Goal: Task Accomplishment & Management: Use online tool/utility

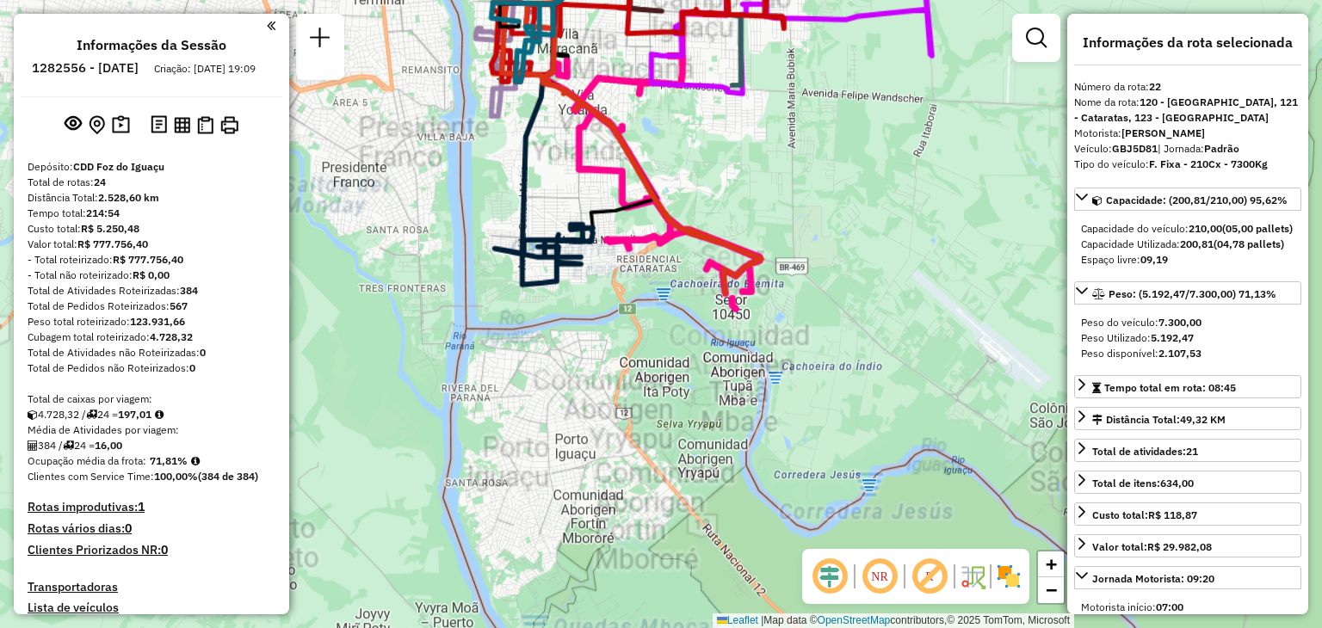
select select "**********"
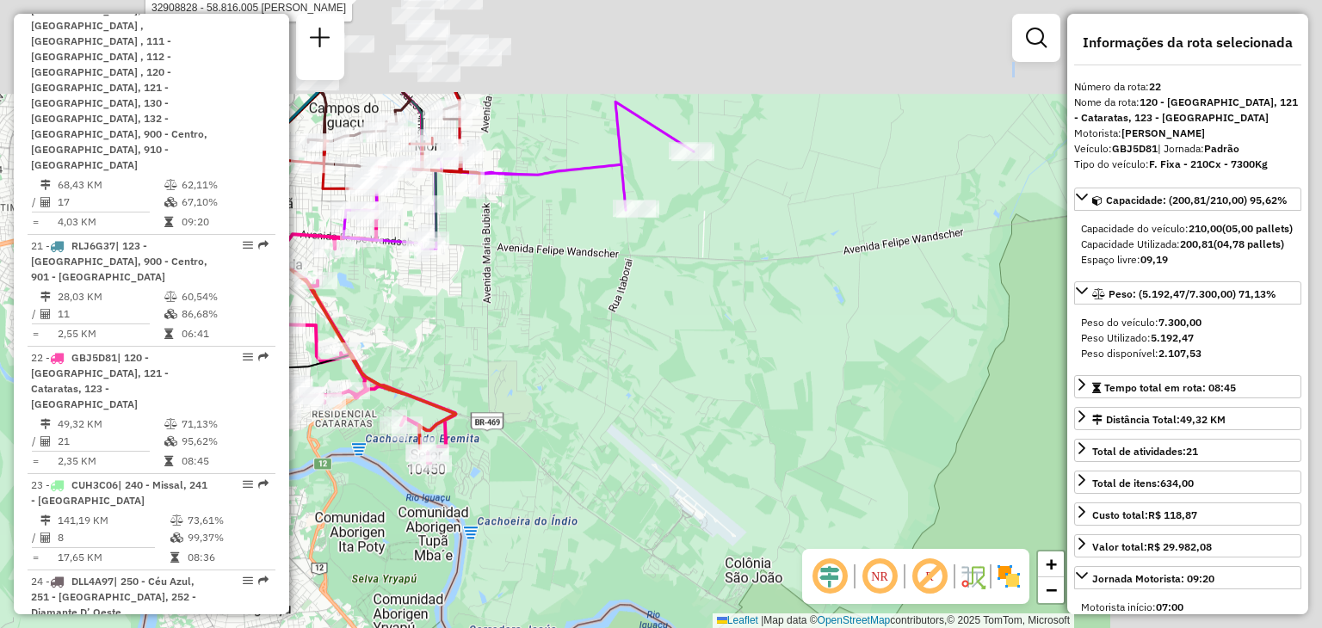
drag, startPoint x: 837, startPoint y: 143, endPoint x: 505, endPoint y: 286, distance: 361.8
click at [480, 331] on div "Rota 18 - Placa QJU2248 32908828 - 58.816.005 DENIS HENRIQUE DOS ANJOS Rota 17 …" at bounding box center [661, 314] width 1322 height 628
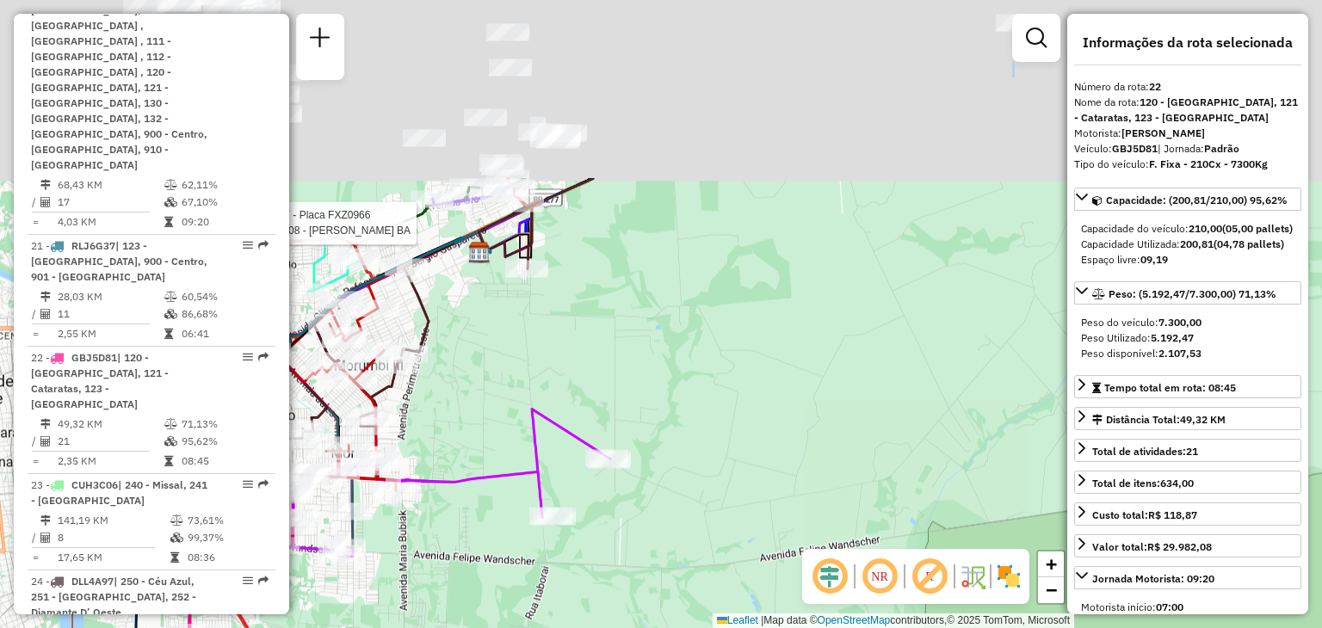
drag, startPoint x: 537, startPoint y: 278, endPoint x: 554, endPoint y: 399, distance: 122.5
click at [556, 444] on div "Rota 18 - Placa QJU2248 32908828 - 58.816.005 DENIS HENRIQUE DOS ANJOS Rota 17 …" at bounding box center [661, 314] width 1322 height 628
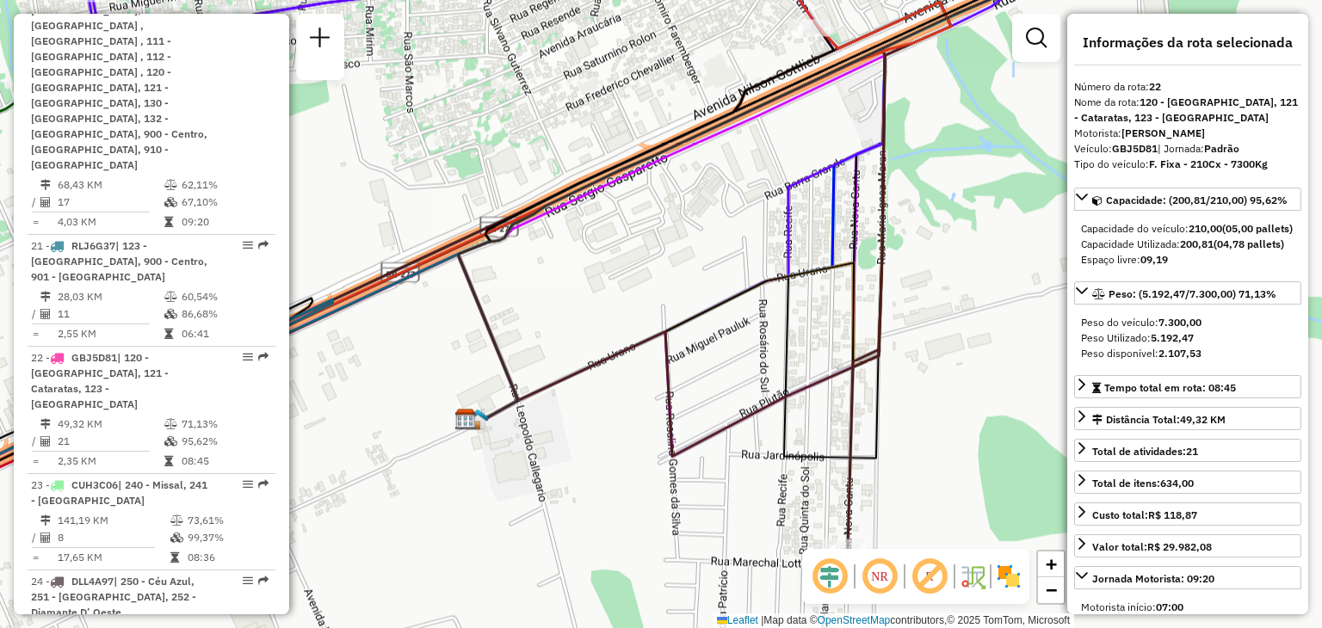
drag, startPoint x: 524, startPoint y: 311, endPoint x: 587, endPoint y: 300, distance: 63.7
click at [581, 301] on div "Rota 18 - Placa QJU2248 32908828 - 58.816.005 DENIS HENRIQUE DOS ANJOS Rota 17 …" at bounding box center [661, 314] width 1322 height 628
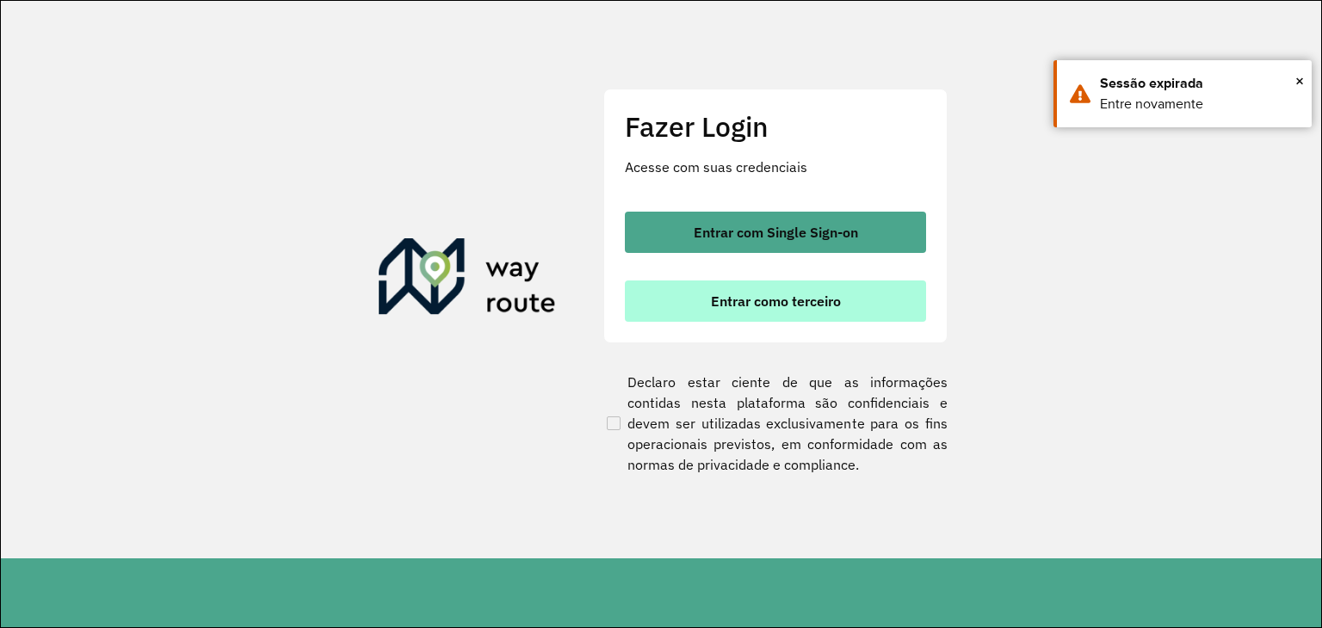
click at [758, 298] on span "Entrar como terceiro" at bounding box center [776, 301] width 130 height 14
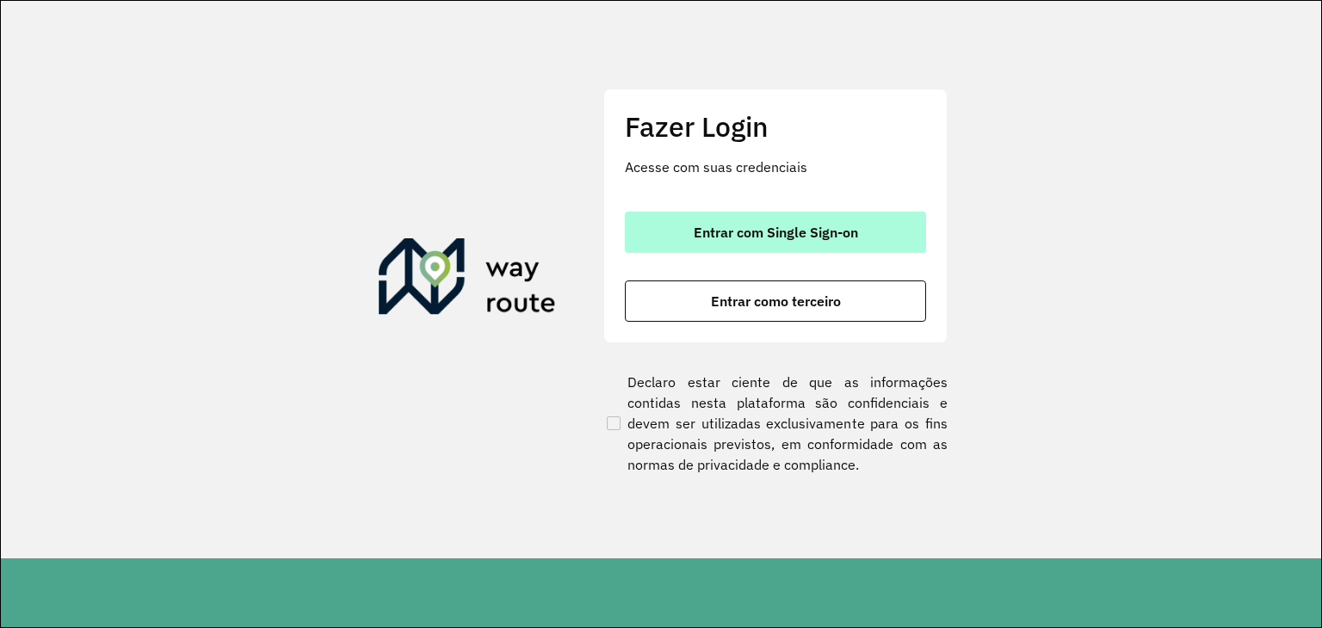
click at [712, 226] on span "Entrar com Single Sign-on" at bounding box center [776, 233] width 164 height 14
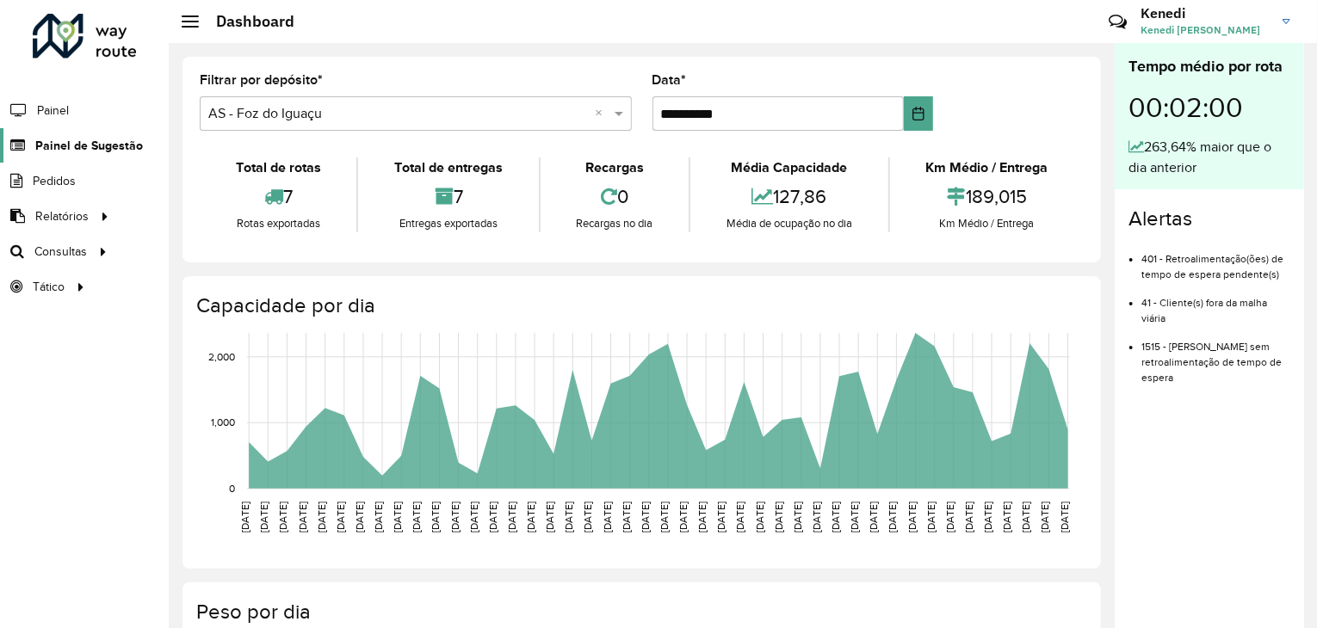
click at [88, 140] on span "Painel de Sugestão" at bounding box center [89, 146] width 108 height 18
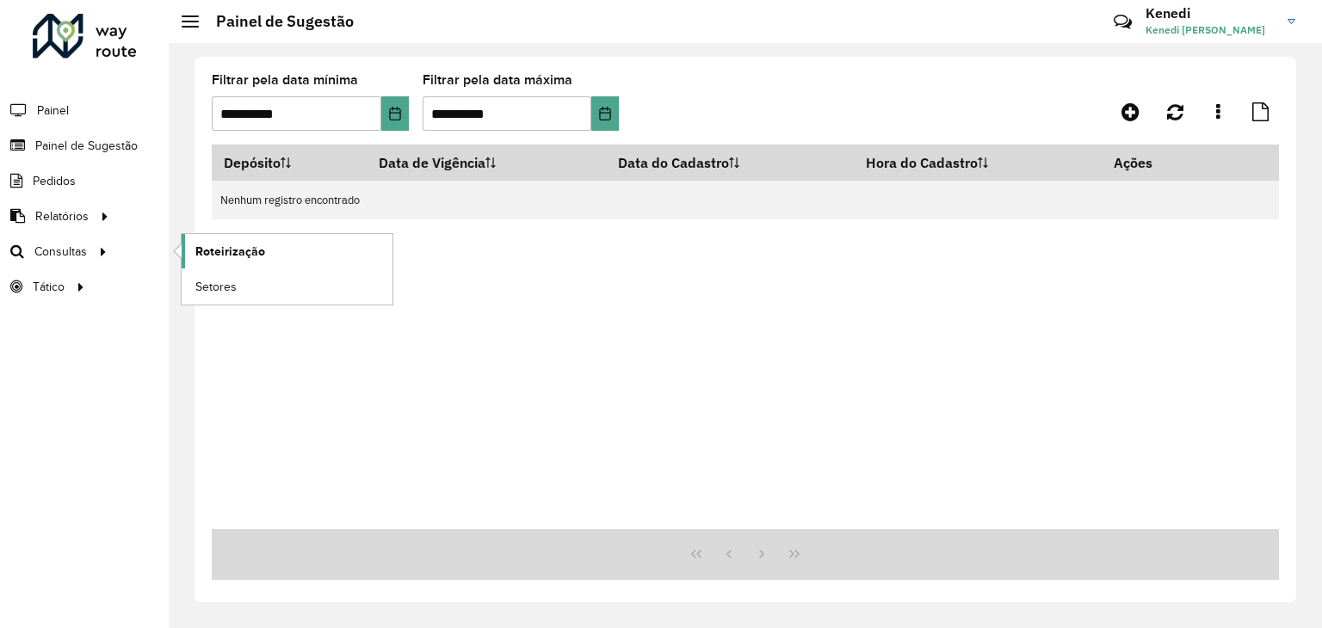
click at [203, 251] on span "Roteirização" at bounding box center [230, 252] width 70 height 18
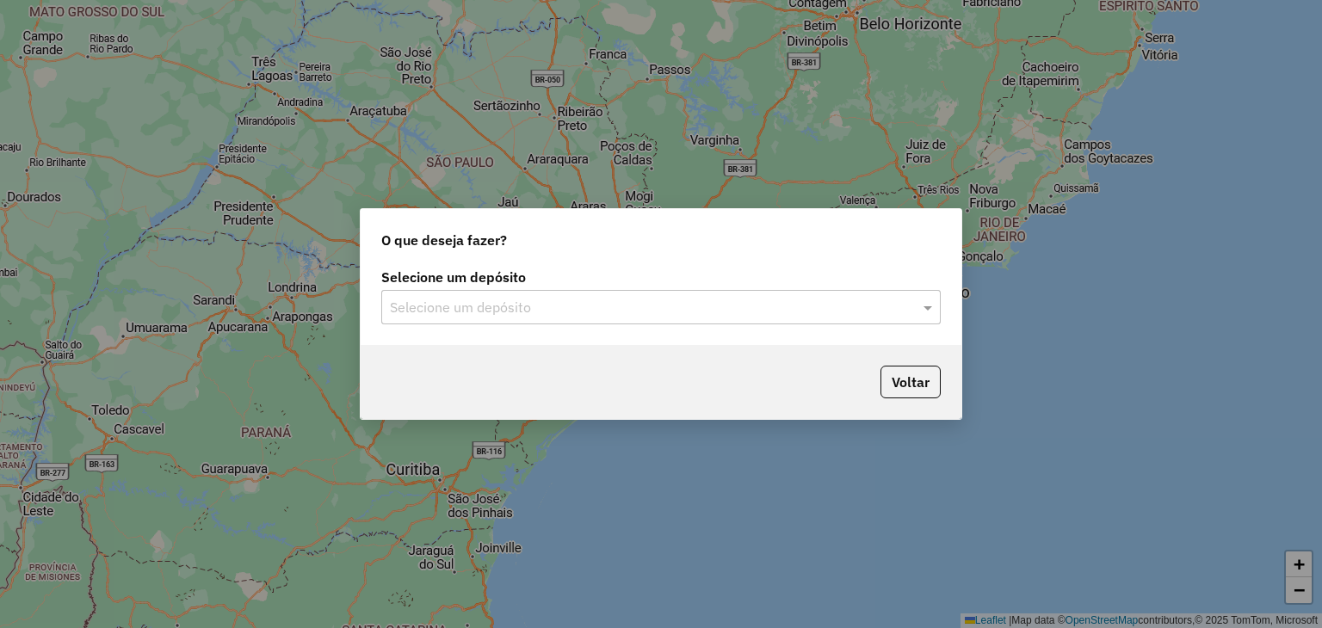
click at [734, 294] on div "Selecione um depósito" at bounding box center [661, 307] width 560 height 34
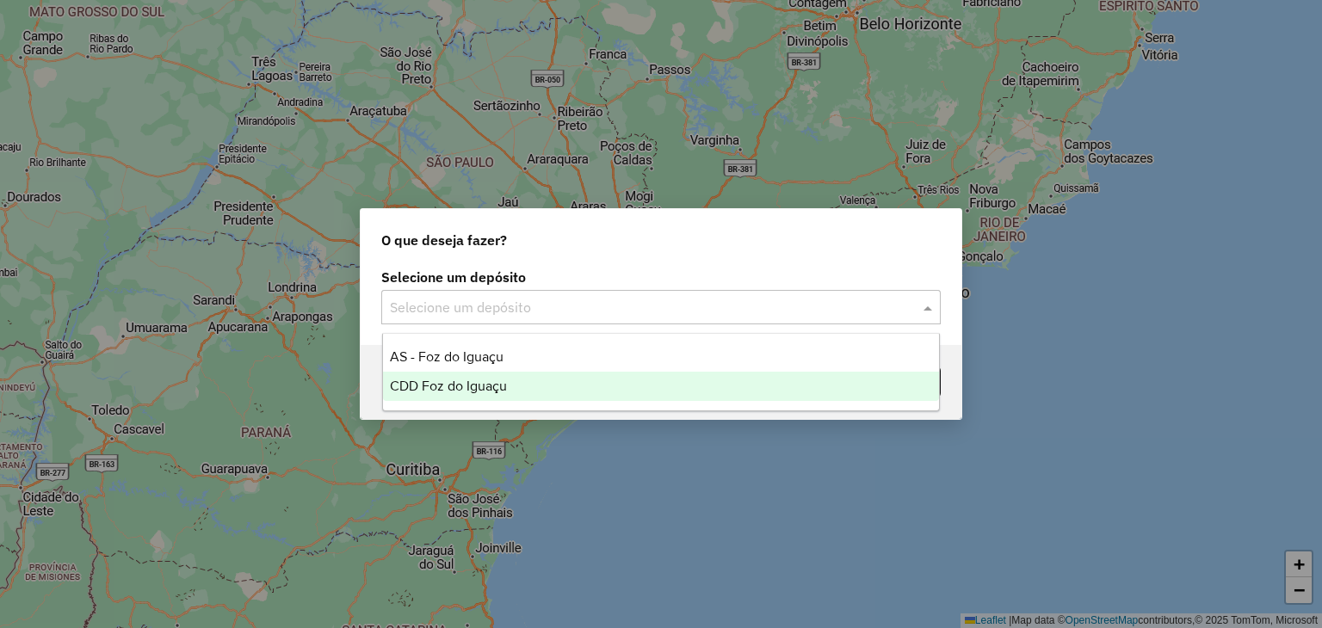
click at [480, 386] on span "CDD Foz do Iguaçu" at bounding box center [448, 386] width 117 height 15
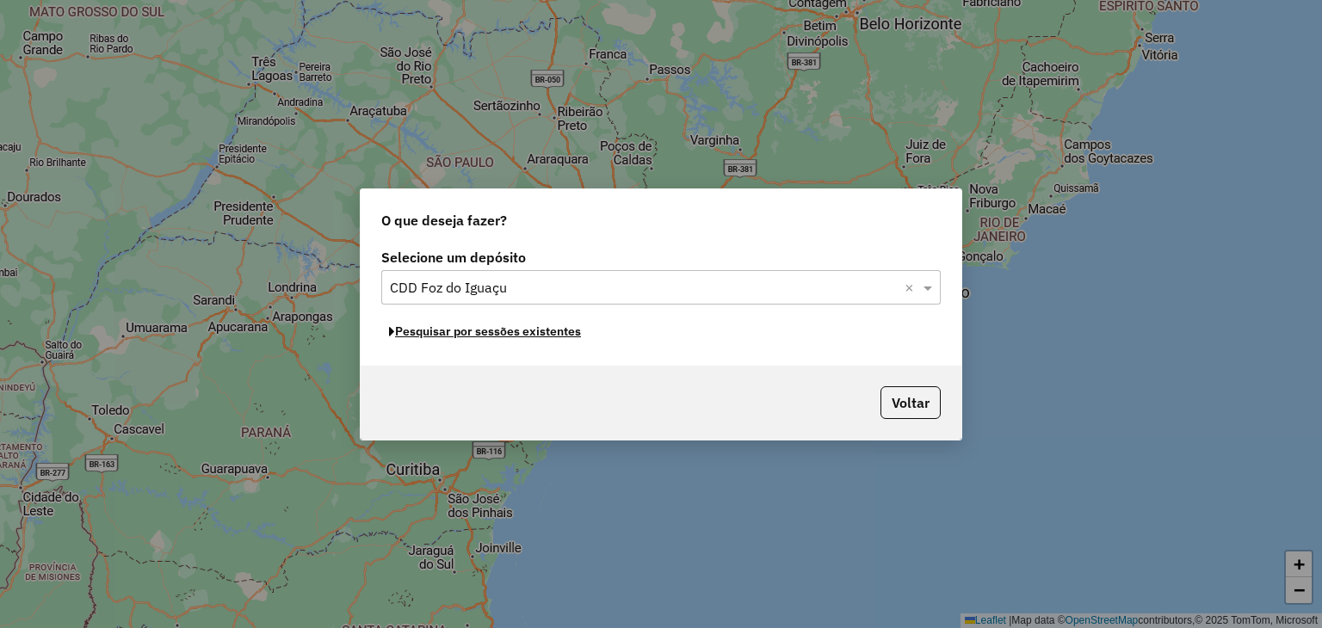
click at [560, 335] on button "Pesquisar por sessões existentes" at bounding box center [484, 332] width 207 height 27
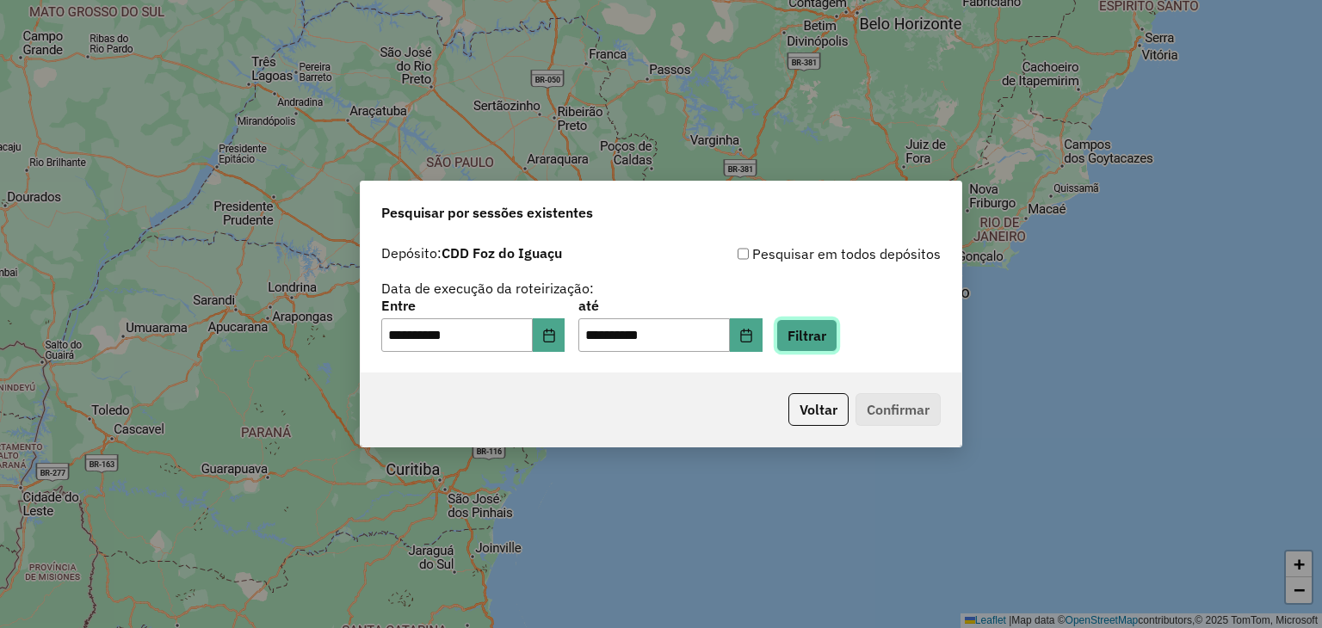
click at [824, 335] on button "Filtrar" at bounding box center [807, 335] width 61 height 33
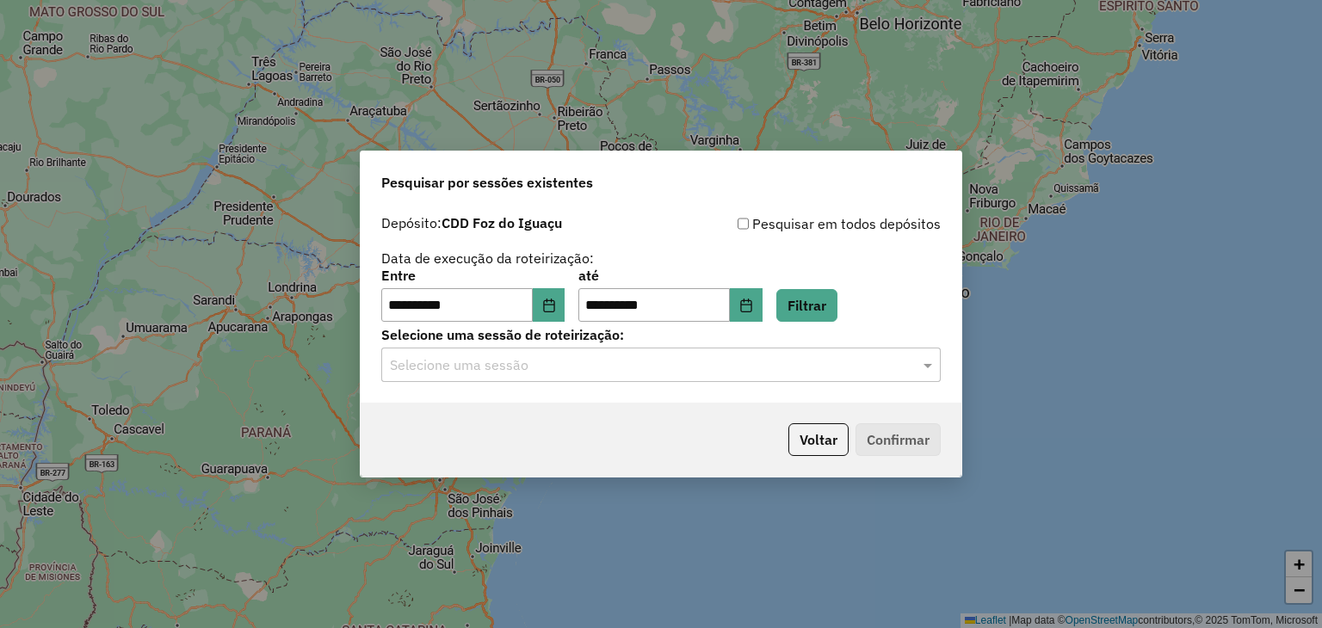
click at [751, 374] on input "text" at bounding box center [644, 366] width 508 height 21
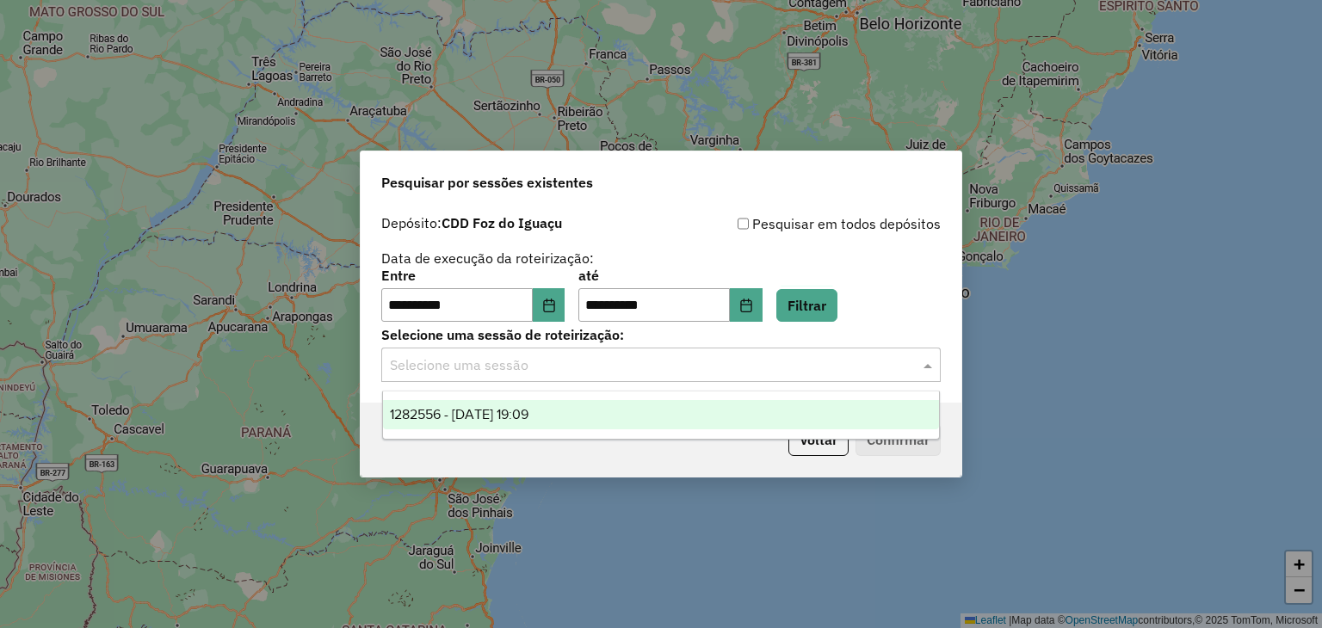
drag, startPoint x: 644, startPoint y: 410, endPoint x: 716, endPoint y: 411, distance: 72.3
click at [646, 410] on div "1282556 - 25/09/2025 19:09" at bounding box center [661, 414] width 557 height 29
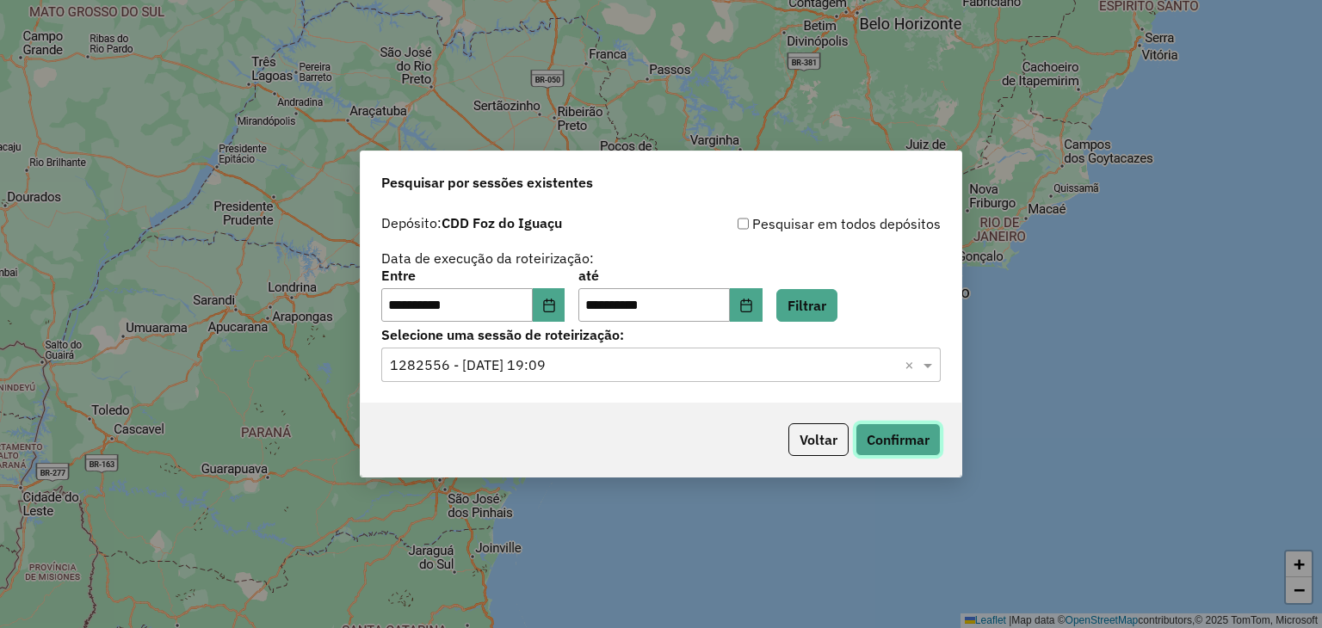
click at [892, 438] on button "Confirmar" at bounding box center [898, 440] width 85 height 33
click at [721, 366] on input "text" at bounding box center [644, 366] width 508 height 21
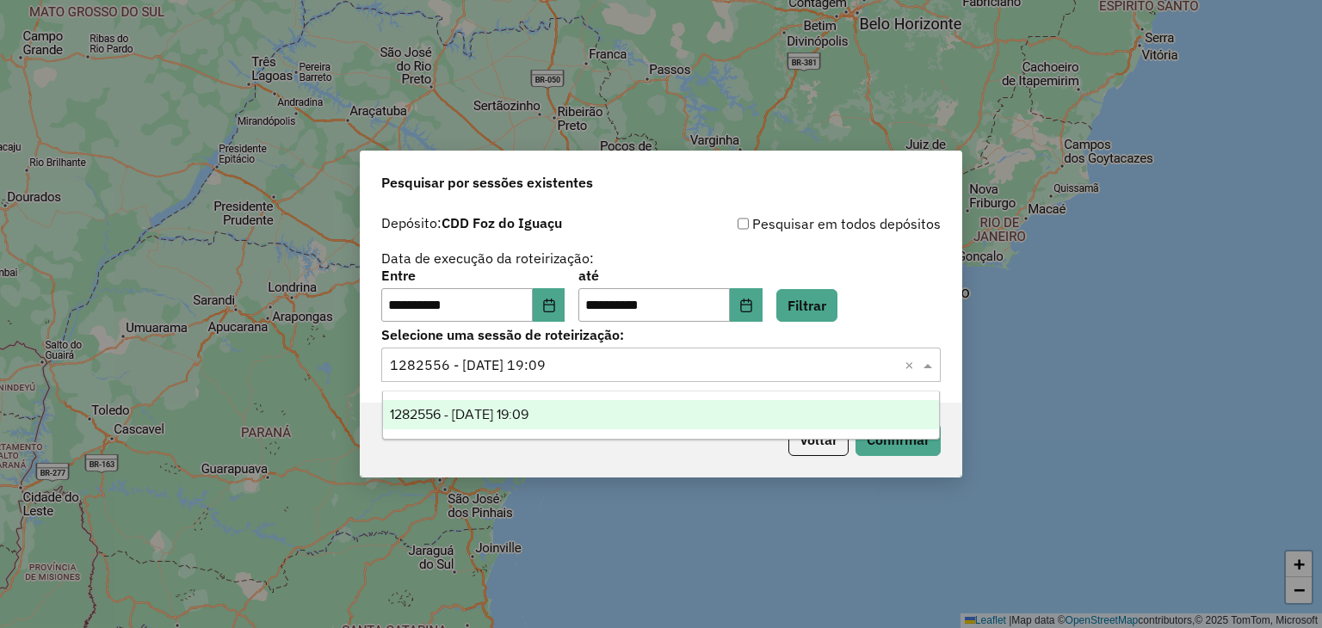
click at [721, 366] on input "text" at bounding box center [644, 366] width 508 height 21
drag, startPoint x: 957, startPoint y: 221, endPoint x: 944, endPoint y: 221, distance: 13.8
click at [956, 221] on div "**********" at bounding box center [661, 305] width 601 height 197
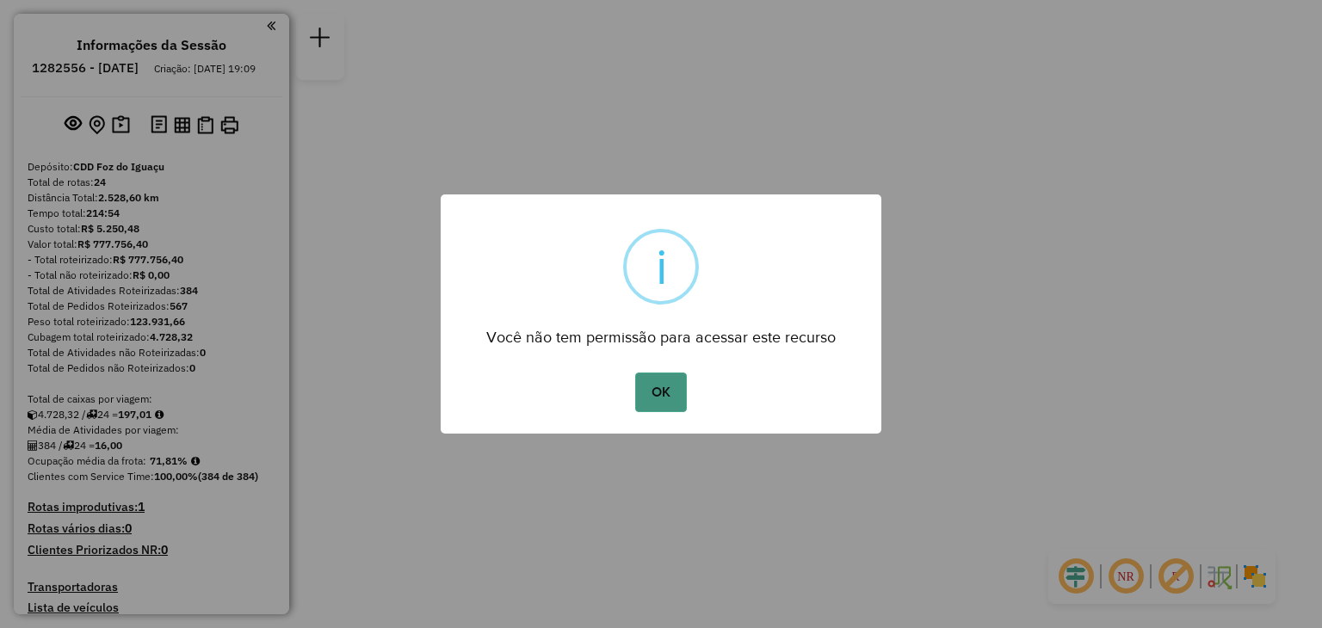
drag, startPoint x: 662, startPoint y: 386, endPoint x: 736, endPoint y: 388, distance: 74.1
click at [663, 386] on button "OK" at bounding box center [660, 393] width 51 height 40
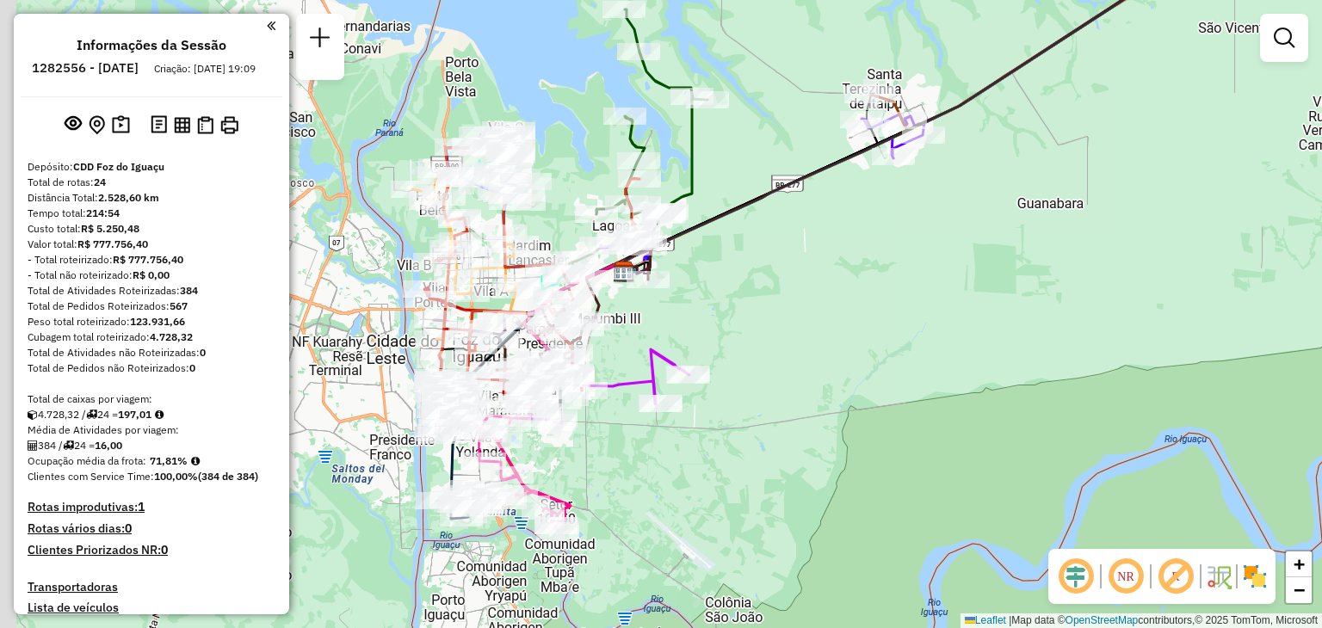
drag, startPoint x: 572, startPoint y: 350, endPoint x: 663, endPoint y: 307, distance: 100.9
click at [663, 307] on div "Janela de atendimento Grade de atendimento Capacidade Transportadoras Veículos …" at bounding box center [661, 314] width 1322 height 628
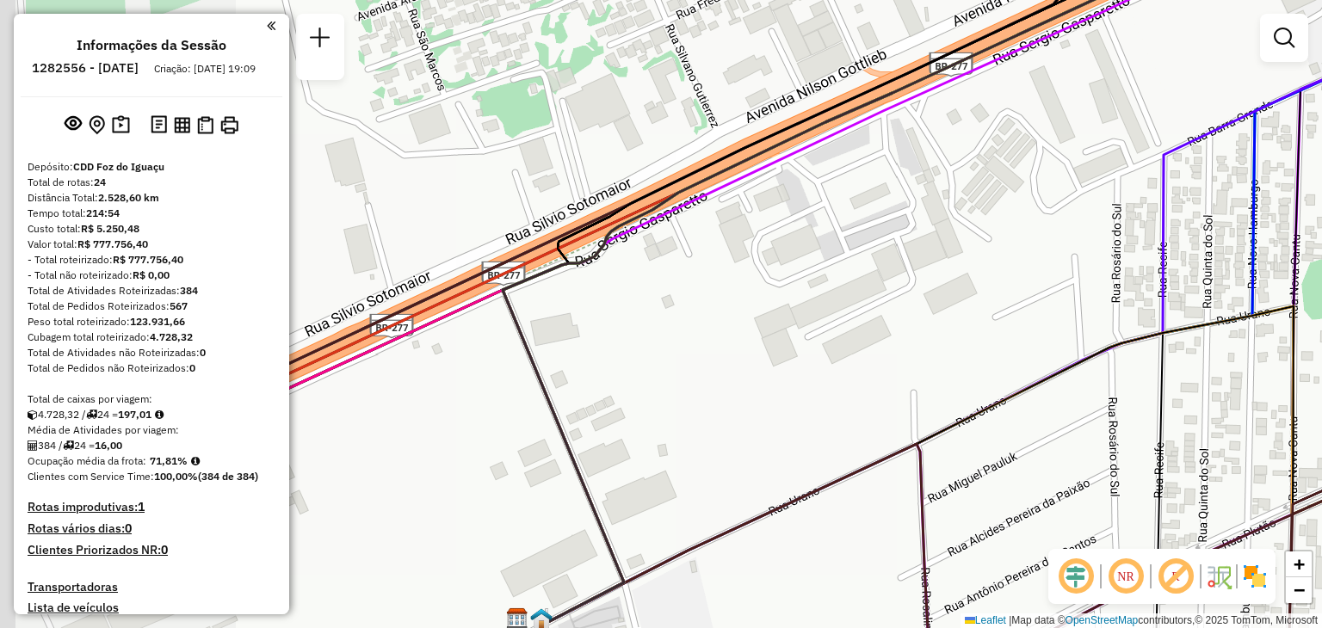
drag, startPoint x: 524, startPoint y: 263, endPoint x: 799, endPoint y: 277, distance: 275.0
click at [799, 277] on div "Janela de atendimento Grade de atendimento Capacidade Transportadoras Veículos …" at bounding box center [661, 314] width 1322 height 628
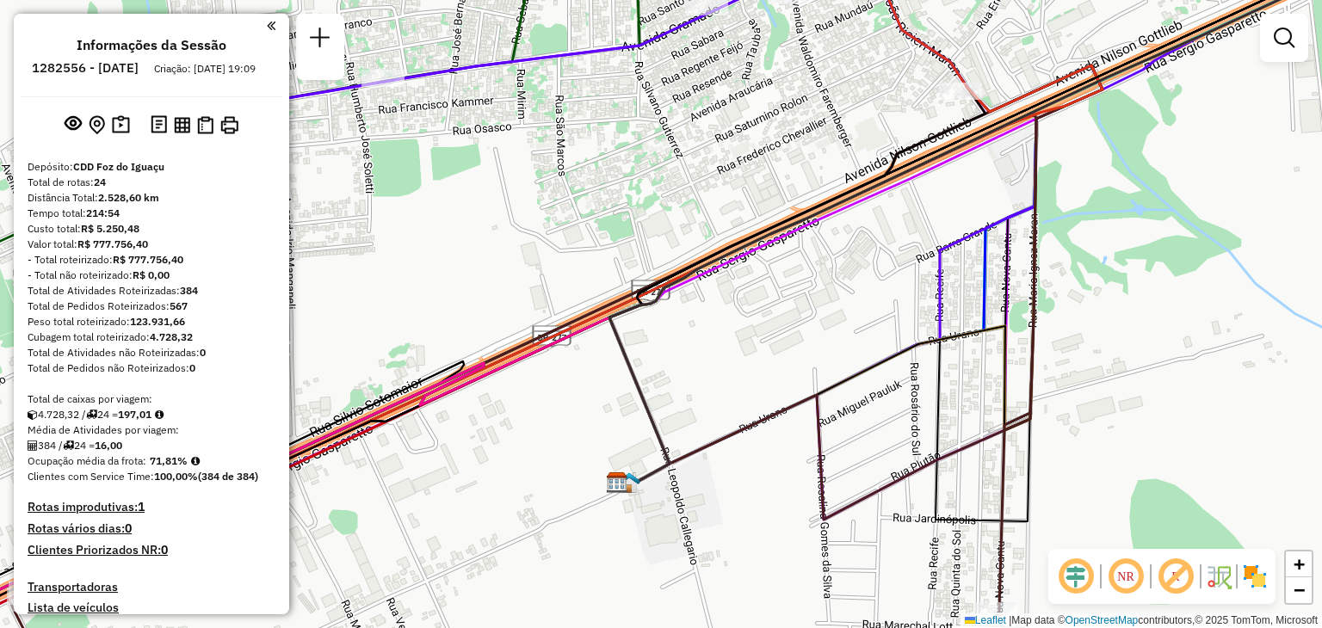
select select "**********"
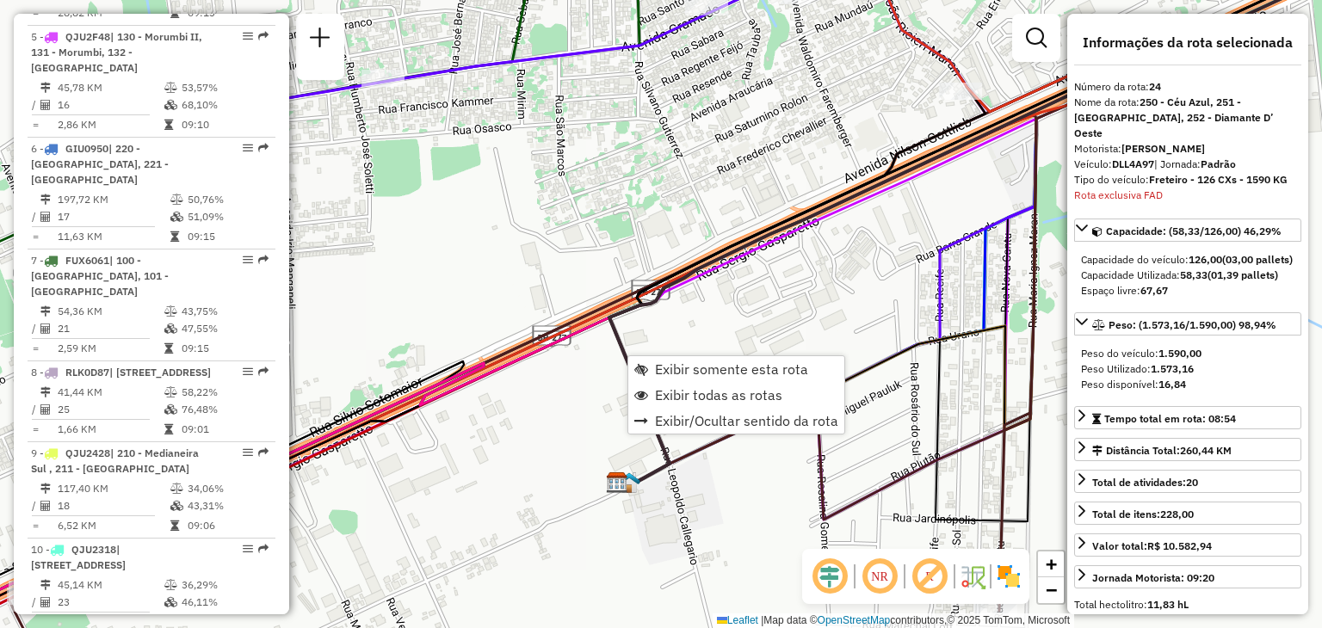
scroll to position [2630, 0]
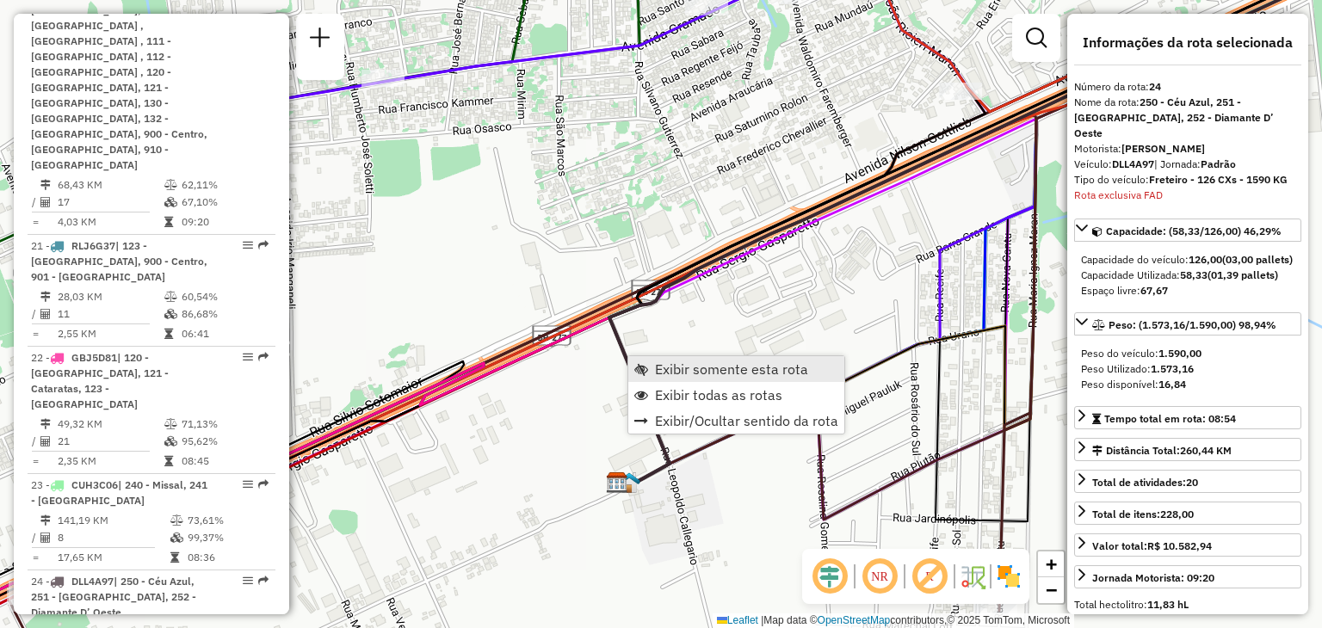
click at [665, 366] on span "Exibir somente esta rota" at bounding box center [731, 369] width 153 height 14
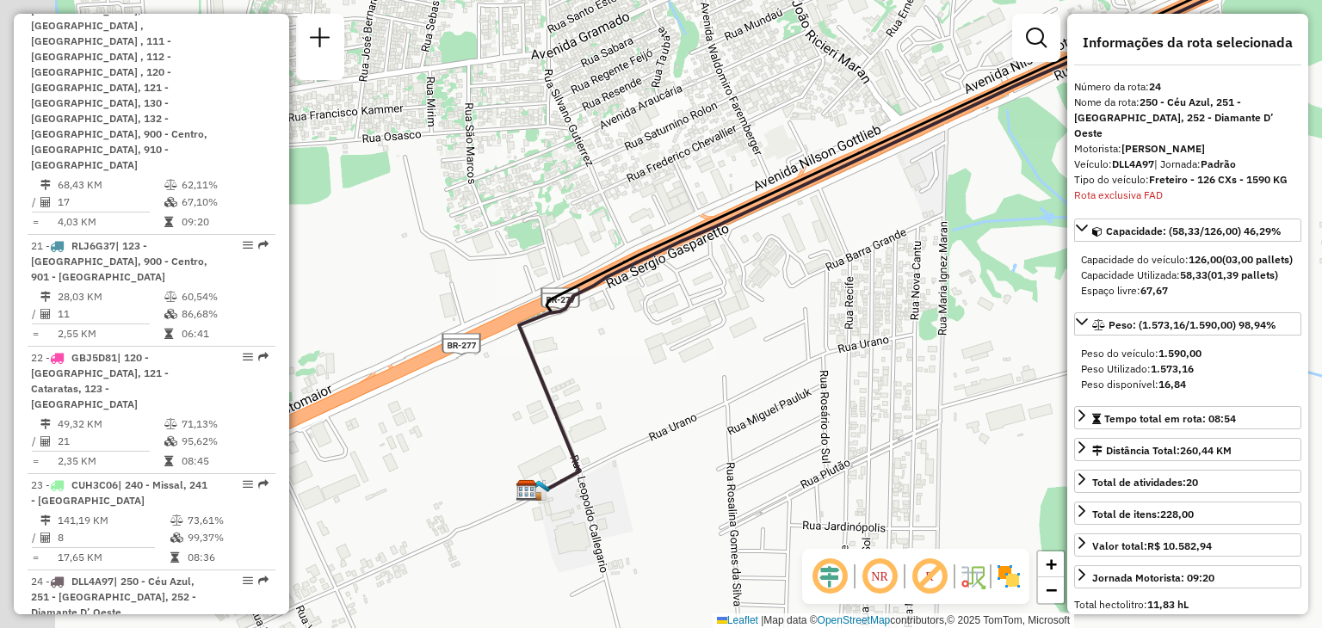
drag, startPoint x: 486, startPoint y: 393, endPoint x: 622, endPoint y: 389, distance: 136.1
click at [622, 389] on div "Janela de atendimento Grade de atendimento Capacidade Transportadoras Veículos …" at bounding box center [661, 314] width 1322 height 628
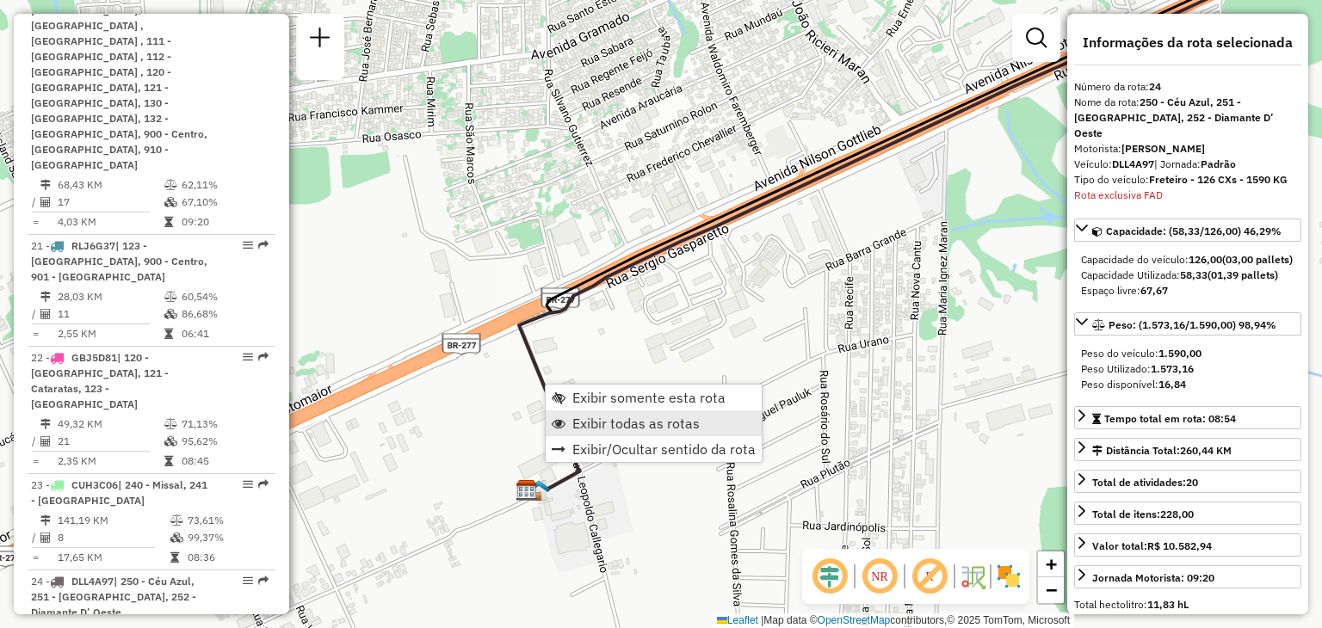
click at [591, 417] on span "Exibir todas as rotas" at bounding box center [636, 424] width 127 height 14
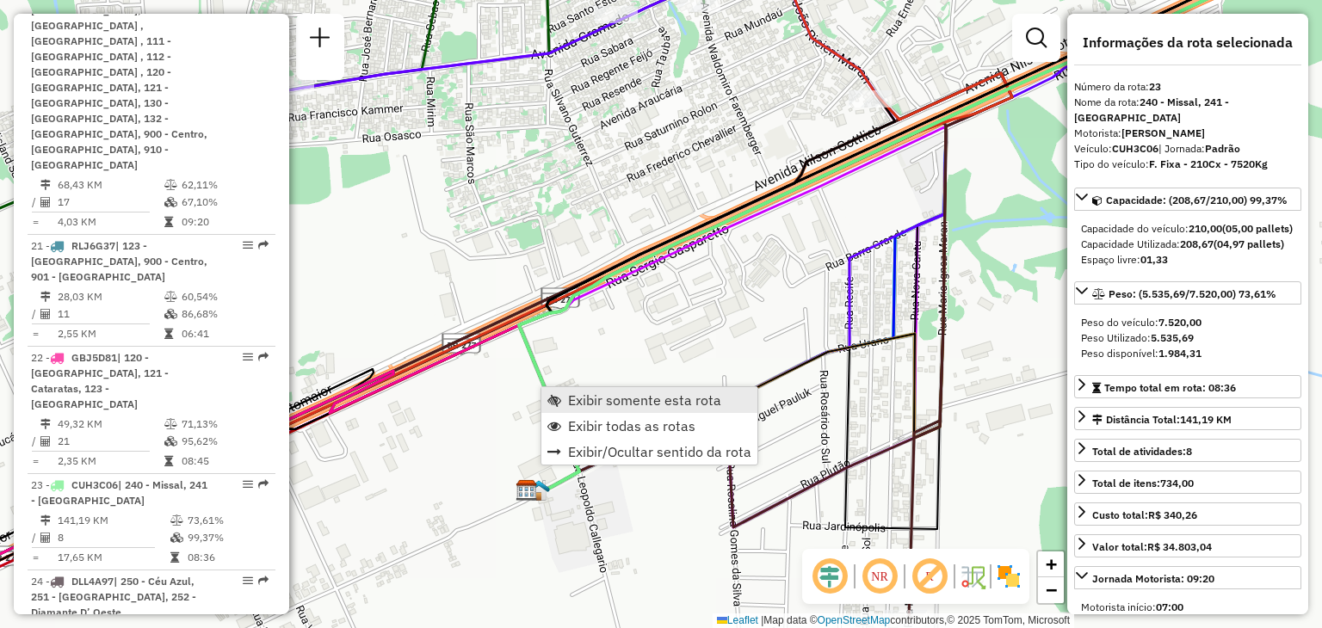
click at [582, 406] on span "Exibir somente esta rota" at bounding box center [644, 400] width 153 height 14
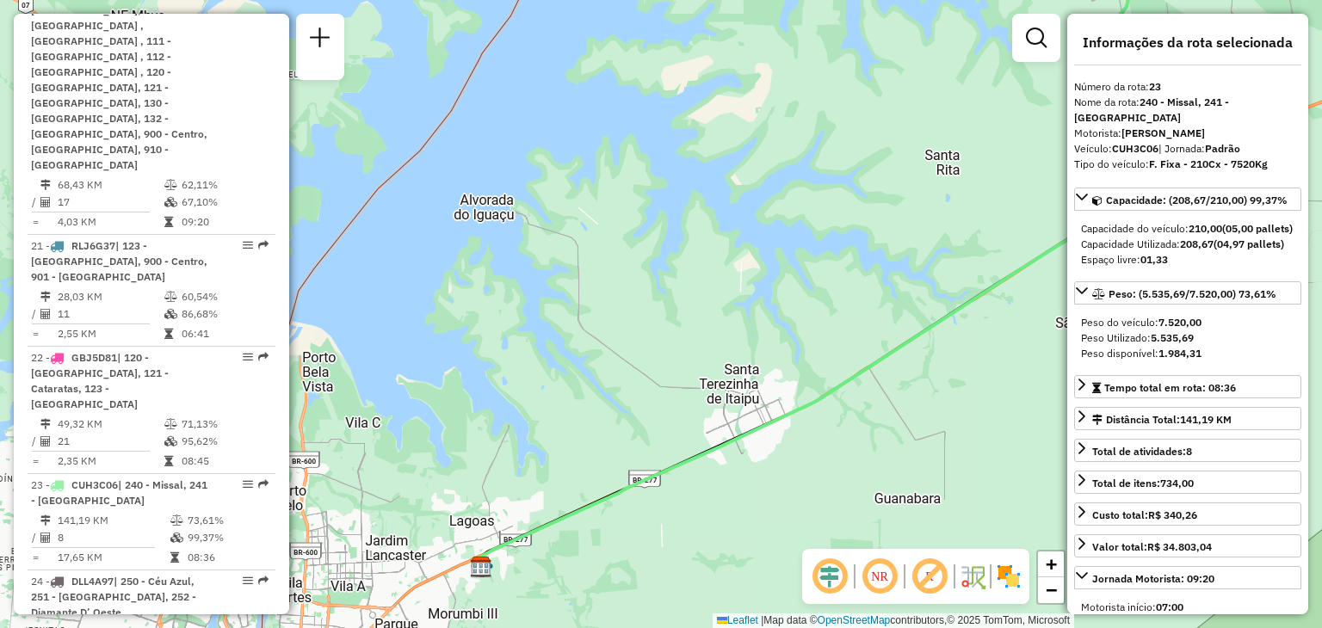
drag, startPoint x: 494, startPoint y: 515, endPoint x: 587, endPoint y: 393, distance: 153.6
click at [587, 393] on div "Janela de atendimento Grade de atendimento Capacidade Transportadoras Veículos …" at bounding box center [661, 314] width 1322 height 628
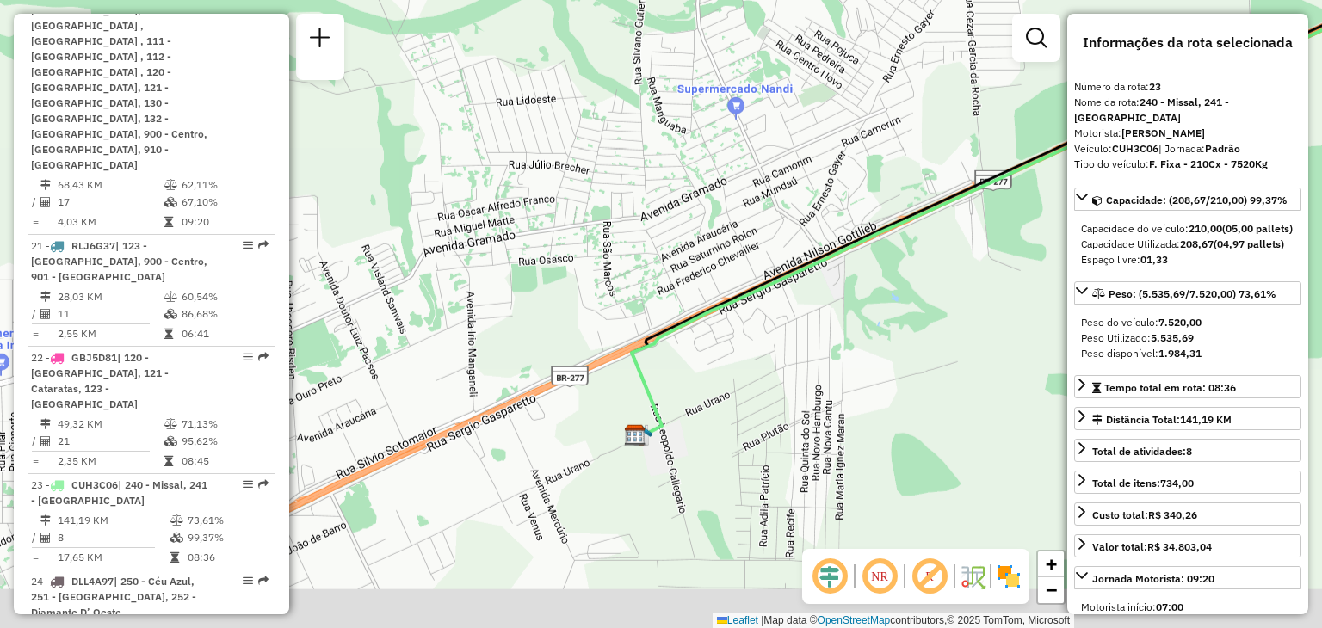
drag, startPoint x: 599, startPoint y: 496, endPoint x: 679, endPoint y: 219, distance: 288.6
click at [679, 219] on div "Janela de atendimento Grade de atendimento Capacidade Transportadoras Veículos …" at bounding box center [661, 314] width 1322 height 628
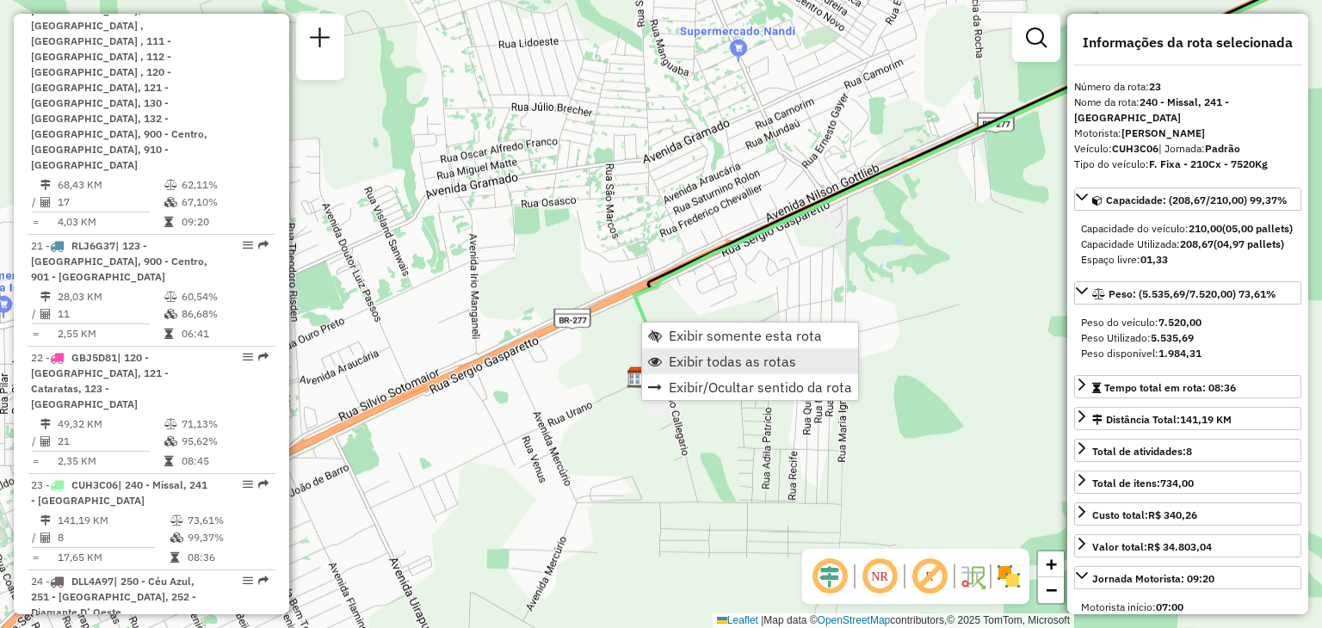
drag, startPoint x: 647, startPoint y: 324, endPoint x: 697, endPoint y: 350, distance: 56.6
click at [697, 349] on link "Exibir todas as rotas" at bounding box center [750, 362] width 216 height 26
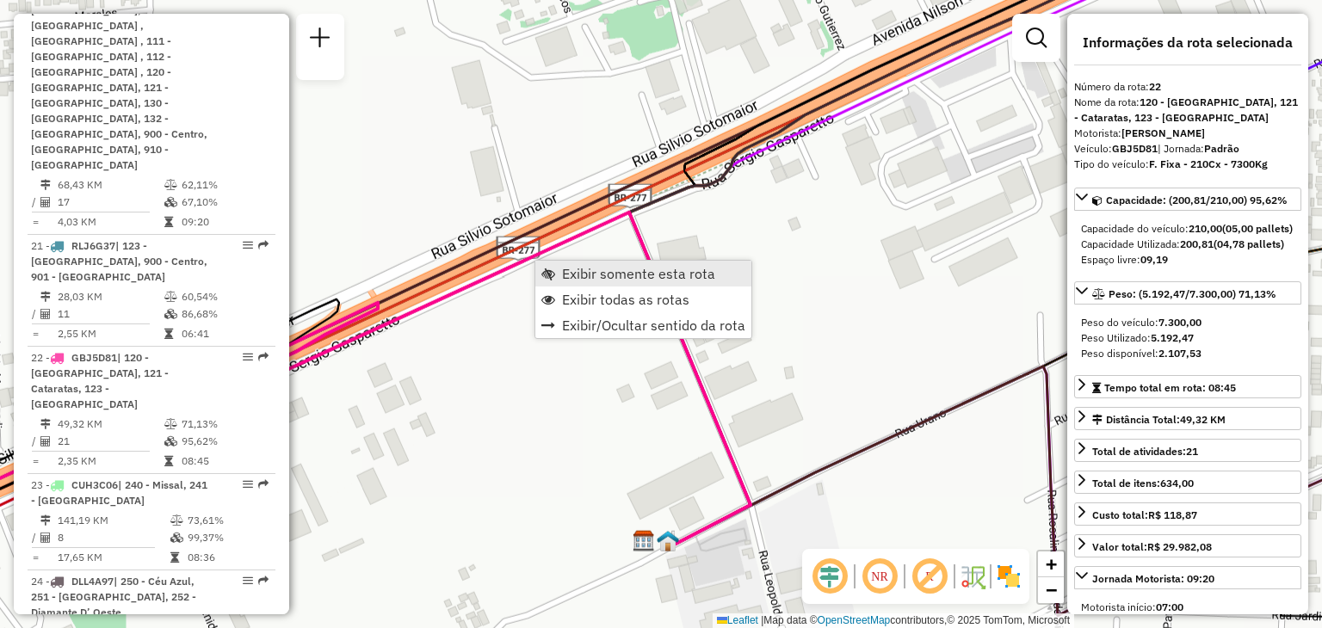
click at [604, 276] on span "Exibir somente esta rota" at bounding box center [638, 274] width 153 height 14
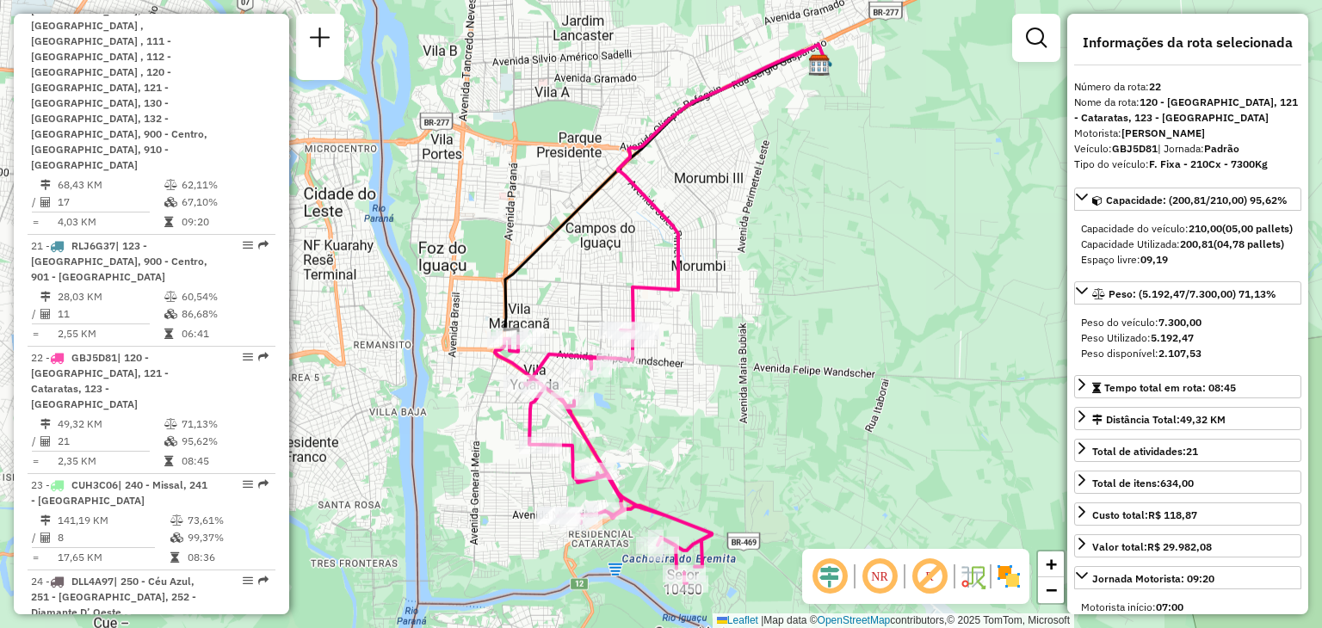
drag, startPoint x: 791, startPoint y: 78, endPoint x: 761, endPoint y: 228, distance: 152.8
click at [761, 228] on div "Janela de atendimento Grade de atendimento Capacidade Transportadoras Veículos …" at bounding box center [661, 314] width 1322 height 628
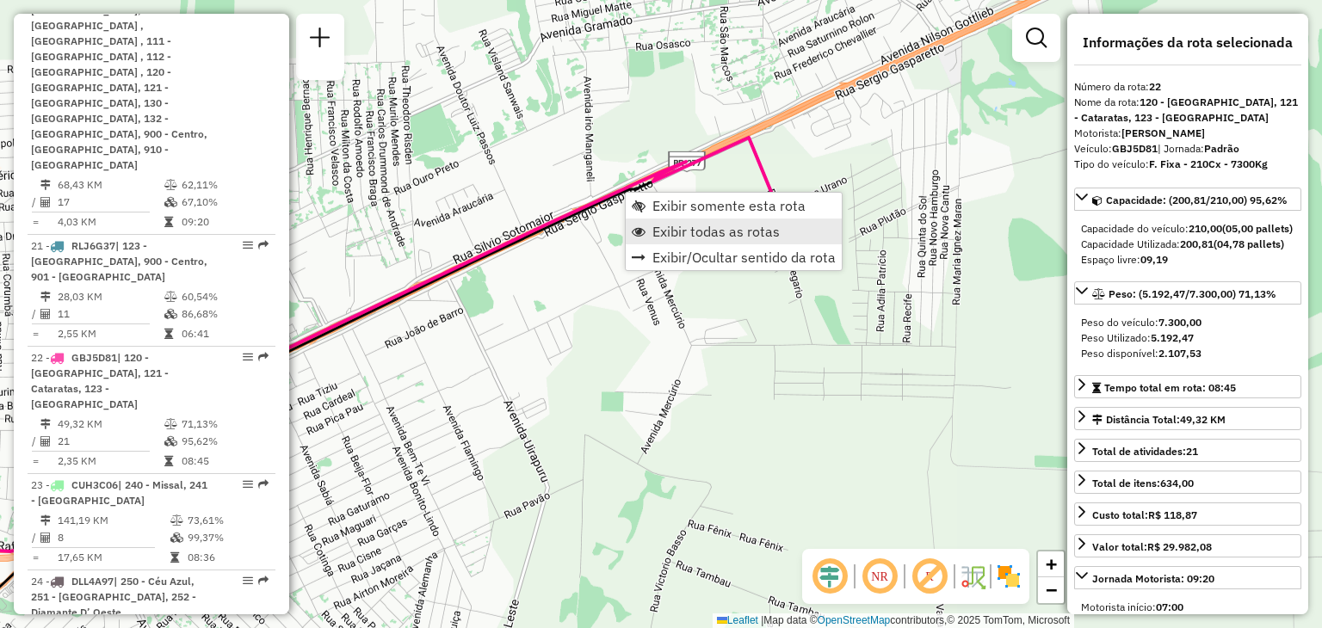
click at [716, 235] on span "Exibir todas as rotas" at bounding box center [716, 232] width 127 height 14
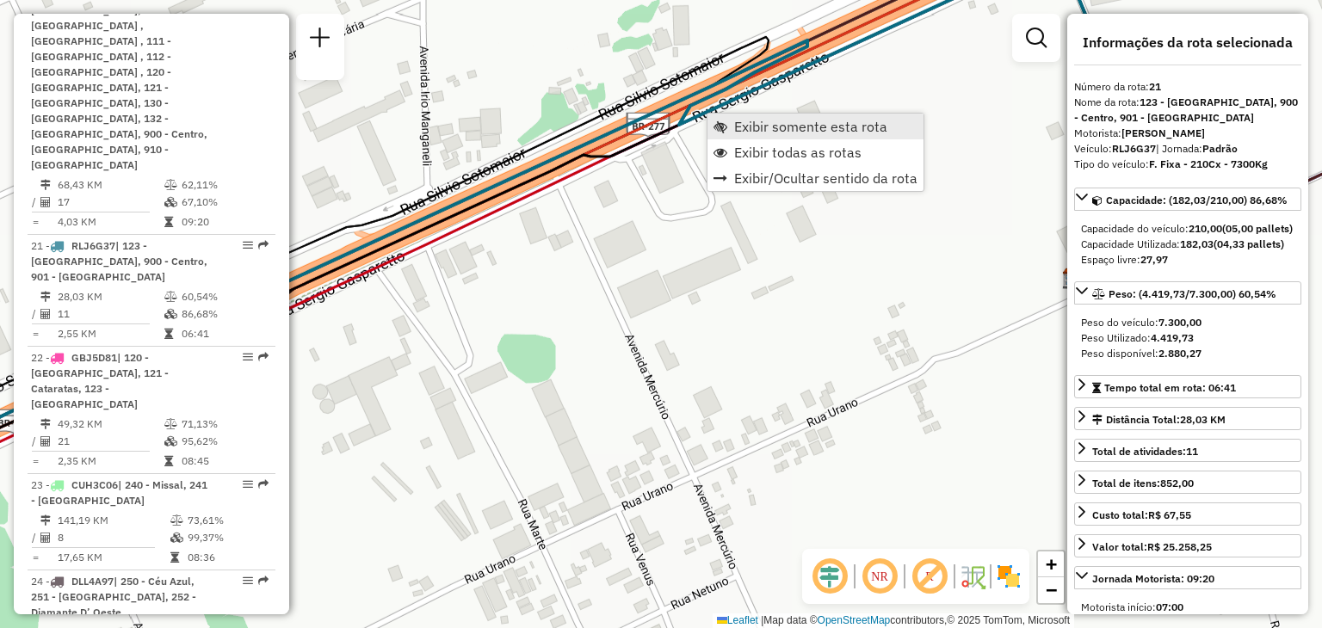
click at [763, 128] on span "Exibir somente esta rota" at bounding box center [810, 127] width 153 height 14
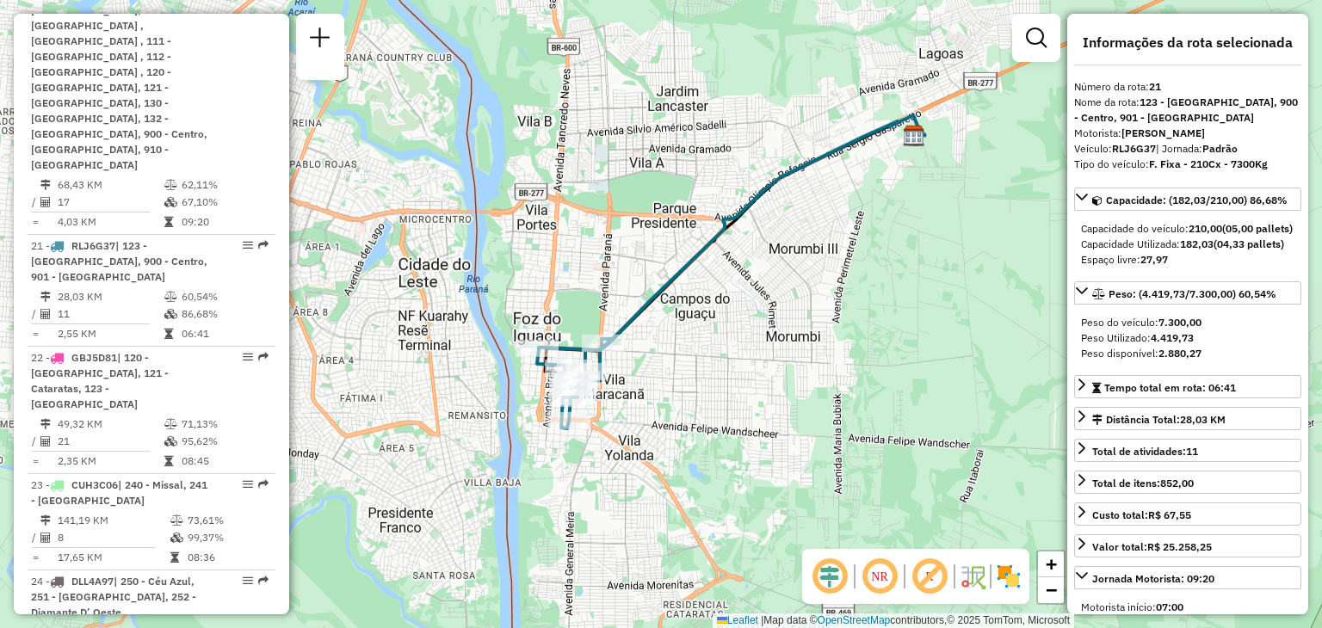
drag, startPoint x: 902, startPoint y: 156, endPoint x: 836, endPoint y: 192, distance: 75.5
click at [836, 192] on div "Janela de atendimento Grade de atendimento Capacidade Transportadoras Veículos …" at bounding box center [661, 314] width 1322 height 628
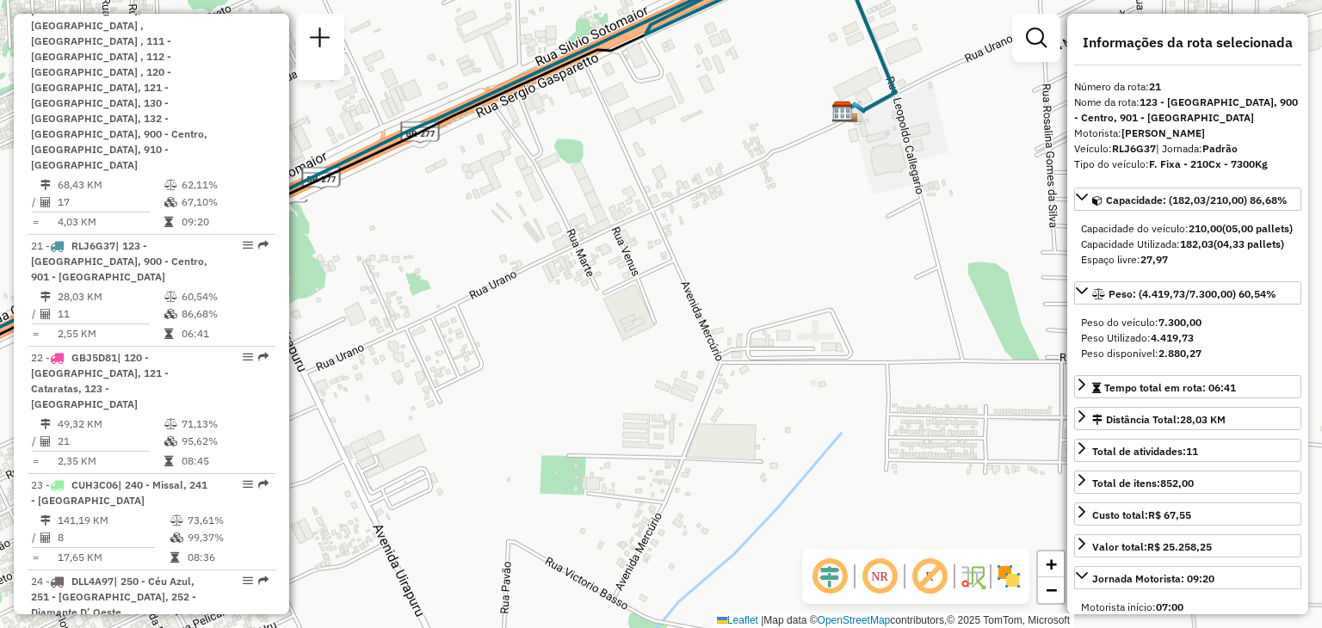
drag, startPoint x: 878, startPoint y: 125, endPoint x: 827, endPoint y: 288, distance: 170.5
click at [829, 287] on div "Janela de atendimento Grade de atendimento Capacidade Transportadoras Veículos …" at bounding box center [661, 314] width 1322 height 628
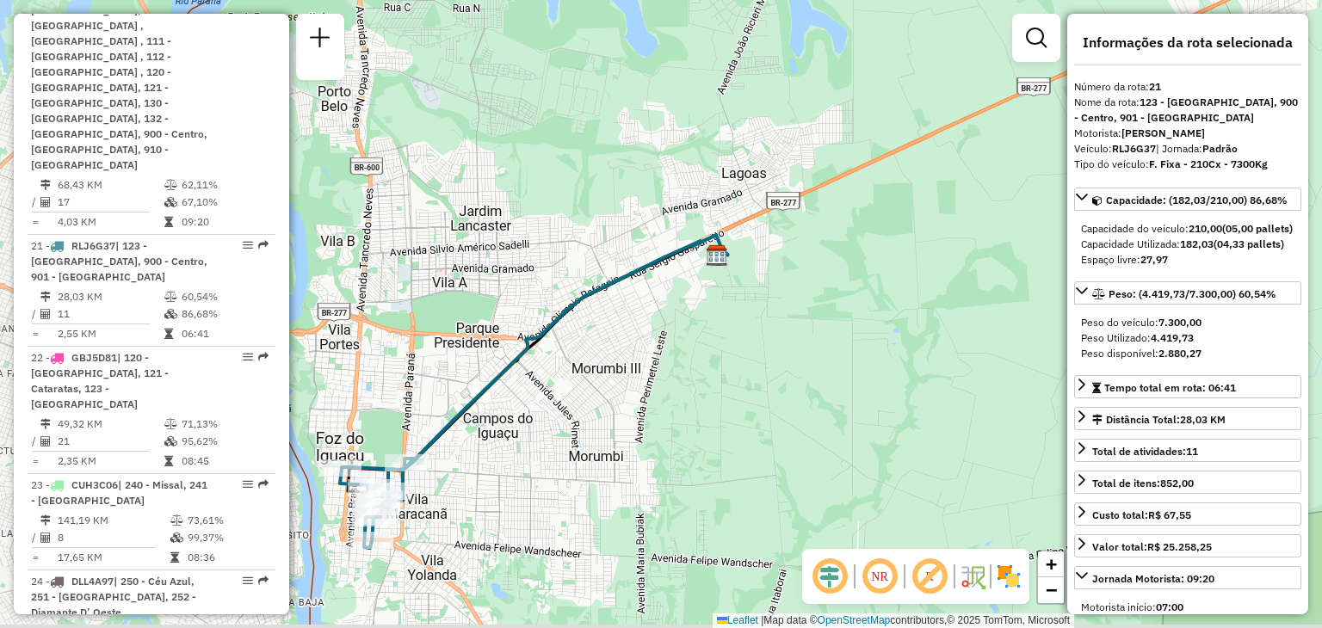
drag, startPoint x: 499, startPoint y: 359, endPoint x: 611, endPoint y: 316, distance: 119.9
click at [611, 316] on div "Janela de atendimento Grade de atendimento Capacidade Transportadoras Veículos …" at bounding box center [661, 314] width 1322 height 628
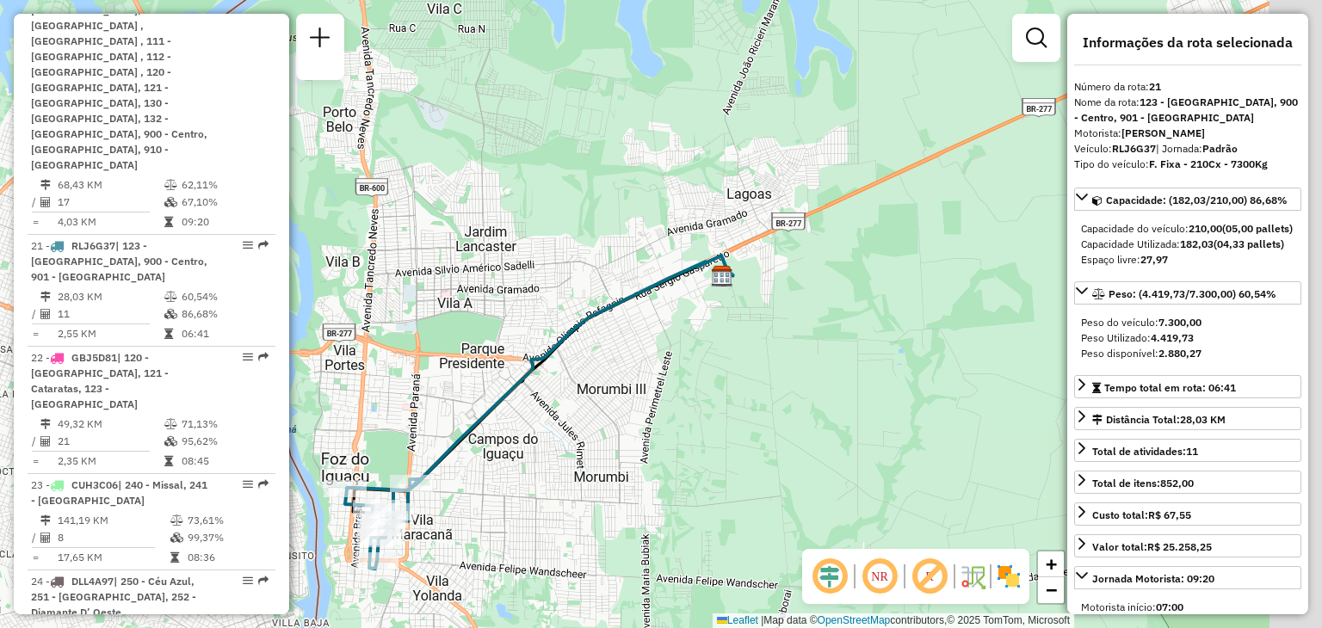
drag, startPoint x: 752, startPoint y: 321, endPoint x: 667, endPoint y: 353, distance: 91.0
click at [672, 361] on div "Janela de atendimento Grade de atendimento Capacidade Transportadoras Veículos …" at bounding box center [661, 314] width 1322 height 628
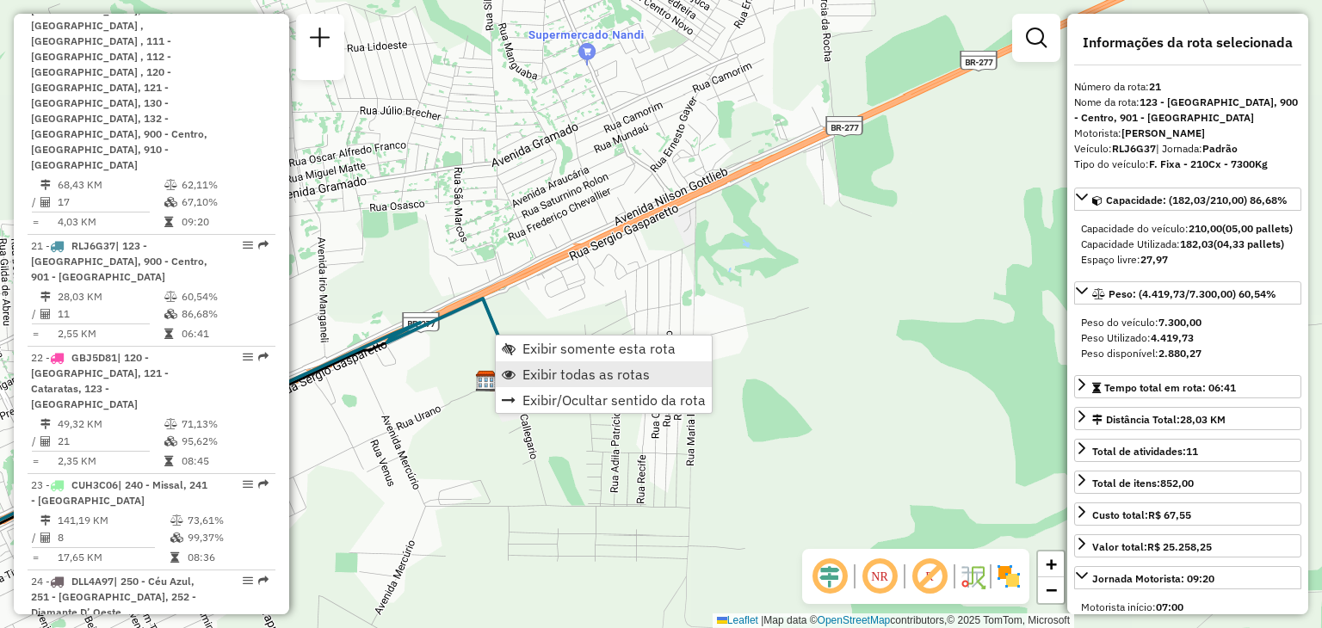
click at [547, 368] on span "Exibir todas as rotas" at bounding box center [586, 375] width 127 height 14
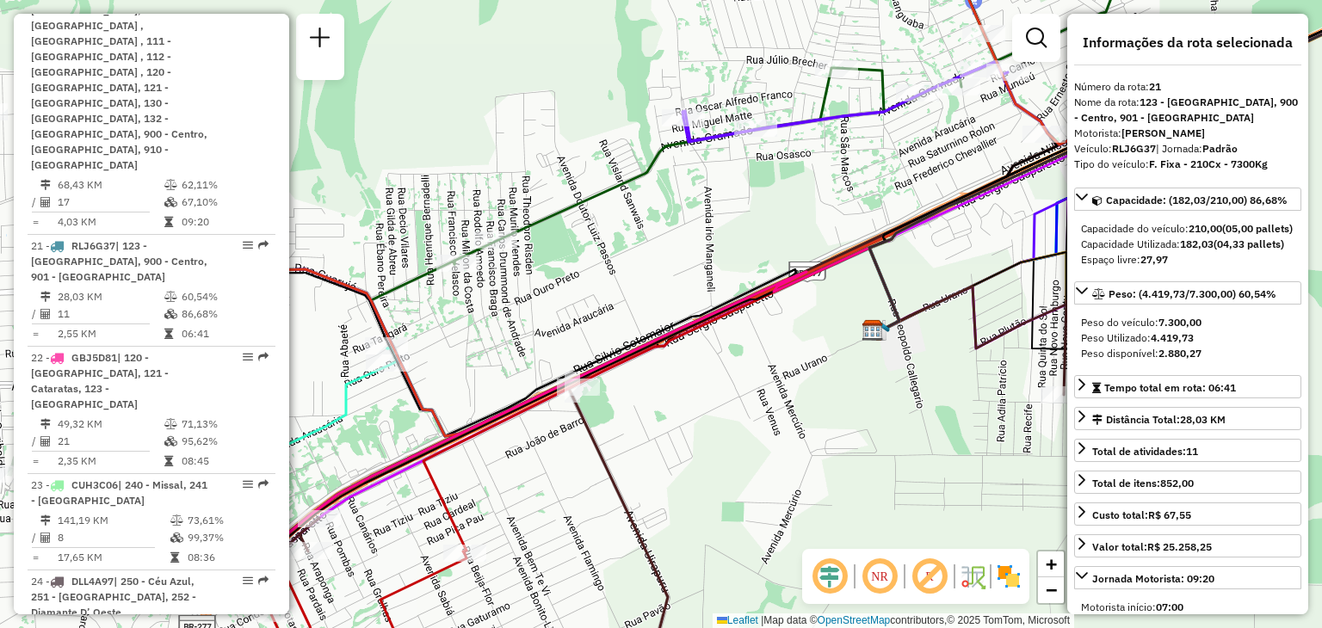
drag, startPoint x: 455, startPoint y: 355, endPoint x: 727, endPoint y: 304, distance: 276.8
click at [802, 304] on div "Janela de atendimento Grade de atendimento Capacidade Transportadoras Veículos …" at bounding box center [661, 314] width 1322 height 628
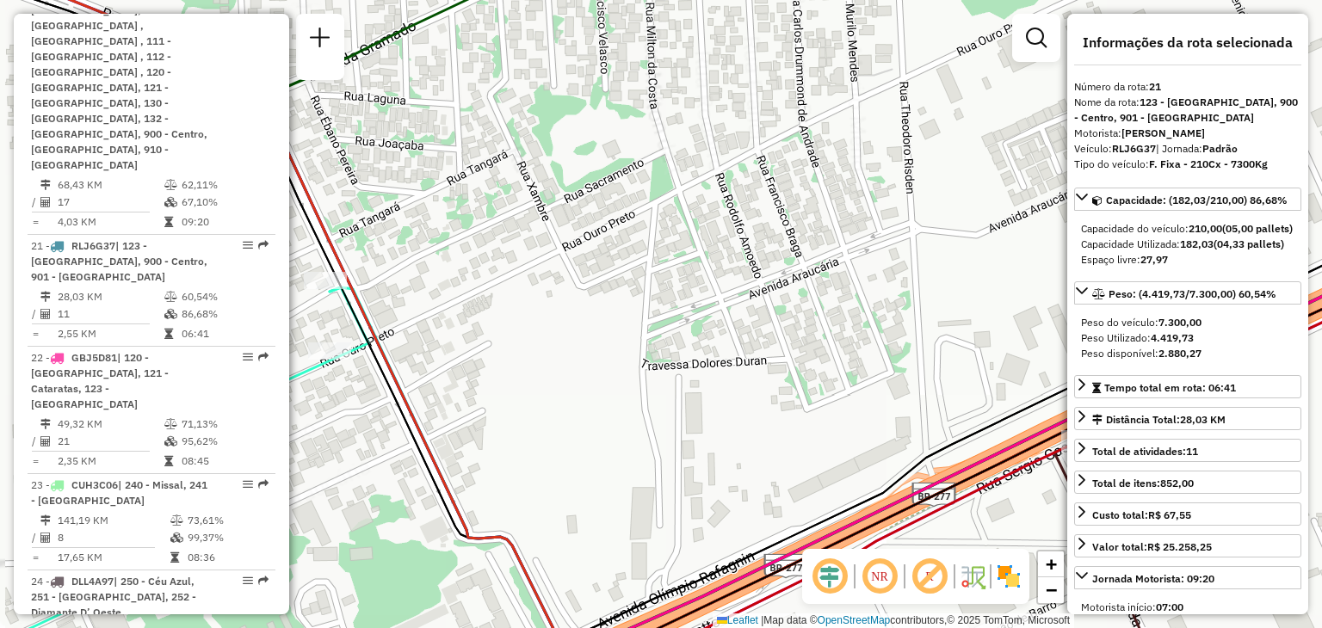
drag, startPoint x: 366, startPoint y: 332, endPoint x: 529, endPoint y: 330, distance: 162.7
click at [529, 330] on div "Janela de atendimento Grade de atendimento Capacidade Transportadoras Veículos …" at bounding box center [661, 314] width 1322 height 628
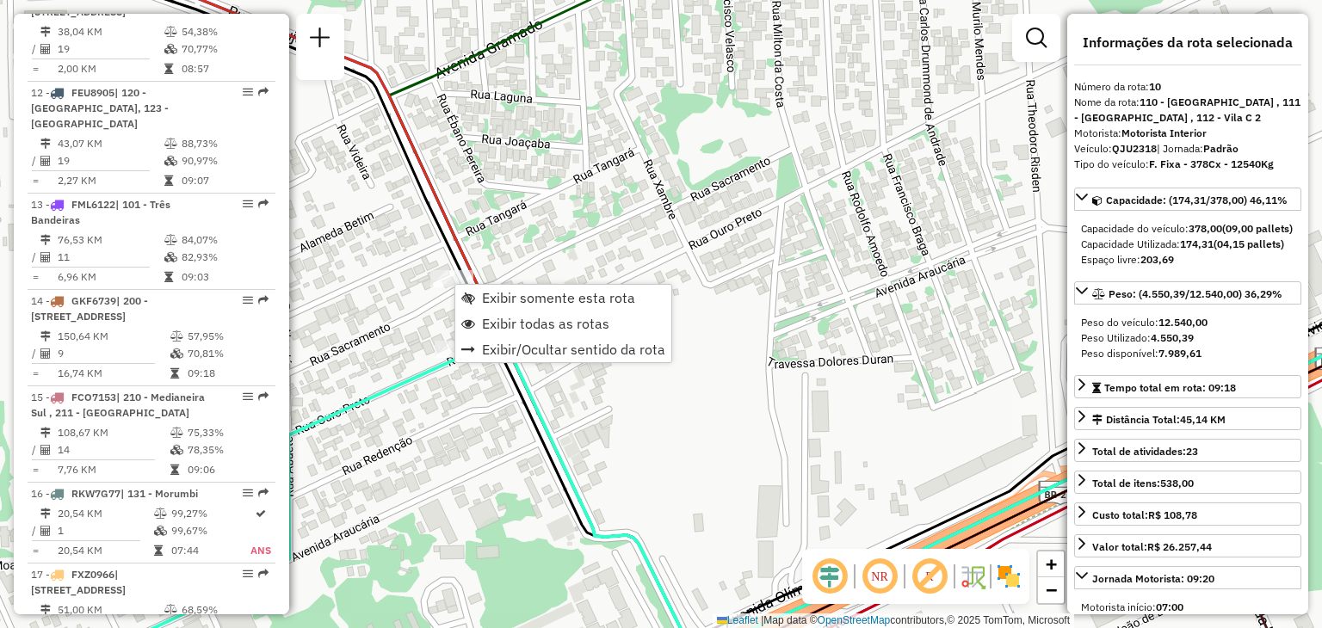
scroll to position [1572, 0]
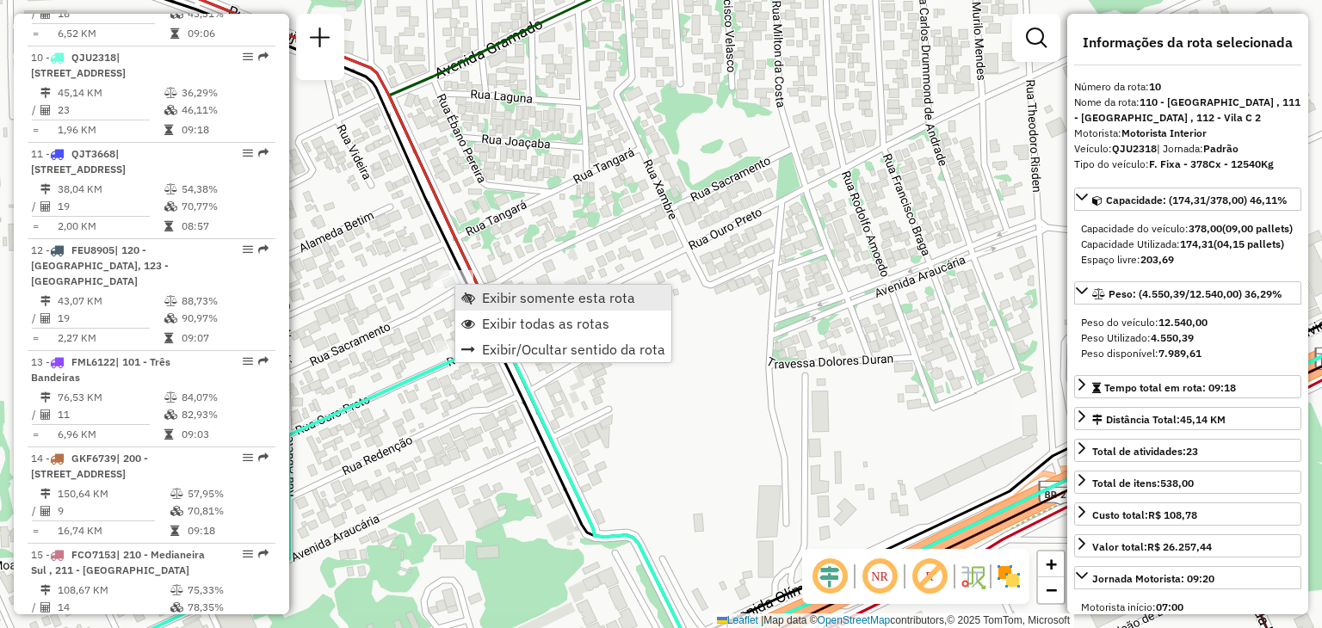
click at [511, 301] on span "Exibir somente esta rota" at bounding box center [558, 298] width 153 height 14
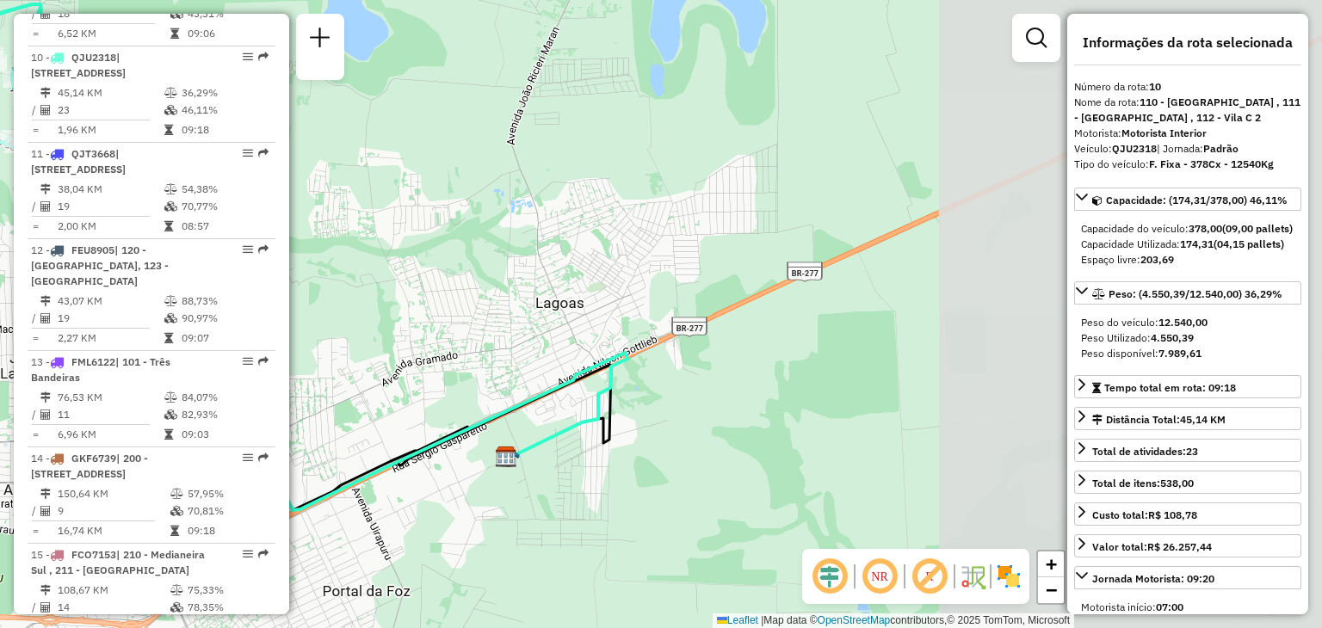
drag, startPoint x: 897, startPoint y: 370, endPoint x: 464, endPoint y: 325, distance: 435.4
click at [464, 325] on div "Janela de atendimento Grade de atendimento Capacidade Transportadoras Veículos …" at bounding box center [661, 314] width 1322 height 628
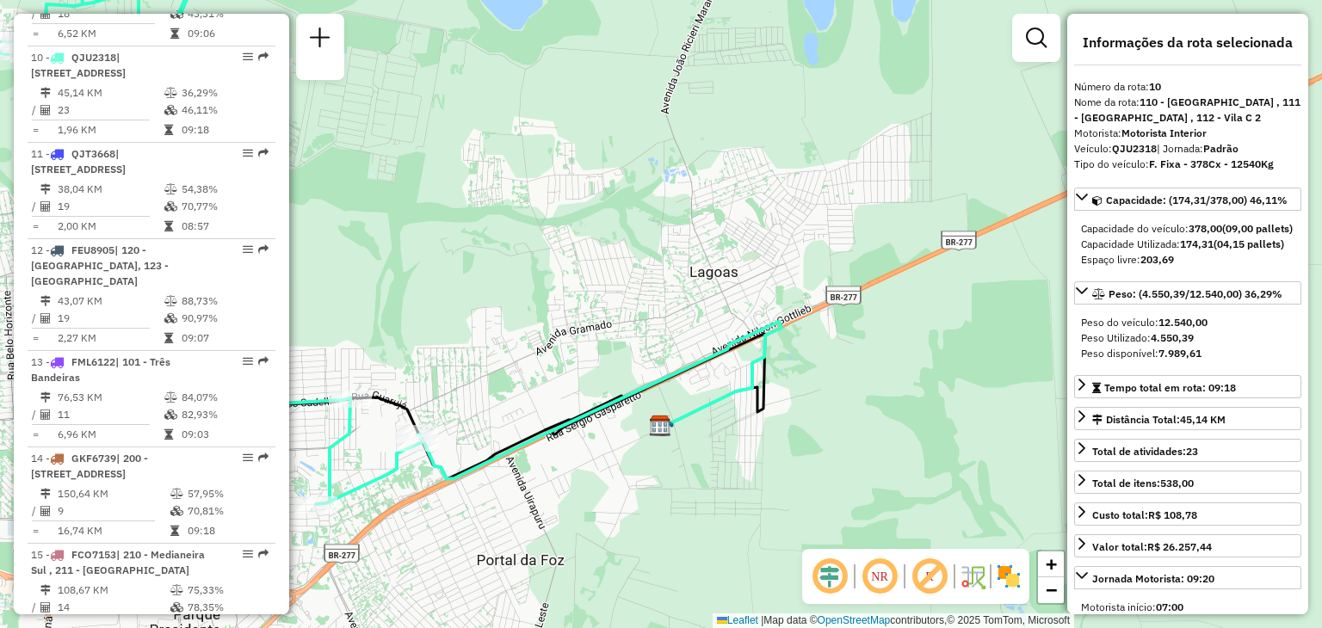
drag, startPoint x: 603, startPoint y: 429, endPoint x: 727, endPoint y: 362, distance: 140.6
click at [727, 362] on div "Janela de atendimento Grade de atendimento Capacidade Transportadoras Veículos …" at bounding box center [661, 314] width 1322 height 628
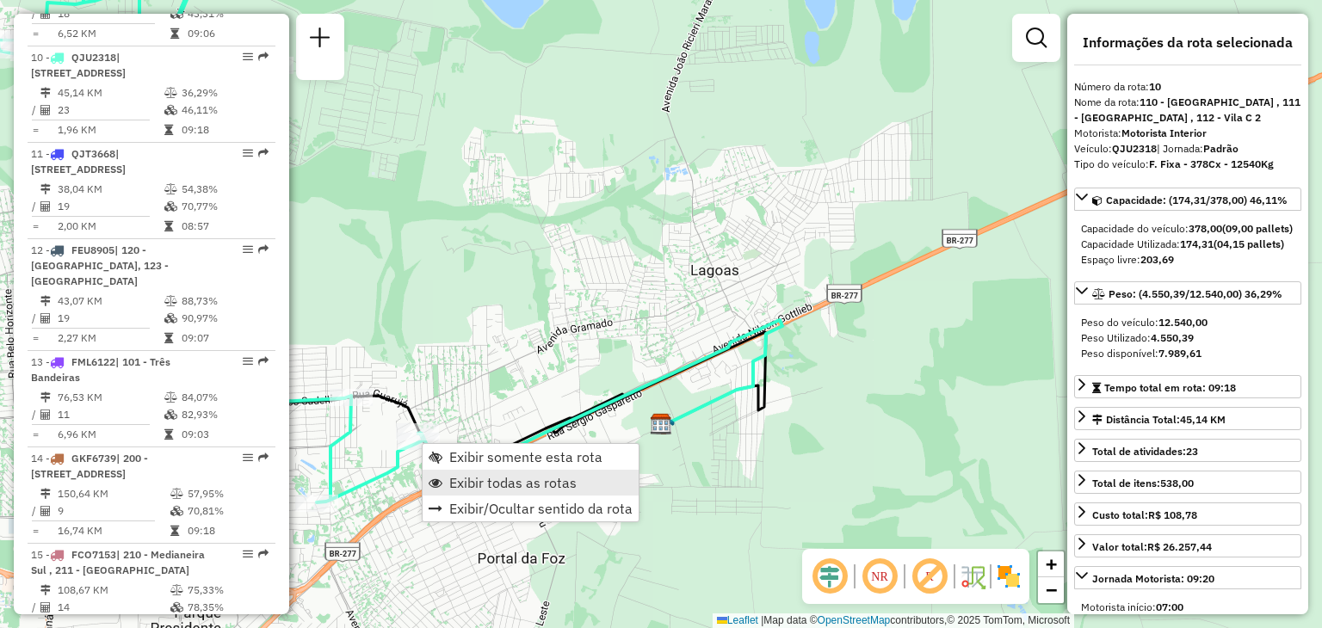
click at [472, 477] on span "Exibir todas as rotas" at bounding box center [512, 483] width 127 height 14
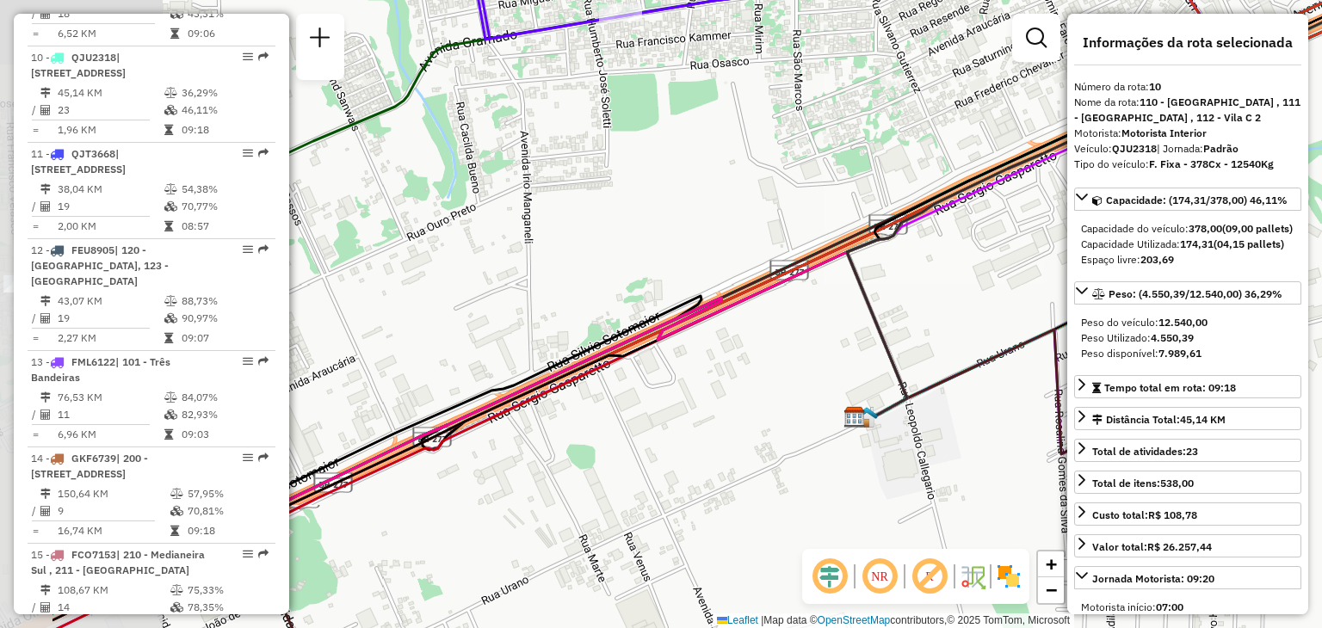
drag, startPoint x: 506, startPoint y: 397, endPoint x: 707, endPoint y: 314, distance: 217.0
click at [704, 321] on div "Janela de atendimento Grade de atendimento Capacidade Transportadoras Veículos …" at bounding box center [661, 314] width 1322 height 628
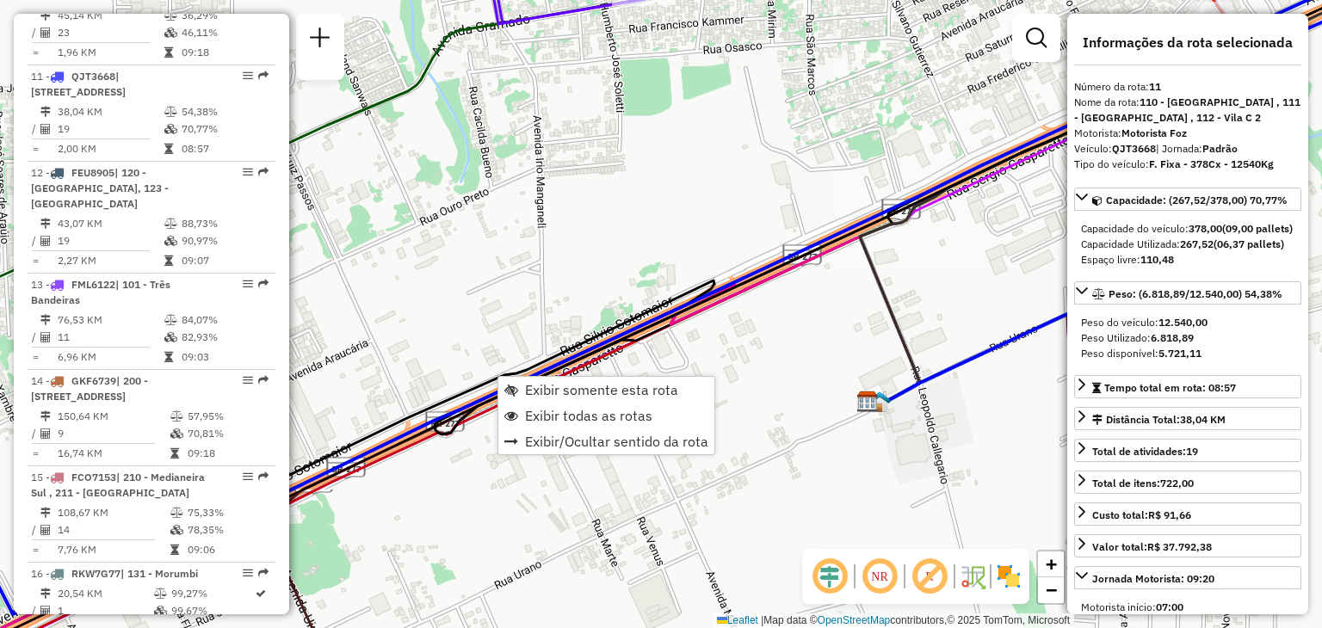
scroll to position [1669, 0]
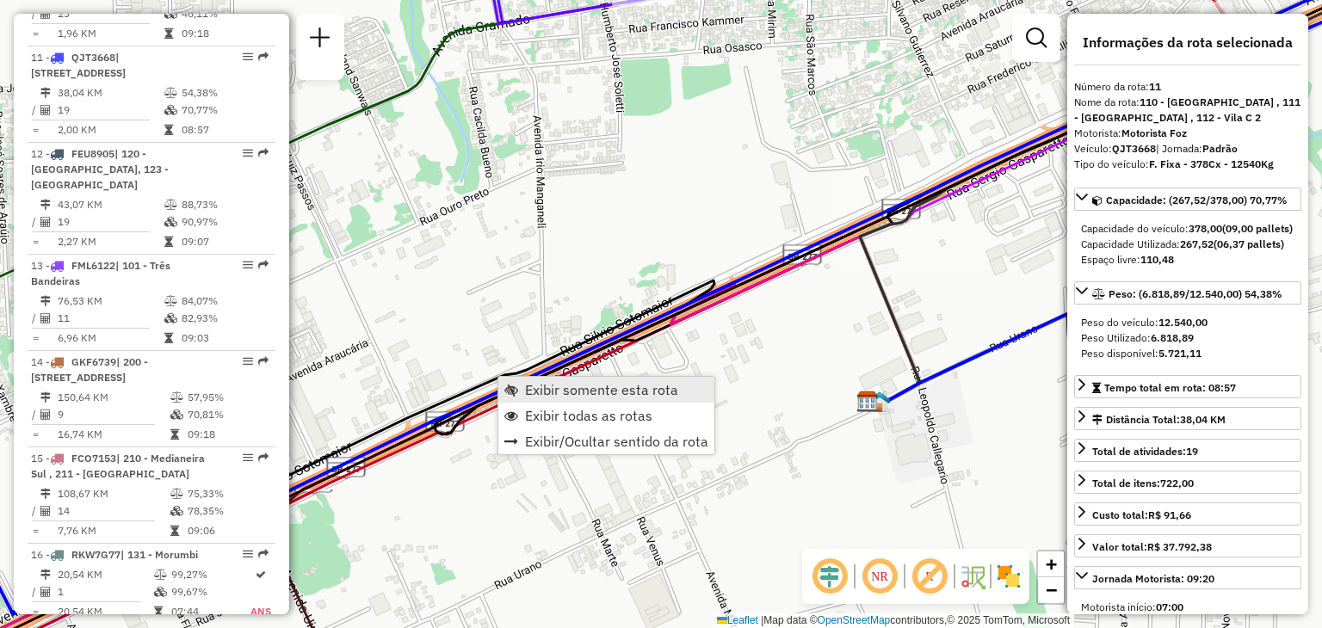
click at [539, 383] on span "Exibir somente esta rota" at bounding box center [601, 390] width 153 height 14
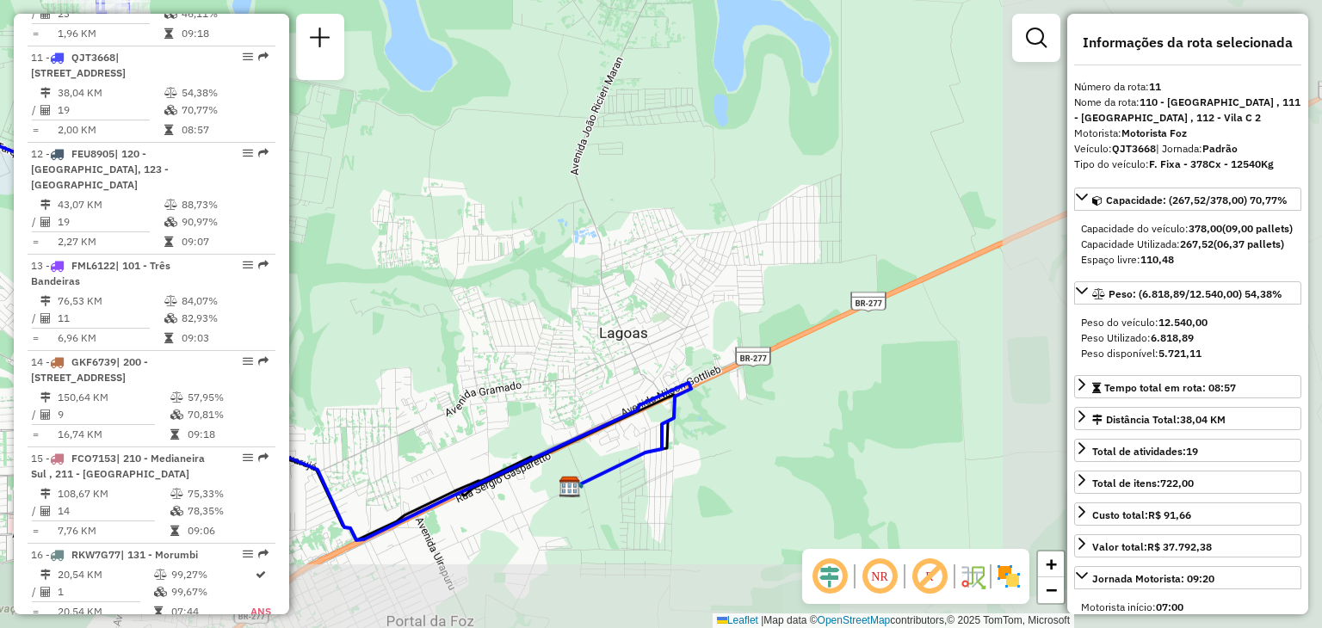
drag, startPoint x: 740, startPoint y: 405, endPoint x: 403, endPoint y: 328, distance: 345.2
click at [403, 328] on div "Janela de atendimento Grade de atendimento Capacidade Transportadoras Veículos …" at bounding box center [661, 314] width 1322 height 628
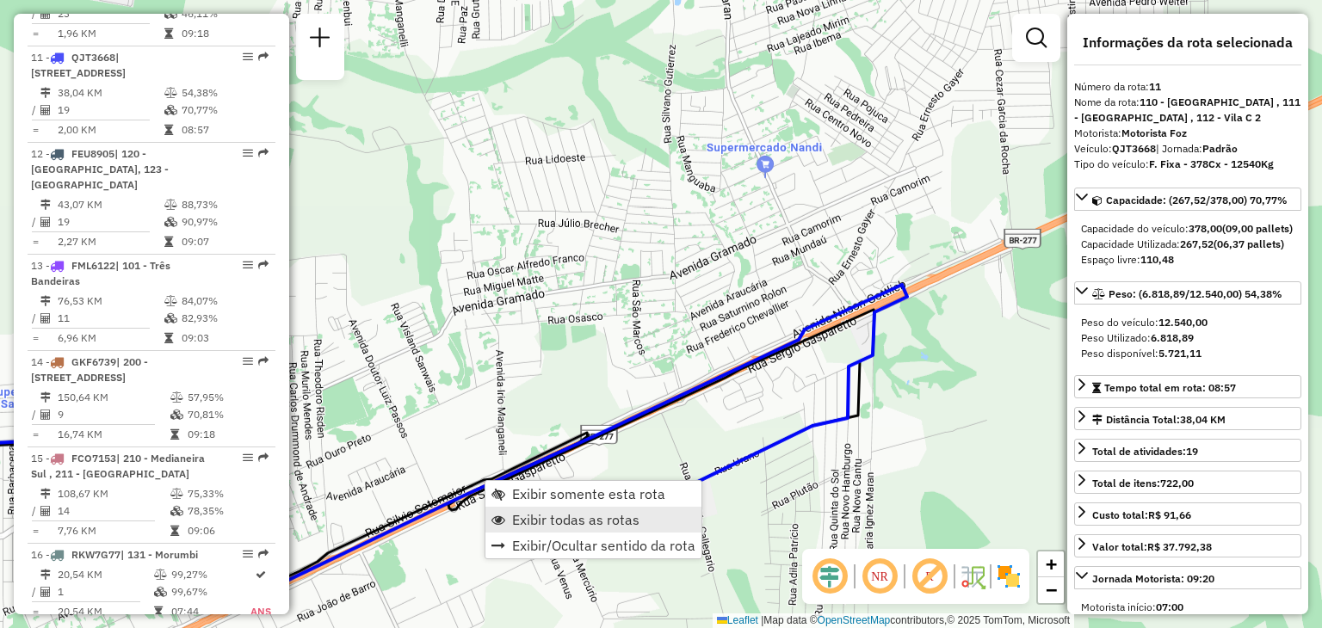
click at [537, 513] on span "Exibir todas as rotas" at bounding box center [575, 520] width 127 height 14
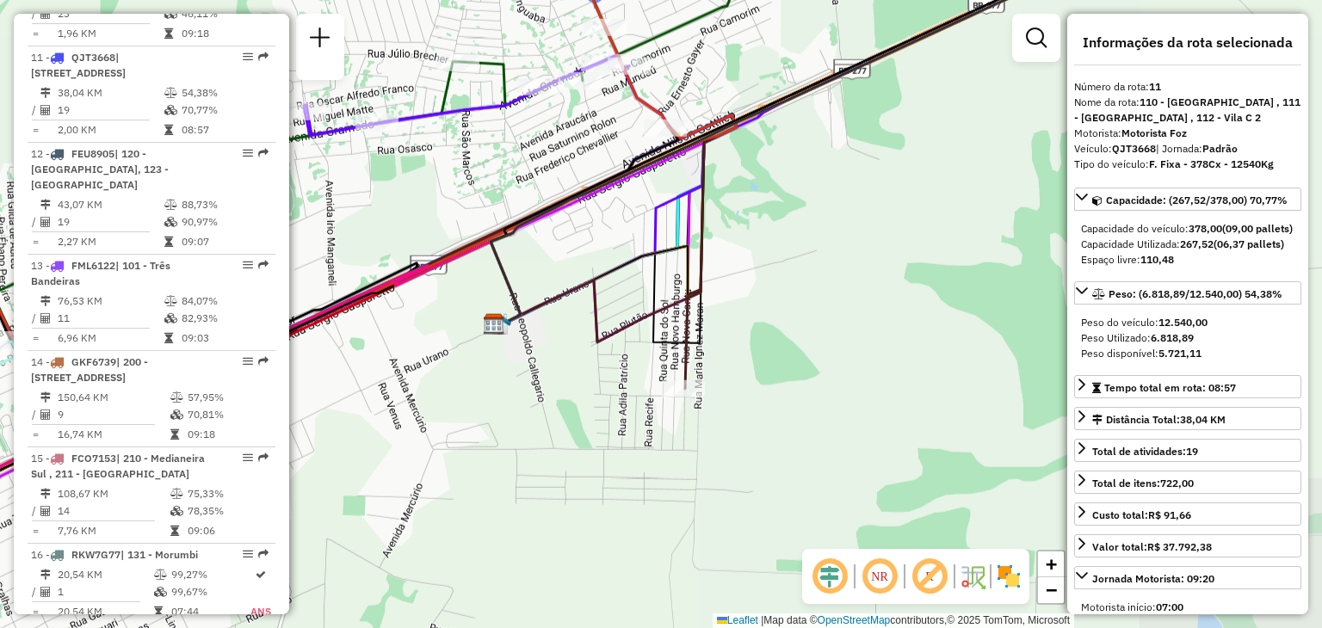
drag, startPoint x: 520, startPoint y: 523, endPoint x: 350, endPoint y: 354, distance: 240.5
click at [350, 354] on div "Janela de atendimento Grade de atendimento Capacidade Transportadoras Veículos …" at bounding box center [661, 314] width 1322 height 628
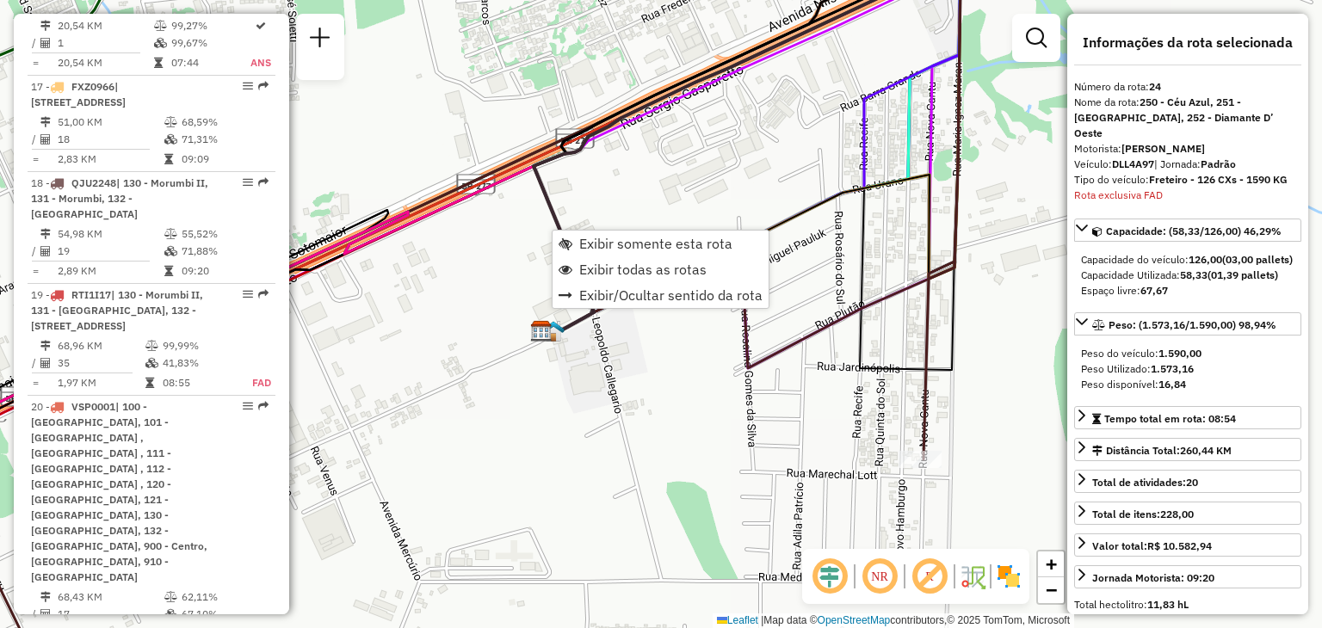
scroll to position [2630, 0]
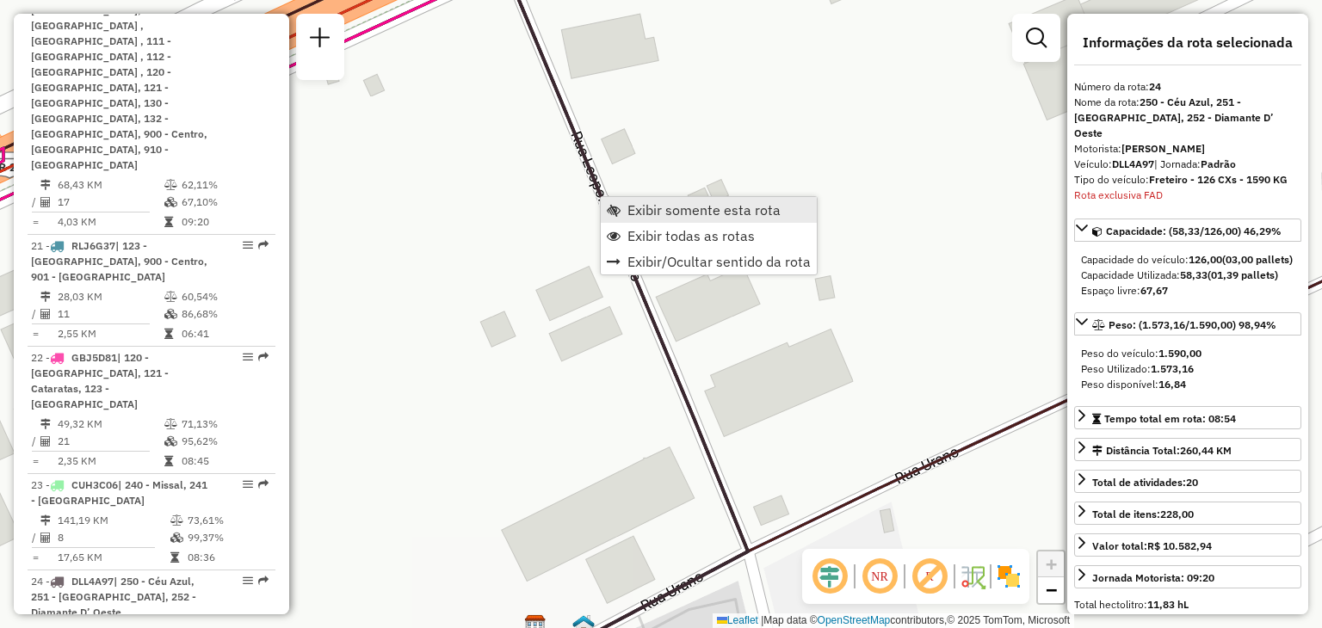
click at [636, 217] on span "Exibir somente esta rota" at bounding box center [704, 210] width 153 height 14
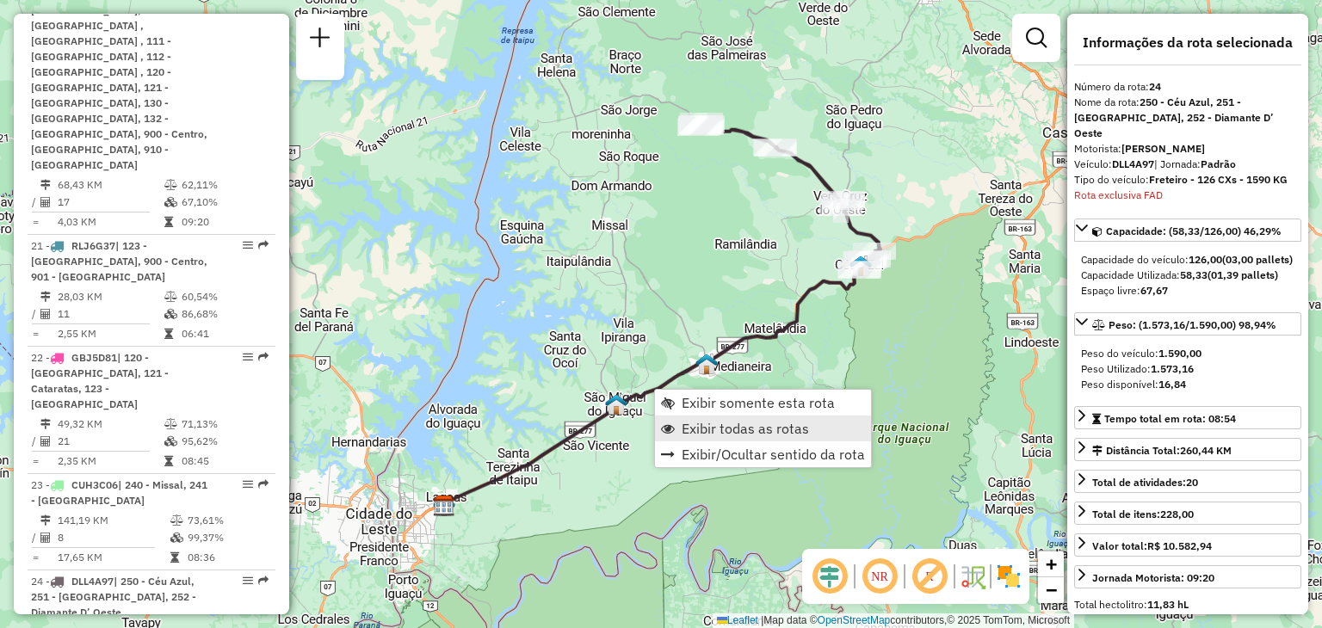
click at [701, 428] on span "Exibir todas as rotas" at bounding box center [745, 429] width 127 height 14
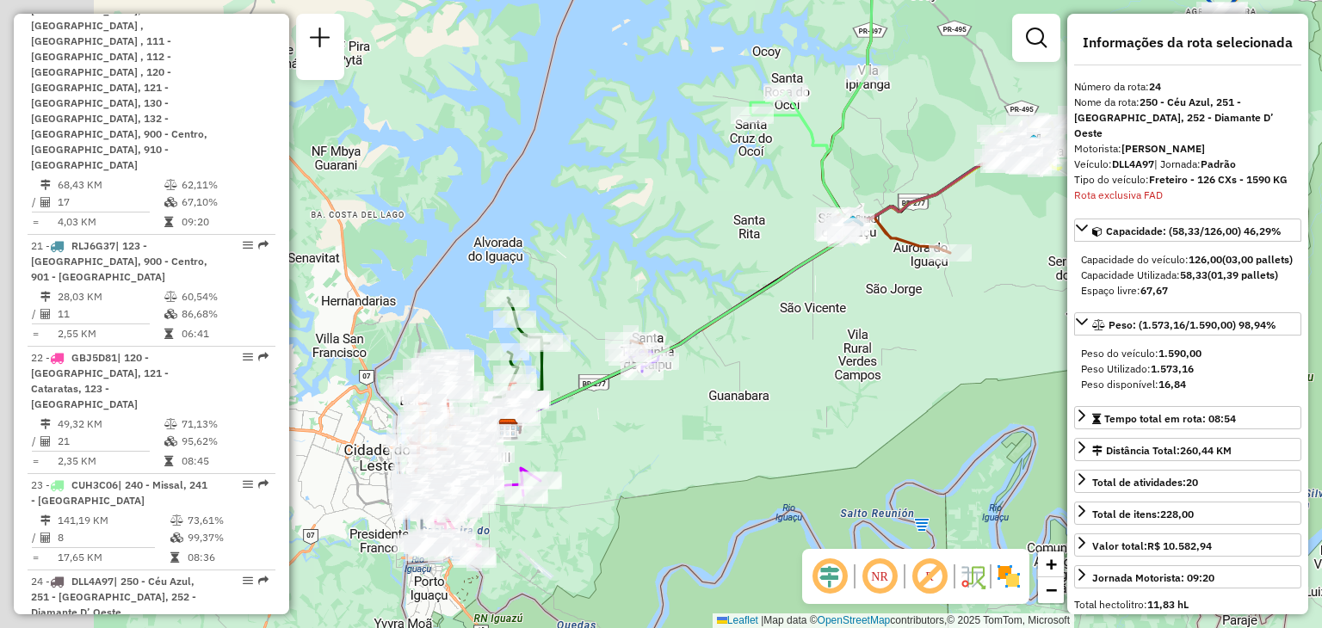
drag, startPoint x: 427, startPoint y: 456, endPoint x: 627, endPoint y: 387, distance: 211.3
click at [627, 387] on icon at bounding box center [690, 157] width 363 height 546
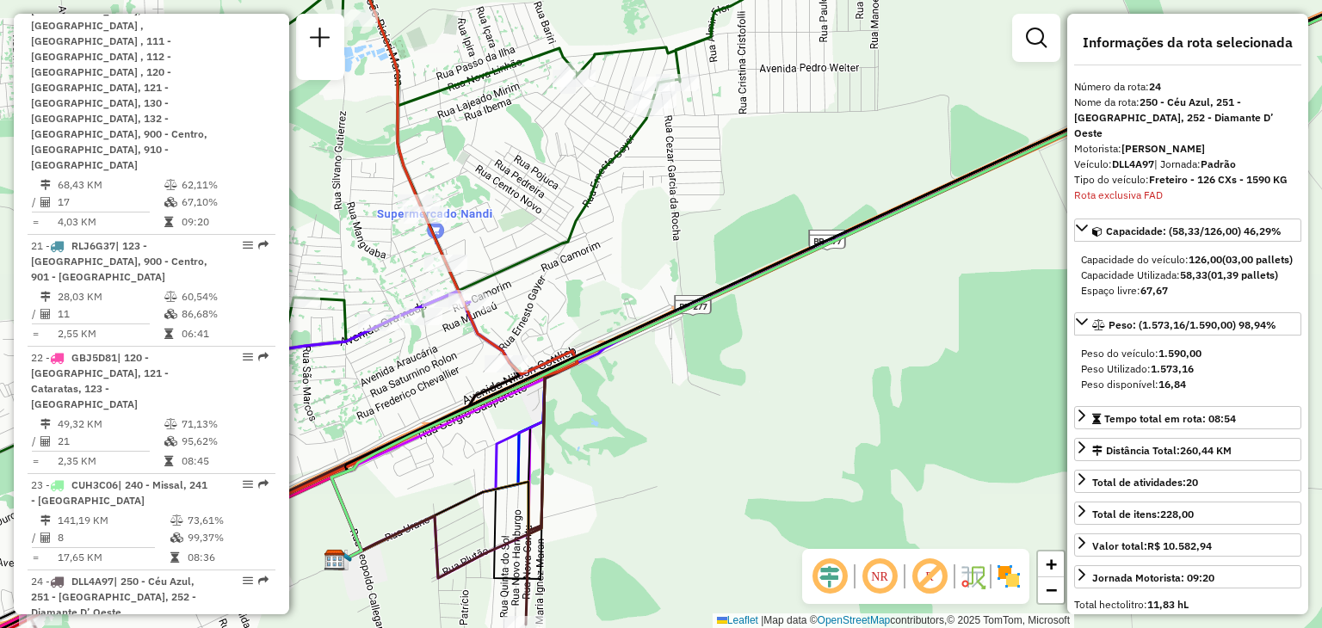
drag, startPoint x: 582, startPoint y: 393, endPoint x: 694, endPoint y: 350, distance: 120.2
click at [694, 350] on div "Janela de atendimento Grade de atendimento Capacidade Transportadoras Veículos …" at bounding box center [661, 314] width 1322 height 628
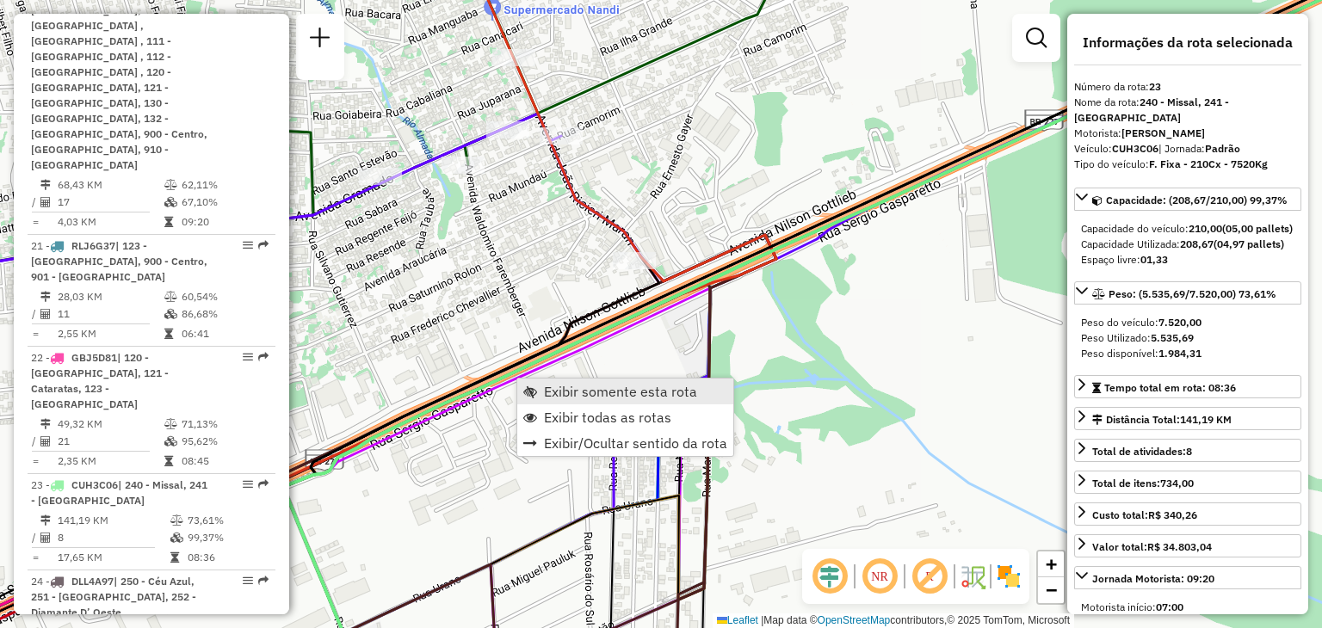
click at [545, 388] on span "Exibir somente esta rota" at bounding box center [620, 392] width 153 height 14
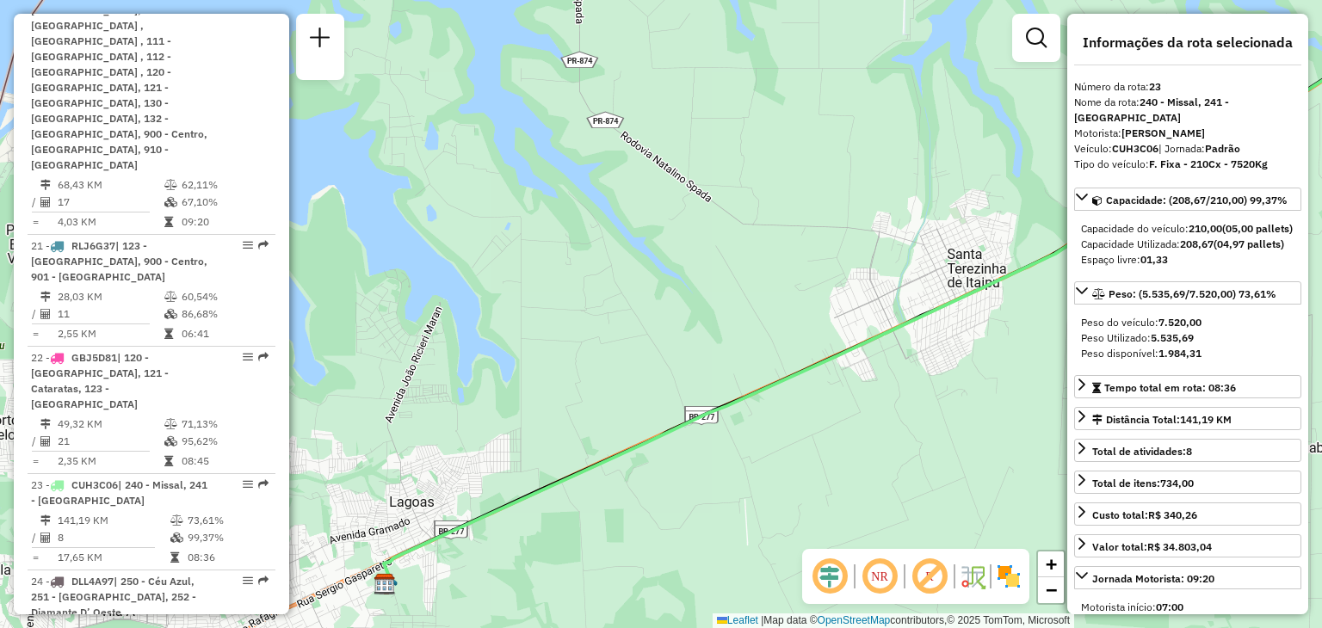
drag, startPoint x: 566, startPoint y: 498, endPoint x: 786, endPoint y: 411, distance: 236.9
click at [786, 411] on div "Janela de atendimento Grade de atendimento Capacidade Transportadoras Veículos …" at bounding box center [661, 314] width 1322 height 628
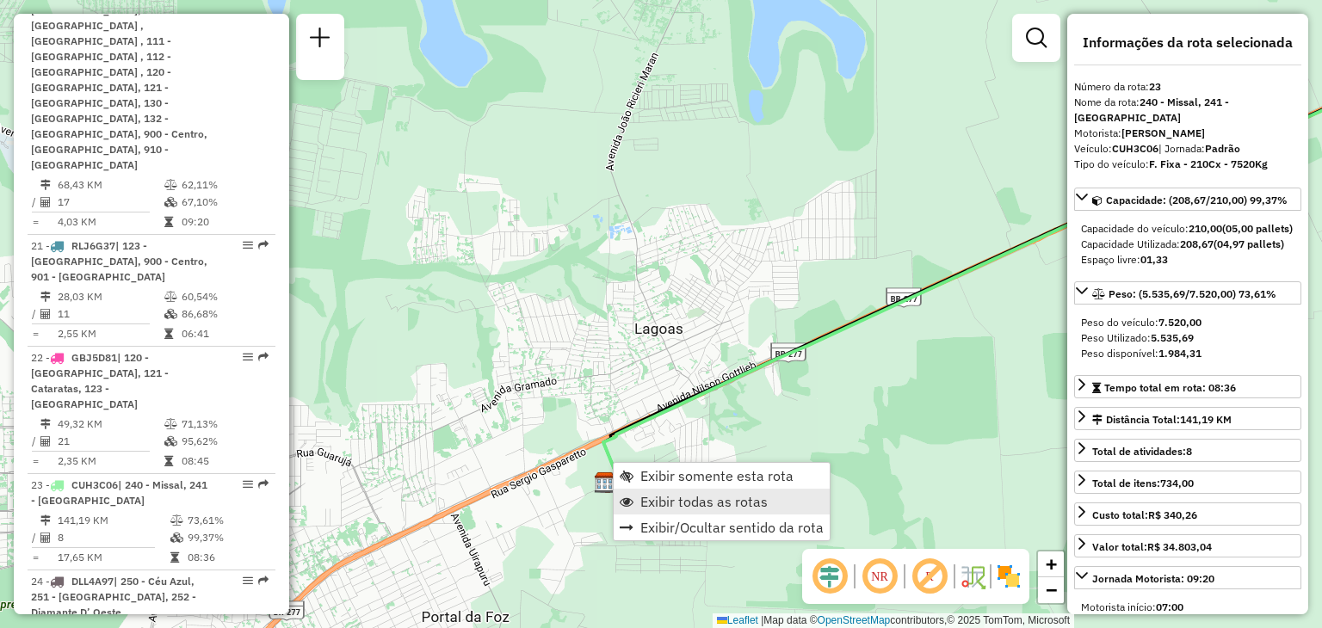
click at [647, 497] on span "Exibir todas as rotas" at bounding box center [704, 502] width 127 height 14
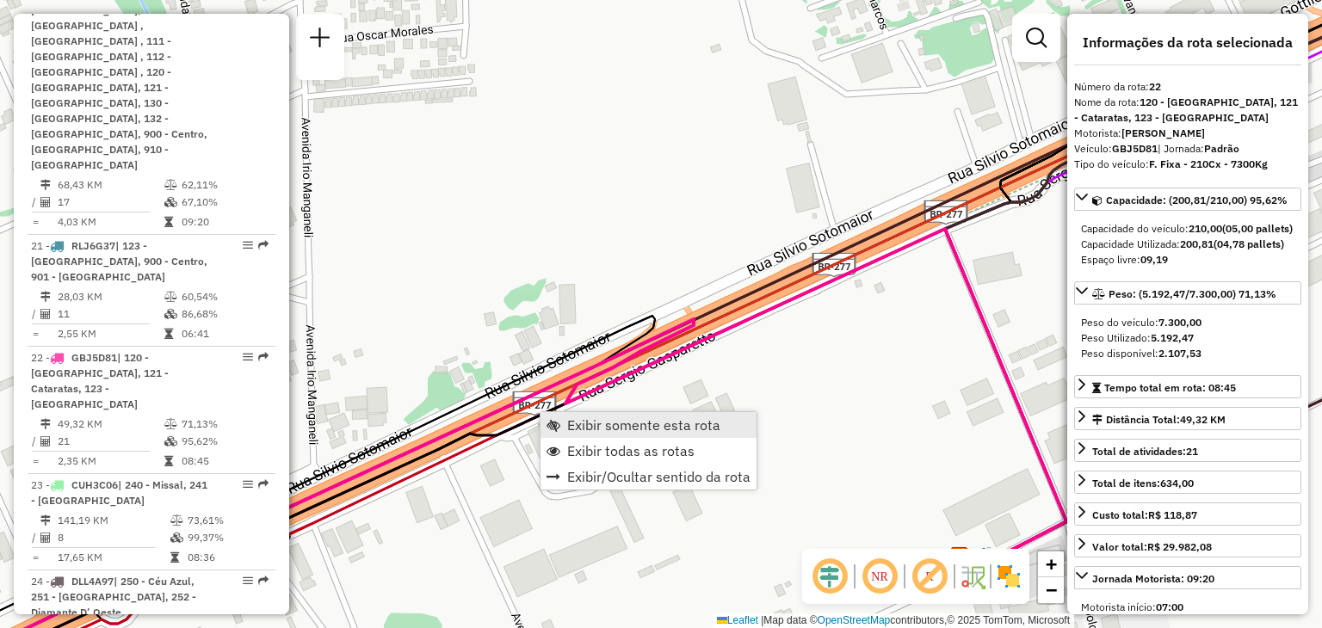
click at [566, 423] on link "Exibir somente esta rota" at bounding box center [649, 425] width 216 height 26
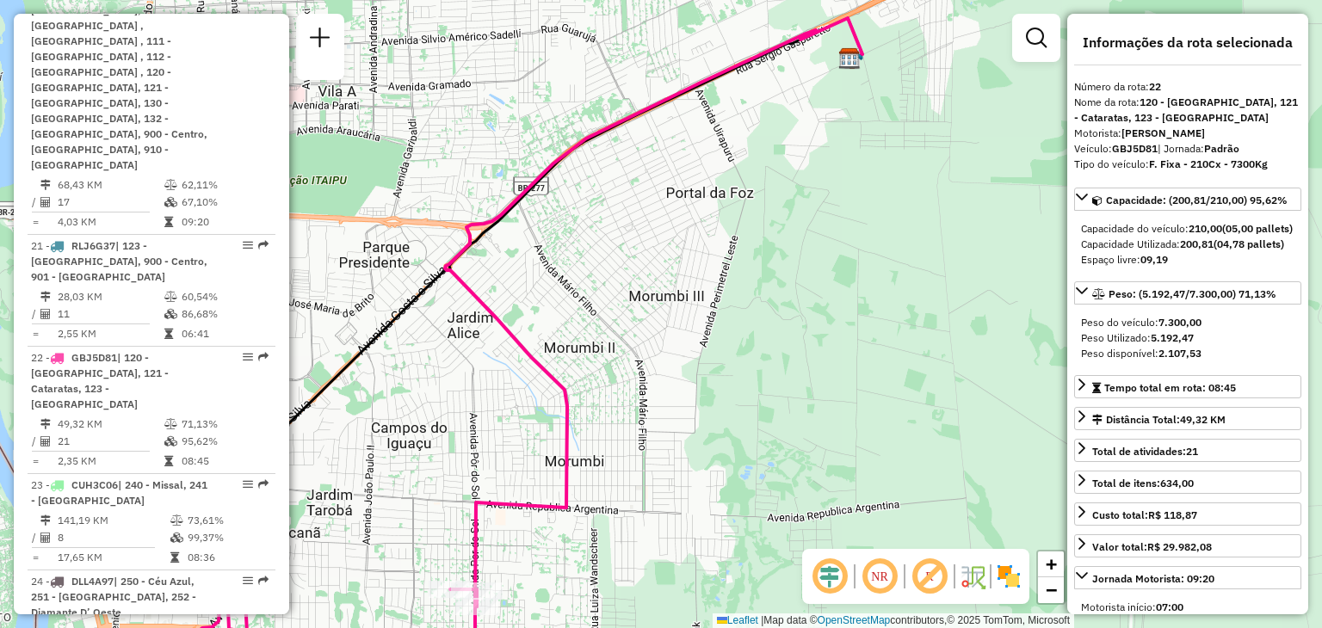
drag, startPoint x: 844, startPoint y: 28, endPoint x: 754, endPoint y: 214, distance: 206.4
click at [754, 214] on icon at bounding box center [654, 312] width 418 height 589
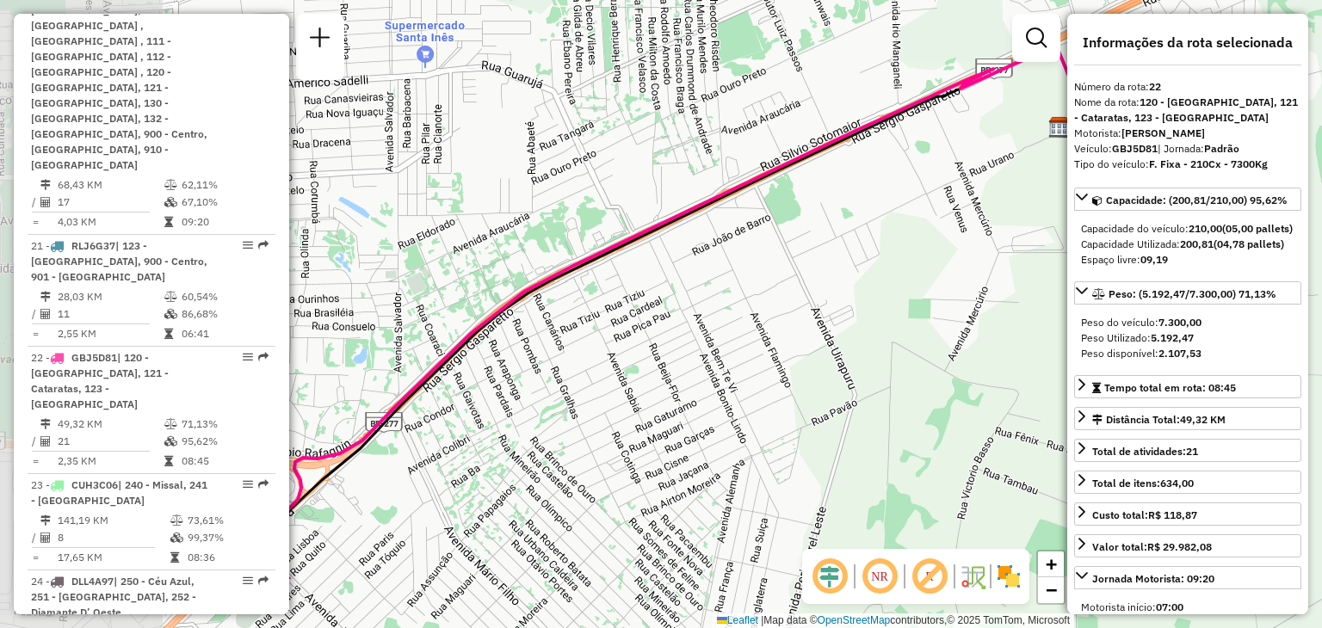
drag, startPoint x: 584, startPoint y: 352, endPoint x: 851, endPoint y: 243, distance: 289.2
click at [852, 243] on div "Janela de atendimento Grade de atendimento Capacidade Transportadoras Veículos …" at bounding box center [661, 314] width 1322 height 628
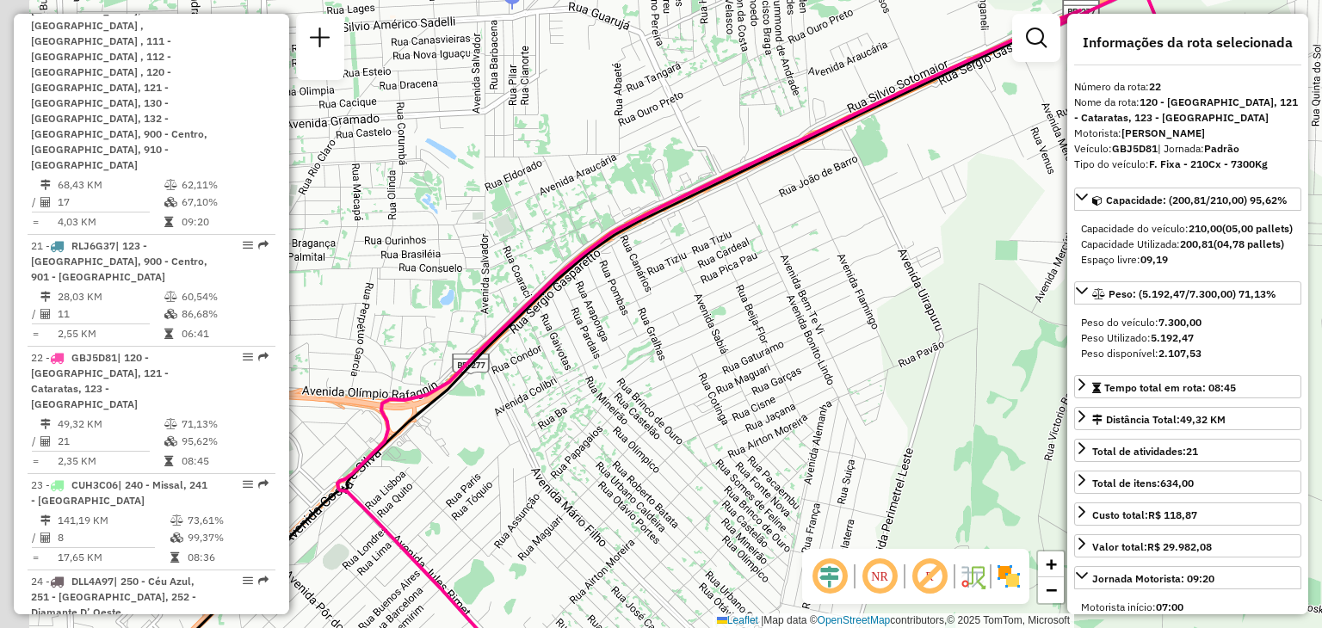
drag, startPoint x: 582, startPoint y: 384, endPoint x: 668, endPoint y: 304, distance: 117.6
click at [672, 301] on div "Janela de atendimento Grade de atendimento Capacidade Transportadoras Veículos …" at bounding box center [661, 314] width 1322 height 628
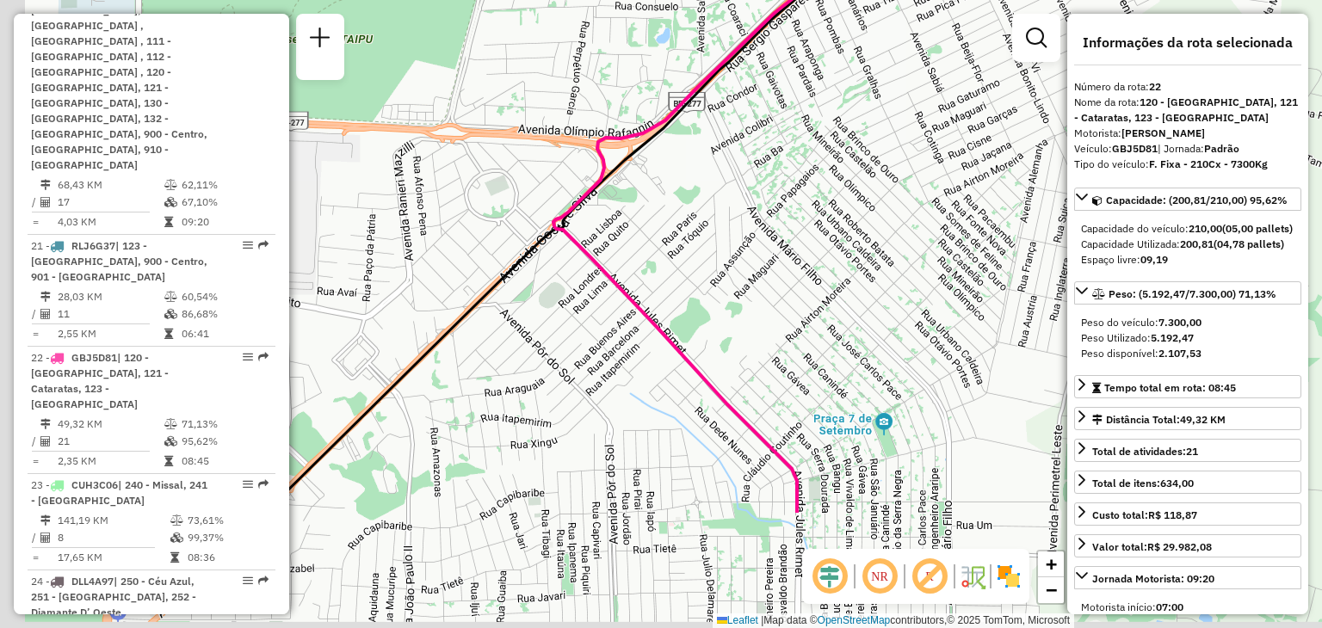
drag, startPoint x: 623, startPoint y: 334, endPoint x: 654, endPoint y: 264, distance: 76.3
click at [654, 267] on div "Janela de atendimento Grade de atendimento Capacidade Transportadoras Veículos …" at bounding box center [661, 314] width 1322 height 628
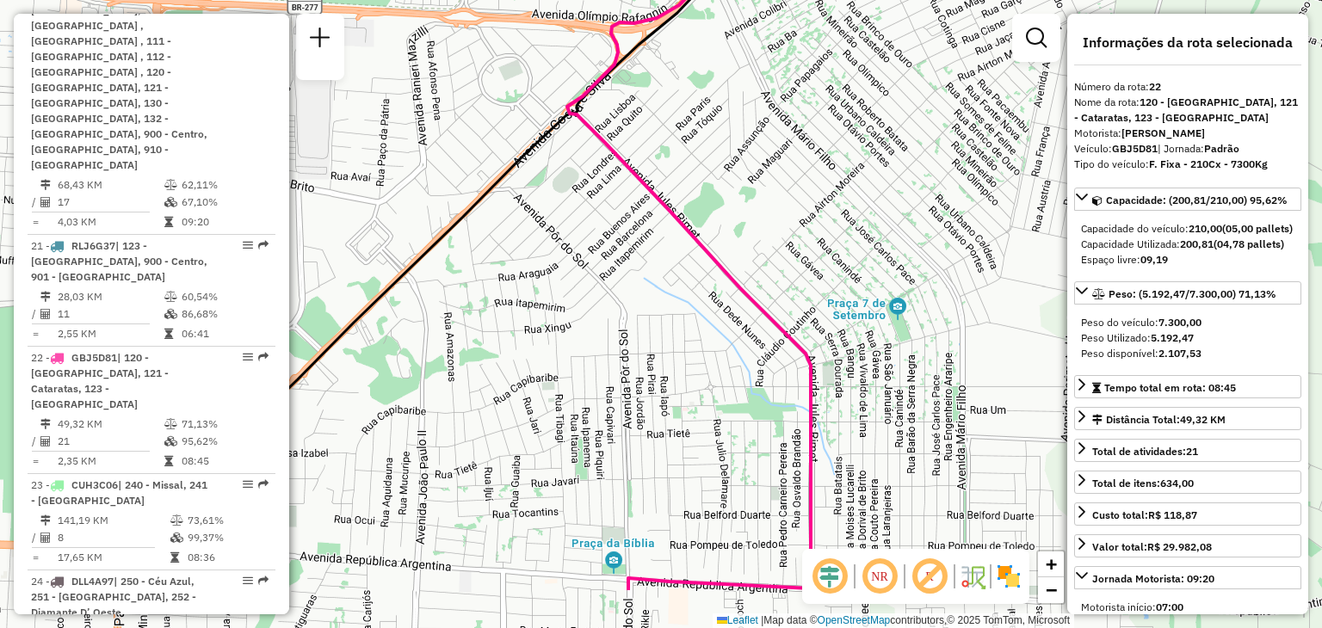
drag, startPoint x: 740, startPoint y: 313, endPoint x: 713, endPoint y: 232, distance: 86.3
click at [715, 229] on div "Janela de atendimento Grade de atendimento Capacidade Transportadoras Veículos …" at bounding box center [661, 314] width 1322 height 628
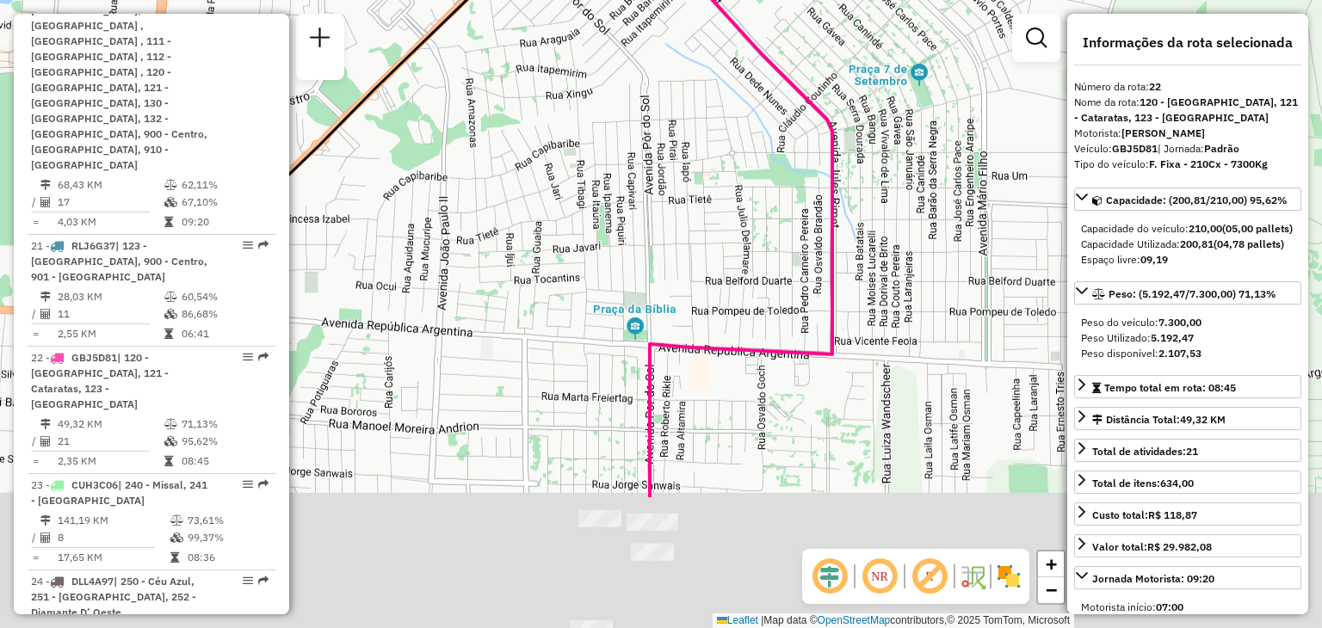
drag, startPoint x: 645, startPoint y: 320, endPoint x: 645, endPoint y: 153, distance: 167.0
click at [647, 161] on div "Janela de atendimento Grade de atendimento Capacidade Transportadoras Veículos …" at bounding box center [661, 314] width 1322 height 628
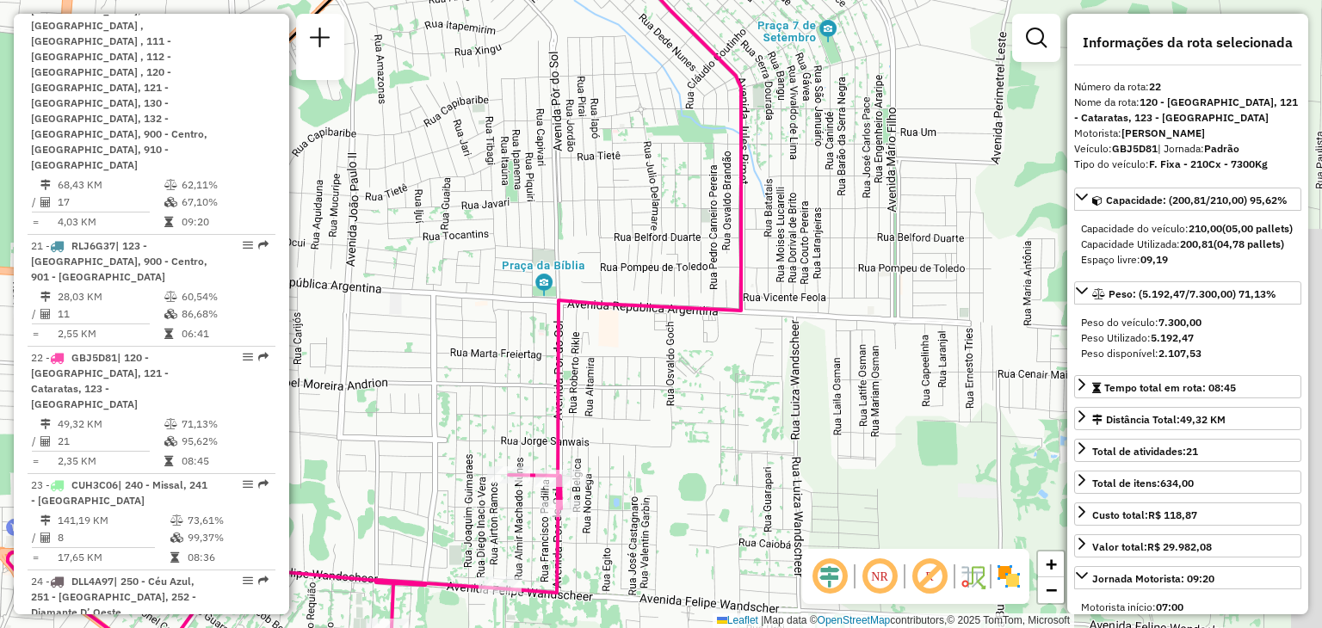
drag, startPoint x: 776, startPoint y: 324, endPoint x: 765, endPoint y: 325, distance: 10.5
click at [765, 325] on div "Janela de atendimento Grade de atendimento Capacidade Transportadoras Veículos …" at bounding box center [661, 314] width 1322 height 628
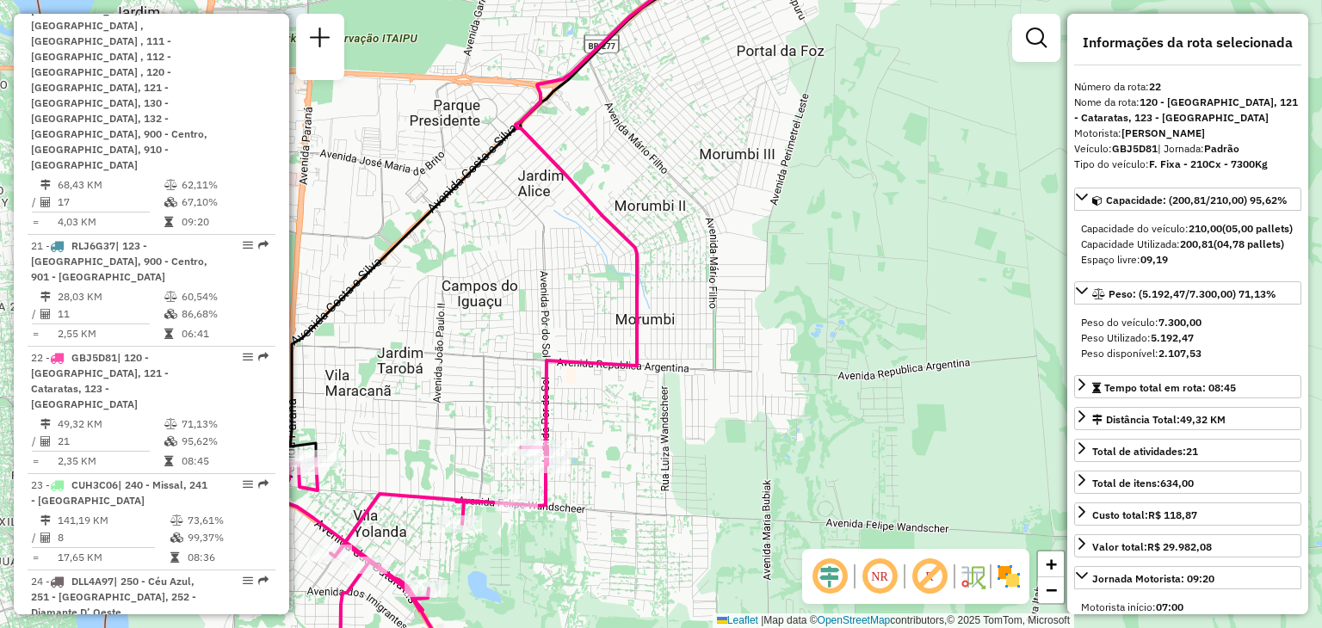
drag, startPoint x: 827, startPoint y: 276, endPoint x: 709, endPoint y: 328, distance: 128.3
click at [710, 326] on div "Janela de atendimento Grade de atendimento Capacidade Transportadoras Veículos …" at bounding box center [661, 314] width 1322 height 628
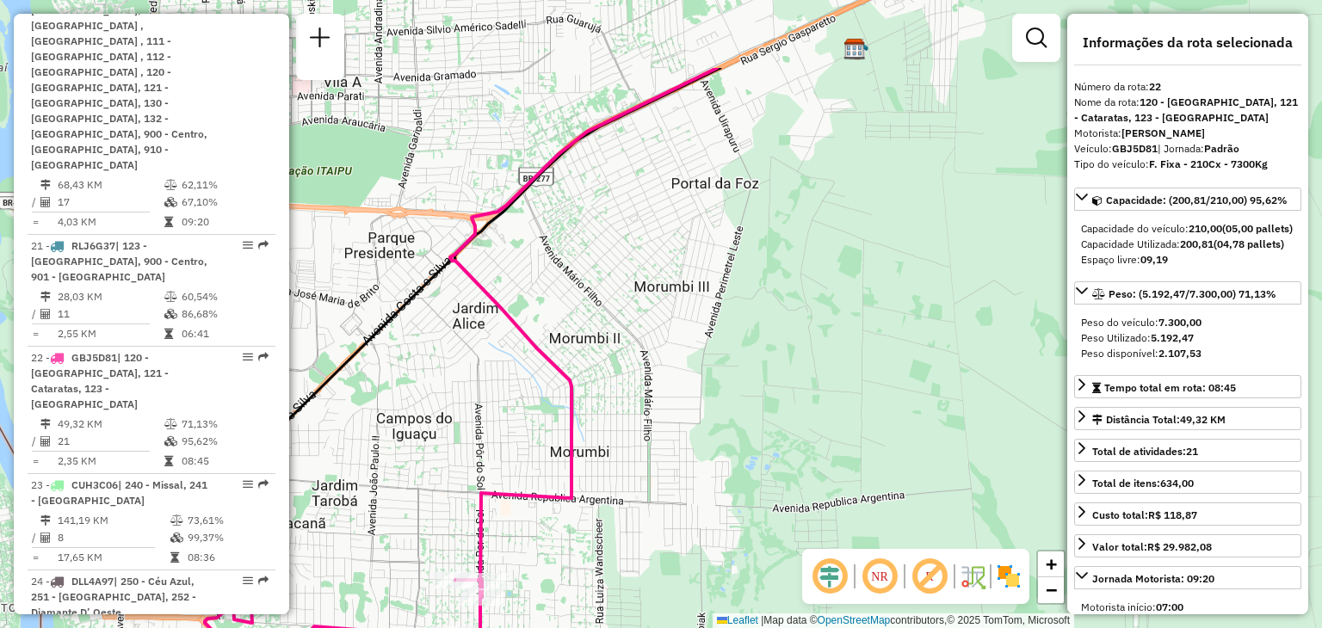
drag, startPoint x: 744, startPoint y: 339, endPoint x: 722, endPoint y: 469, distance: 131.8
click at [722, 469] on div "Janela de atendimento Grade de atendimento Capacidade Transportadoras Veículos …" at bounding box center [661, 314] width 1322 height 628
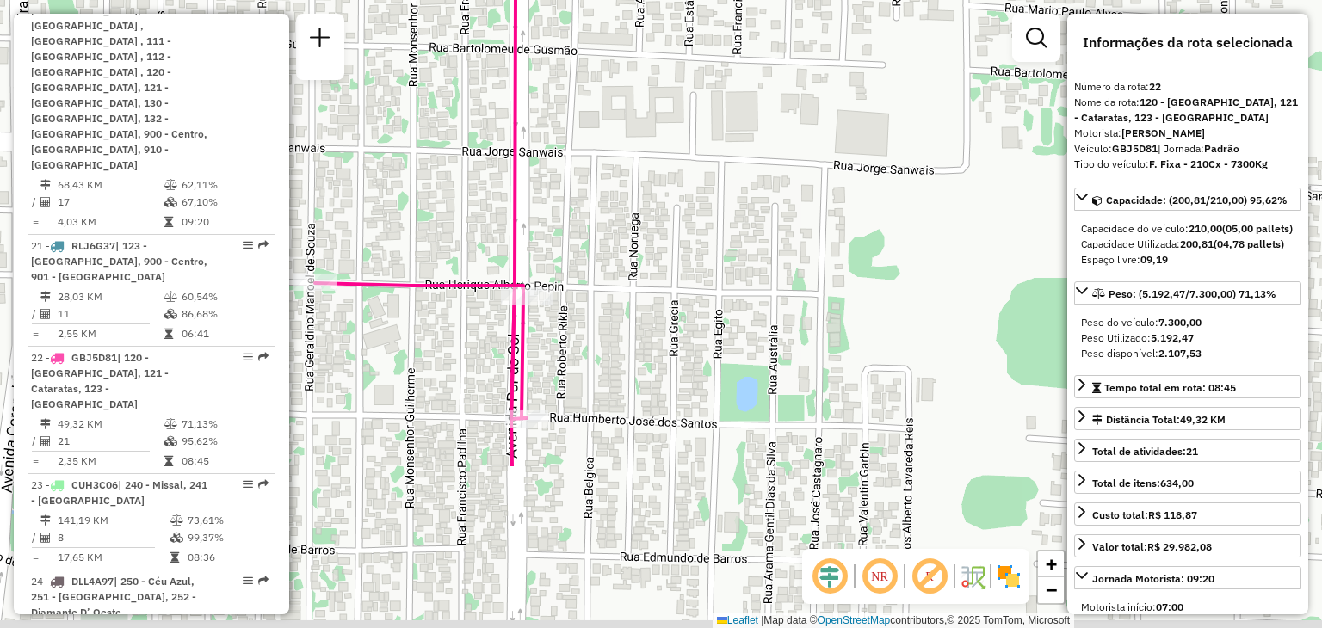
drag, startPoint x: 635, startPoint y: 455, endPoint x: 652, endPoint y: 244, distance: 212.5
click at [652, 244] on div "Janela de atendimento Grade de atendimento Capacidade Transportadoras Veículos …" at bounding box center [661, 314] width 1322 height 628
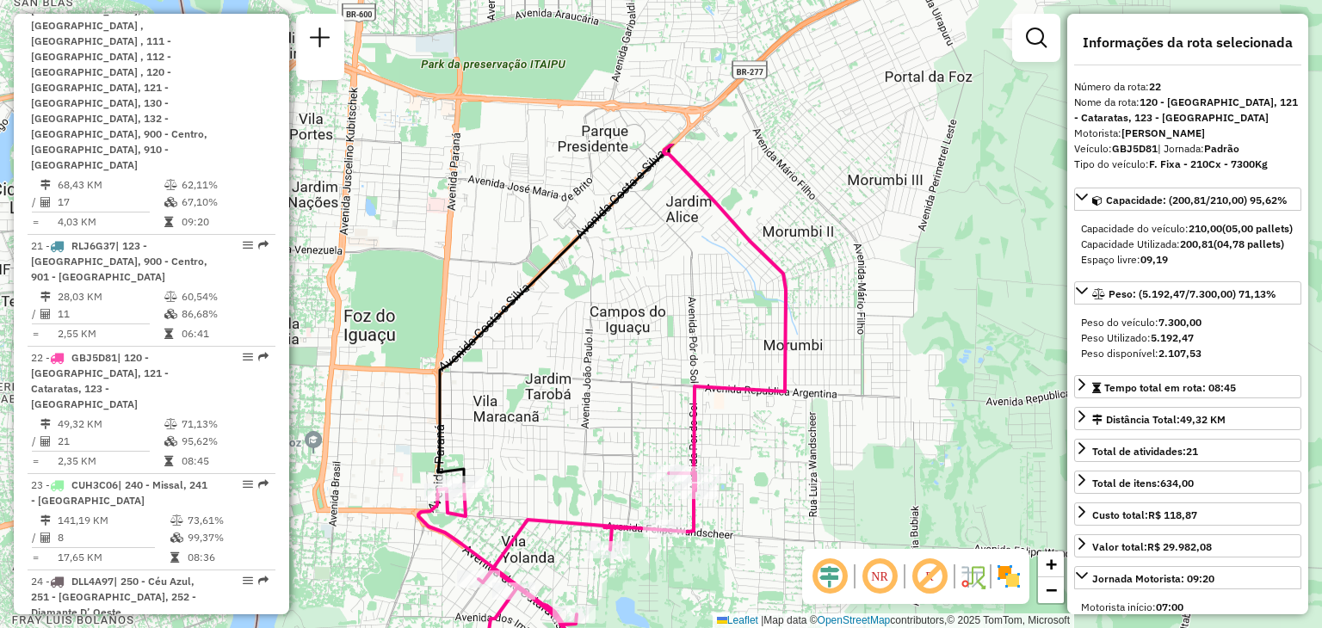
drag, startPoint x: 694, startPoint y: 369, endPoint x: 800, endPoint y: 576, distance: 232.2
click at [800, 576] on div "Janela de atendimento Grade de atendimento Capacidade Transportadoras Veículos …" at bounding box center [661, 314] width 1322 height 628
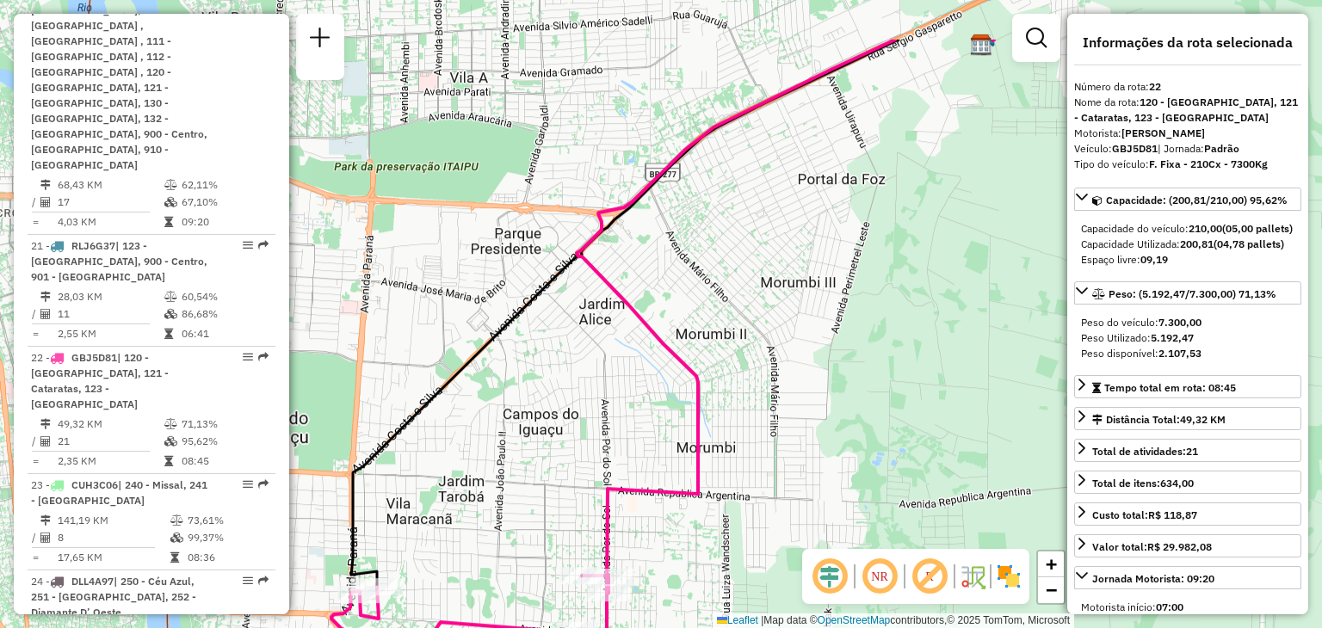
drag, startPoint x: 863, startPoint y: 227, endPoint x: 775, endPoint y: 328, distance: 133.6
click at [775, 328] on div "Janela de atendimento Grade de atendimento Capacidade Transportadoras Veículos …" at bounding box center [661, 314] width 1322 height 628
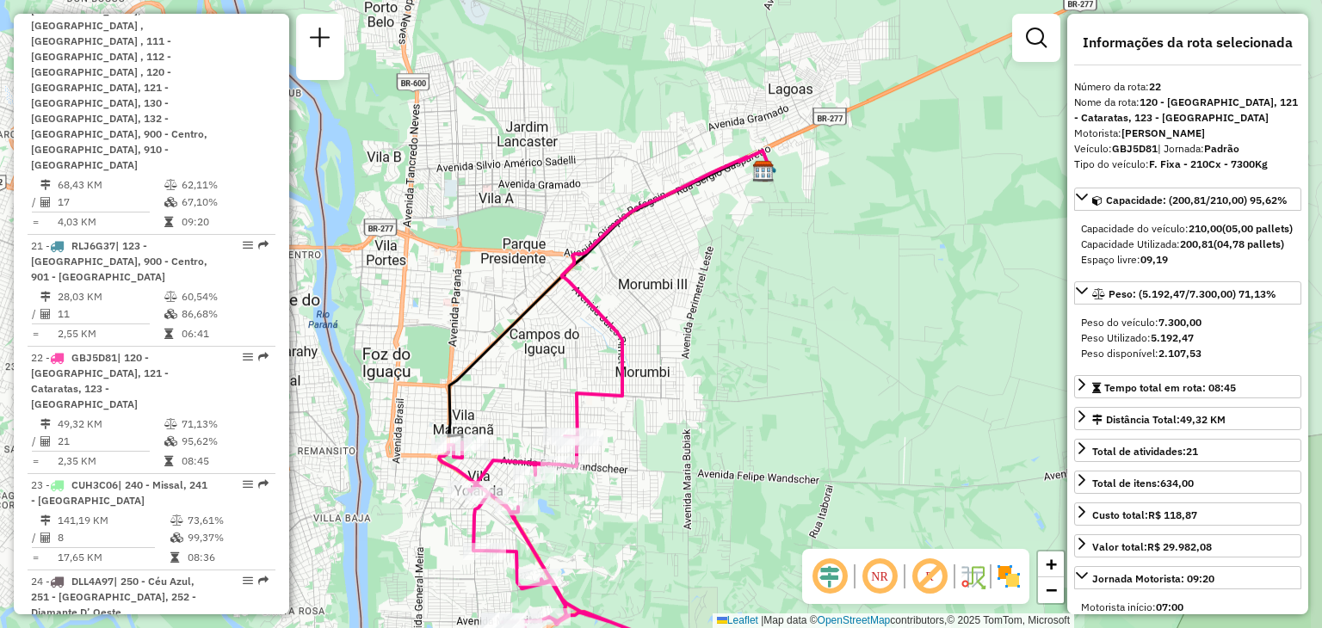
drag, startPoint x: 783, startPoint y: 302, endPoint x: 675, endPoint y: 286, distance: 109.7
click at [675, 286] on div "Janela de atendimento Grade de atendimento Capacidade Transportadoras Veículos …" at bounding box center [661, 314] width 1322 height 628
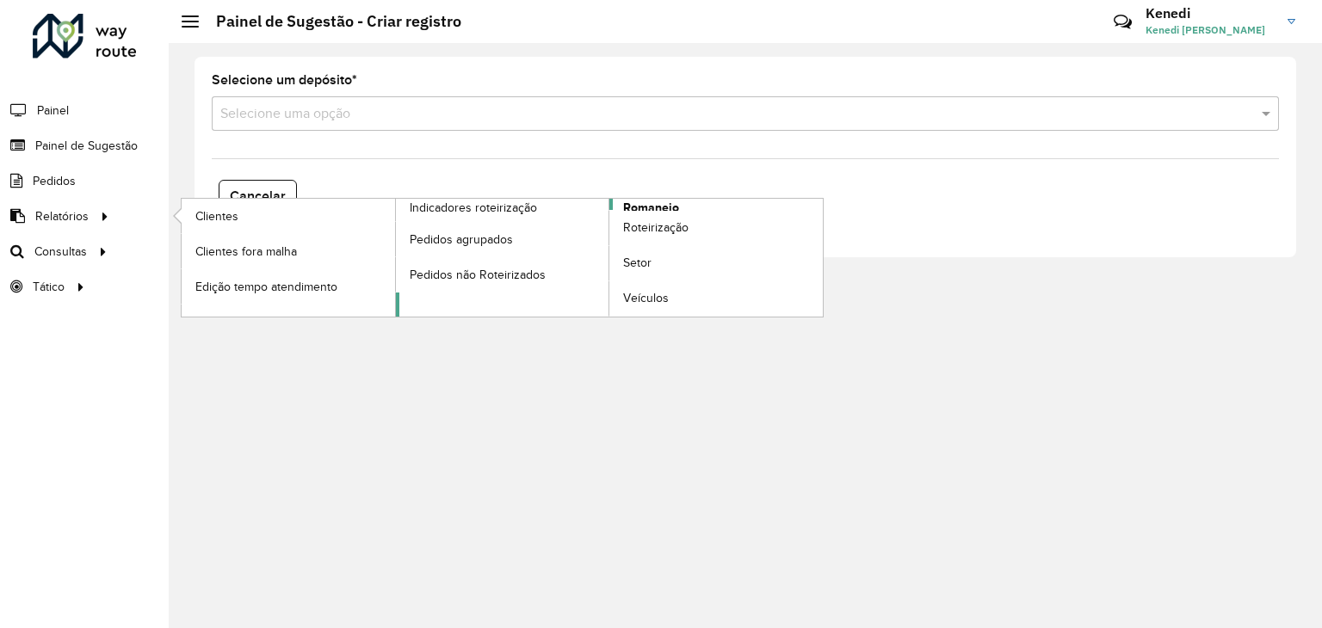
click at [630, 201] on span "Romaneio" at bounding box center [651, 208] width 56 height 18
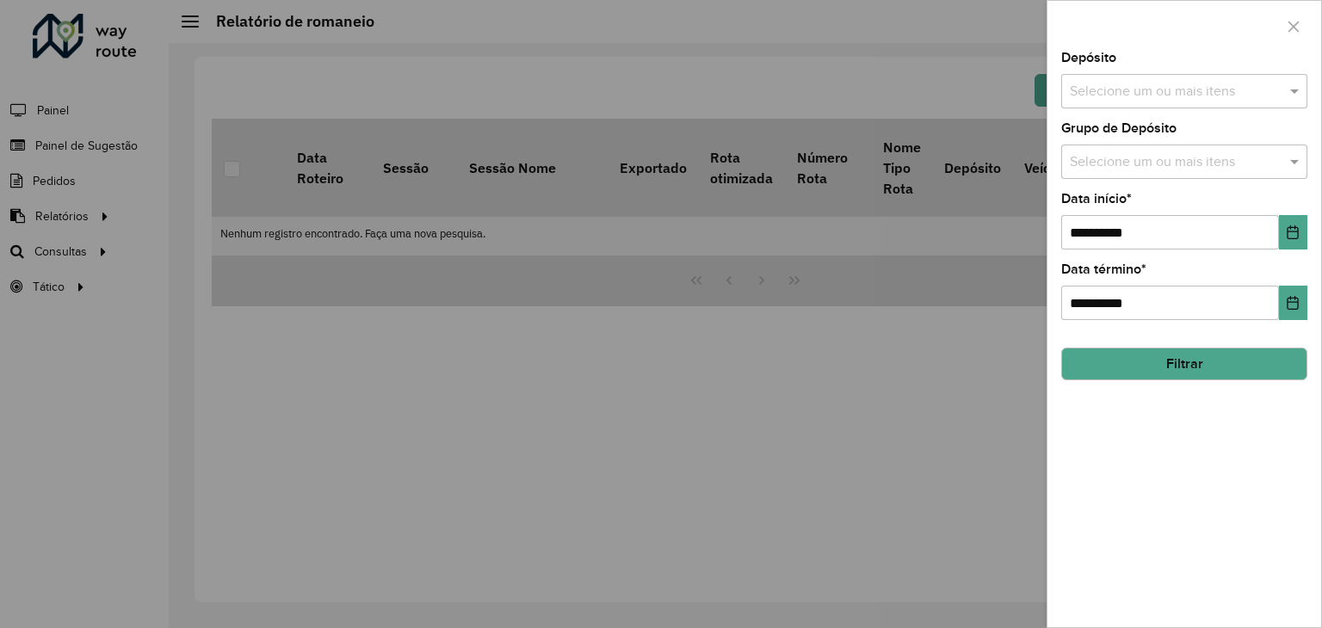
click at [1153, 84] on input "text" at bounding box center [1176, 92] width 220 height 21
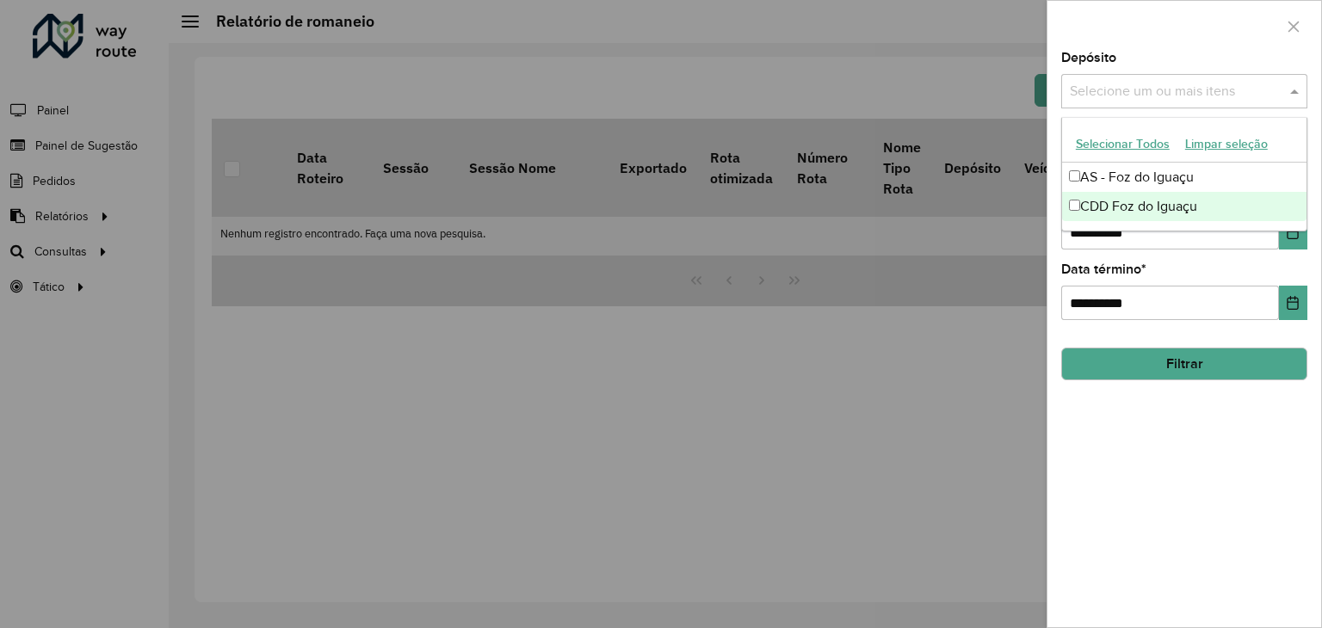
click at [1121, 206] on div "CDD Foz do Iguaçu" at bounding box center [1184, 206] width 245 height 29
click at [944, 276] on div at bounding box center [661, 314] width 1322 height 628
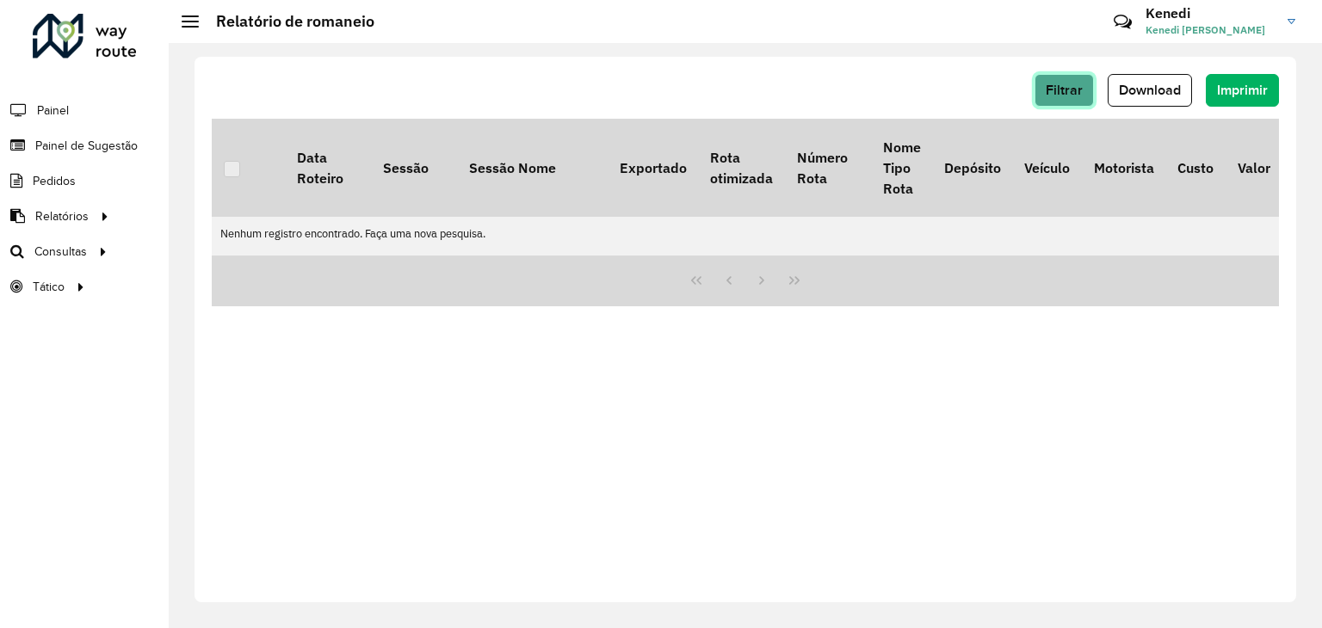
click at [1080, 87] on span "Filtrar" at bounding box center [1064, 90] width 37 height 15
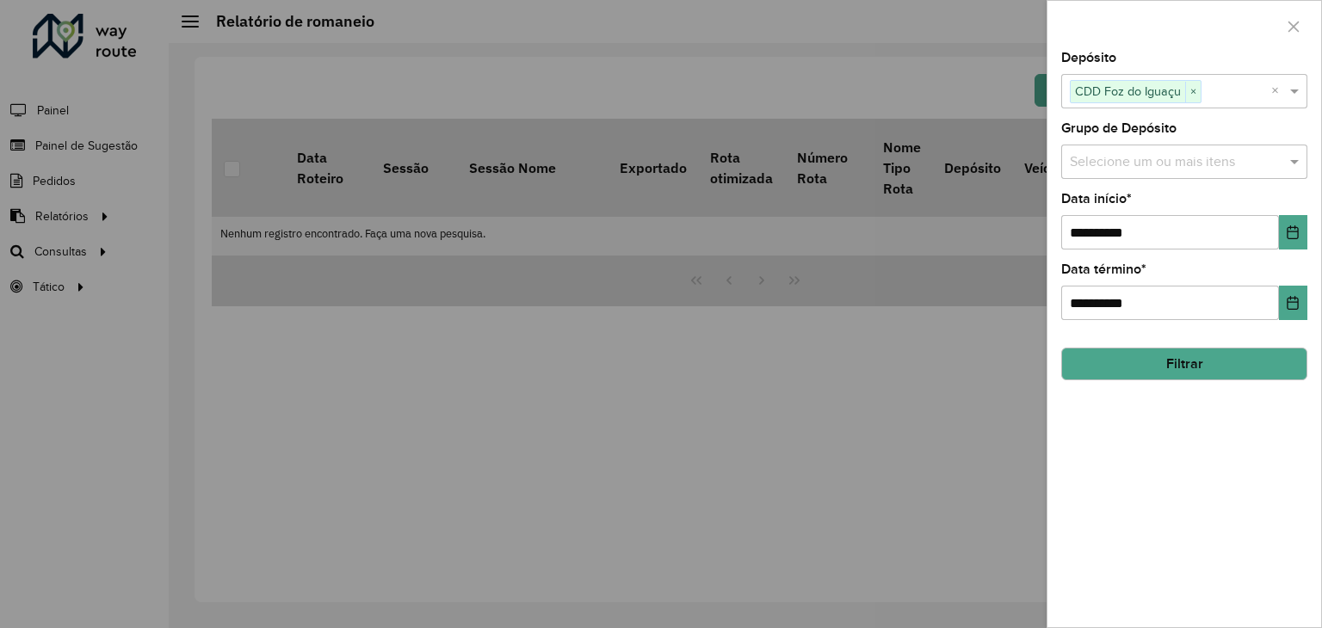
click at [1147, 163] on input "text" at bounding box center [1176, 162] width 220 height 21
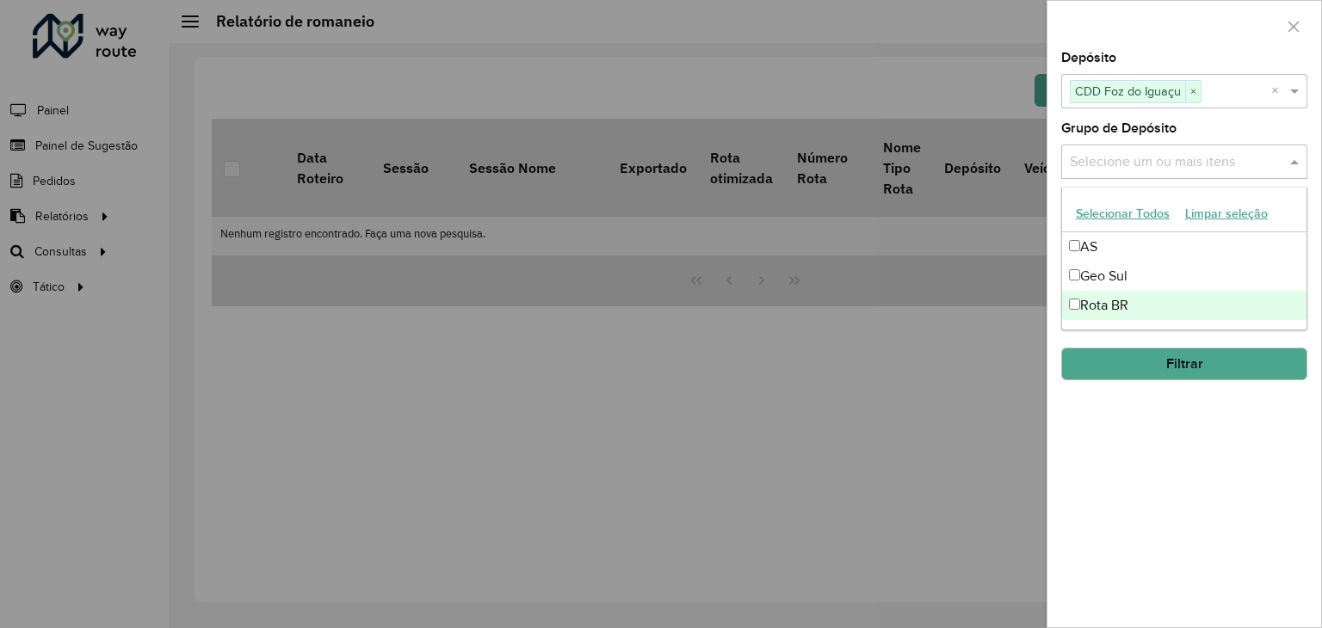
click at [1085, 300] on div "Rota BR" at bounding box center [1184, 305] width 245 height 29
click at [962, 326] on div at bounding box center [661, 314] width 1322 height 628
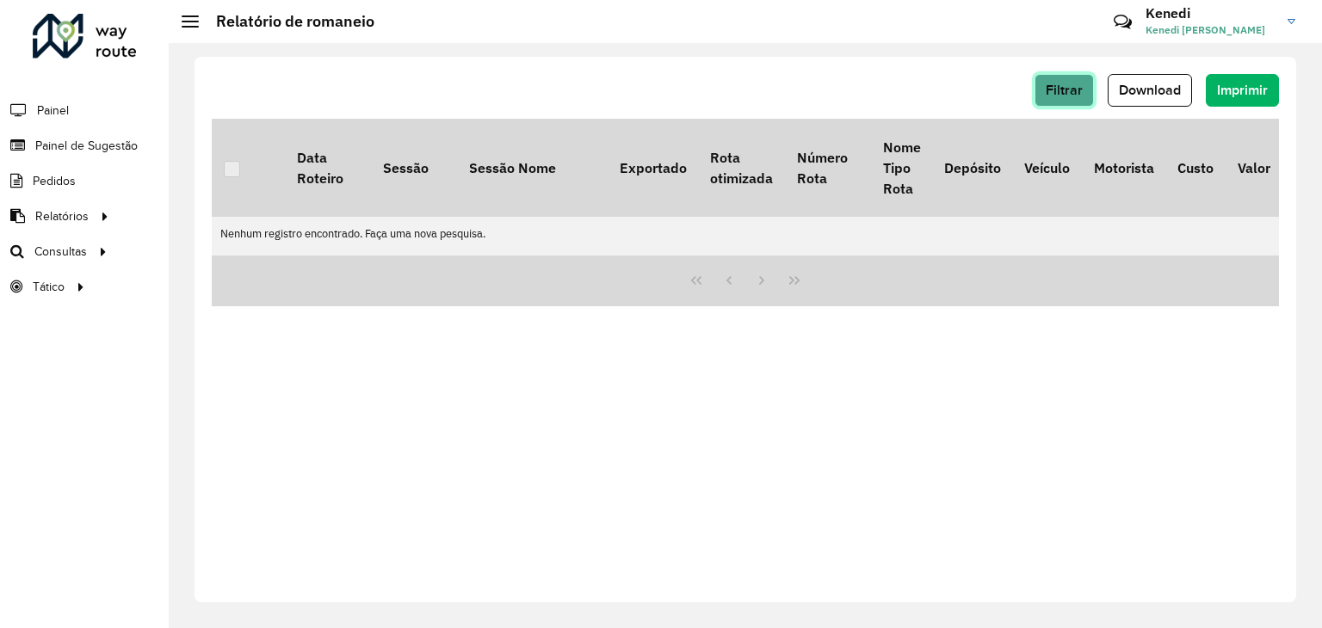
click at [1068, 90] on span "Filtrar" at bounding box center [1064, 90] width 37 height 15
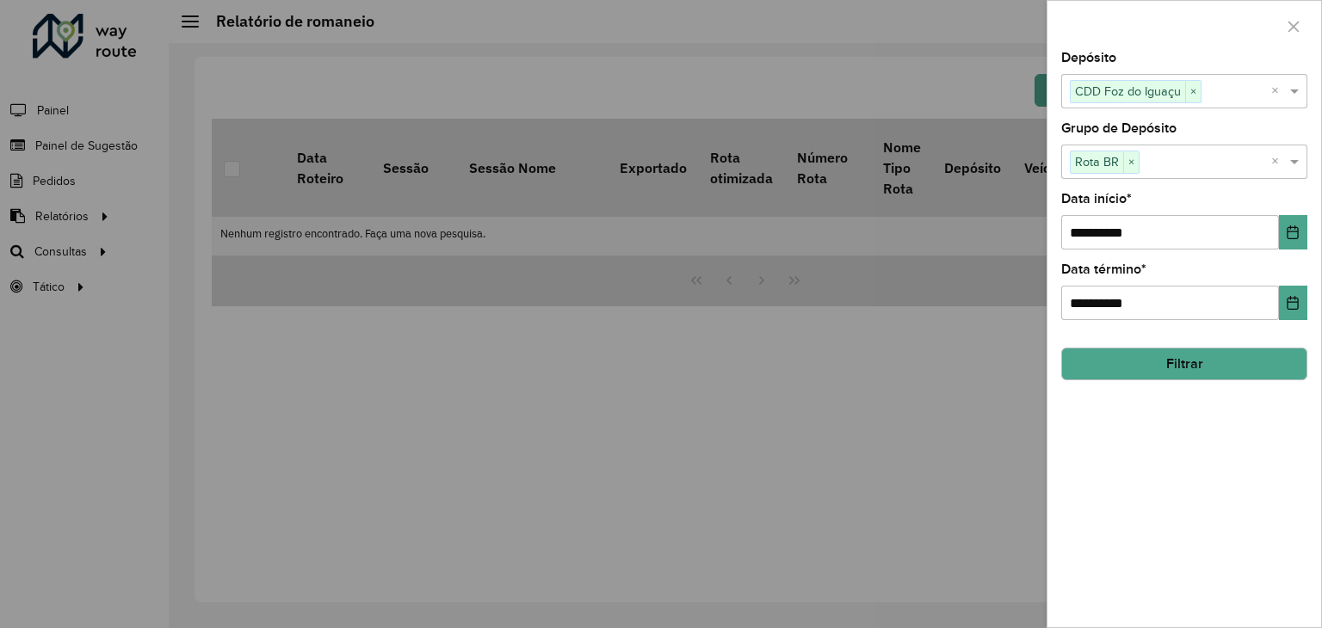
click at [1192, 360] on button "Filtrar" at bounding box center [1185, 364] width 246 height 33
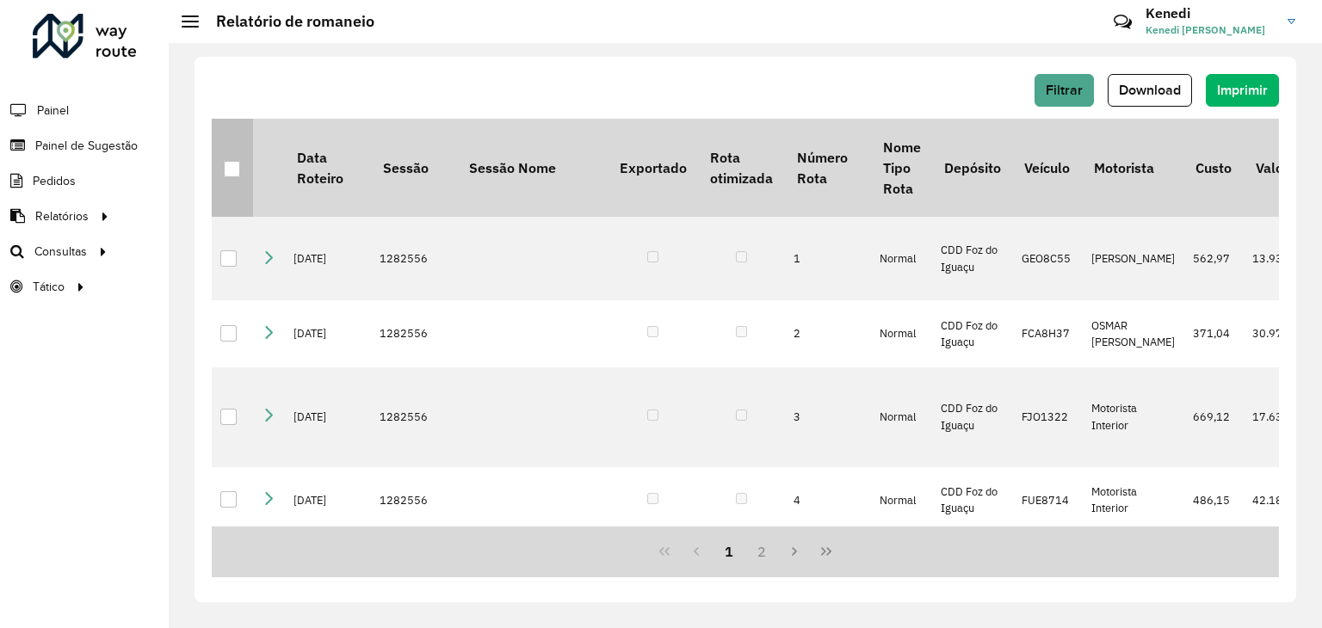
drag, startPoint x: 228, startPoint y: 164, endPoint x: 238, endPoint y: 165, distance: 10.5
click at [230, 164] on div at bounding box center [232, 169] width 16 height 16
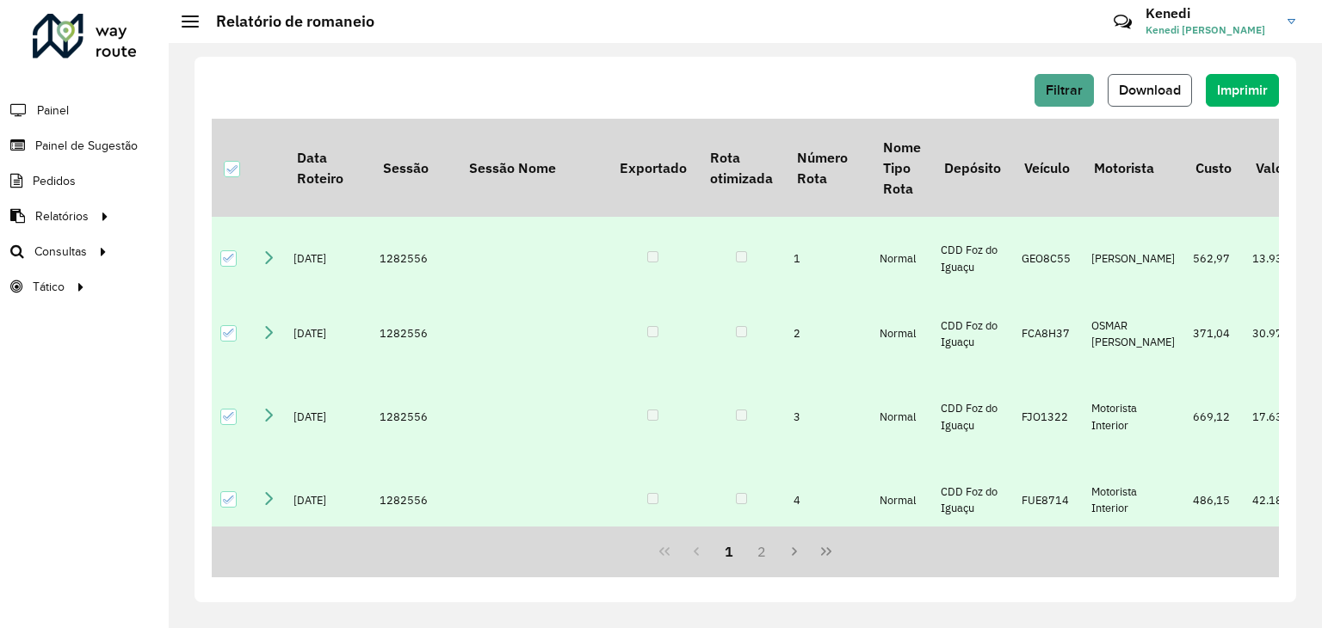
click at [1159, 95] on span "Download" at bounding box center [1150, 90] width 62 height 15
